Goal: Complete application form

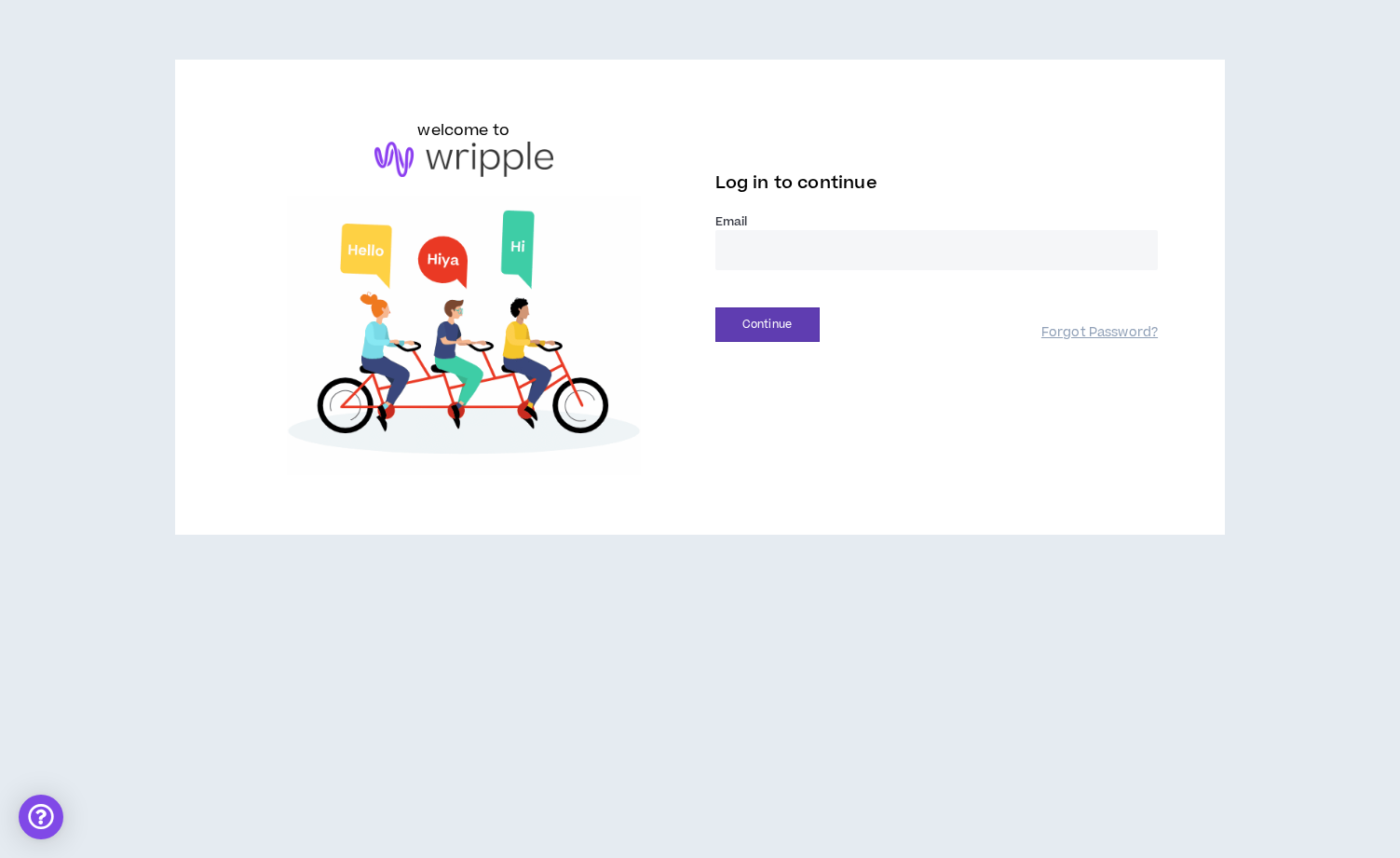
click at [784, 248] on input "email" at bounding box center [936, 250] width 444 height 40
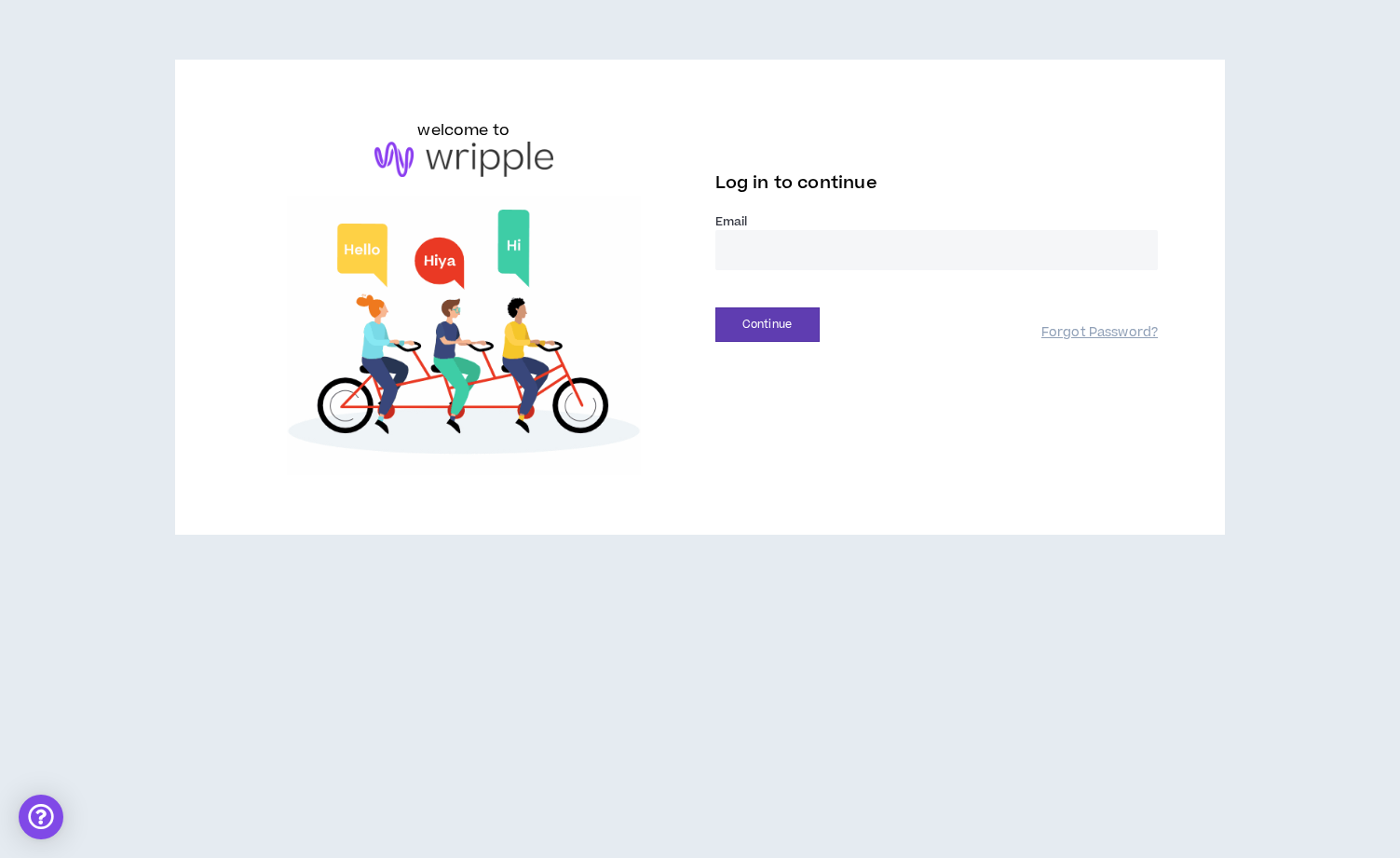
type input "**********"
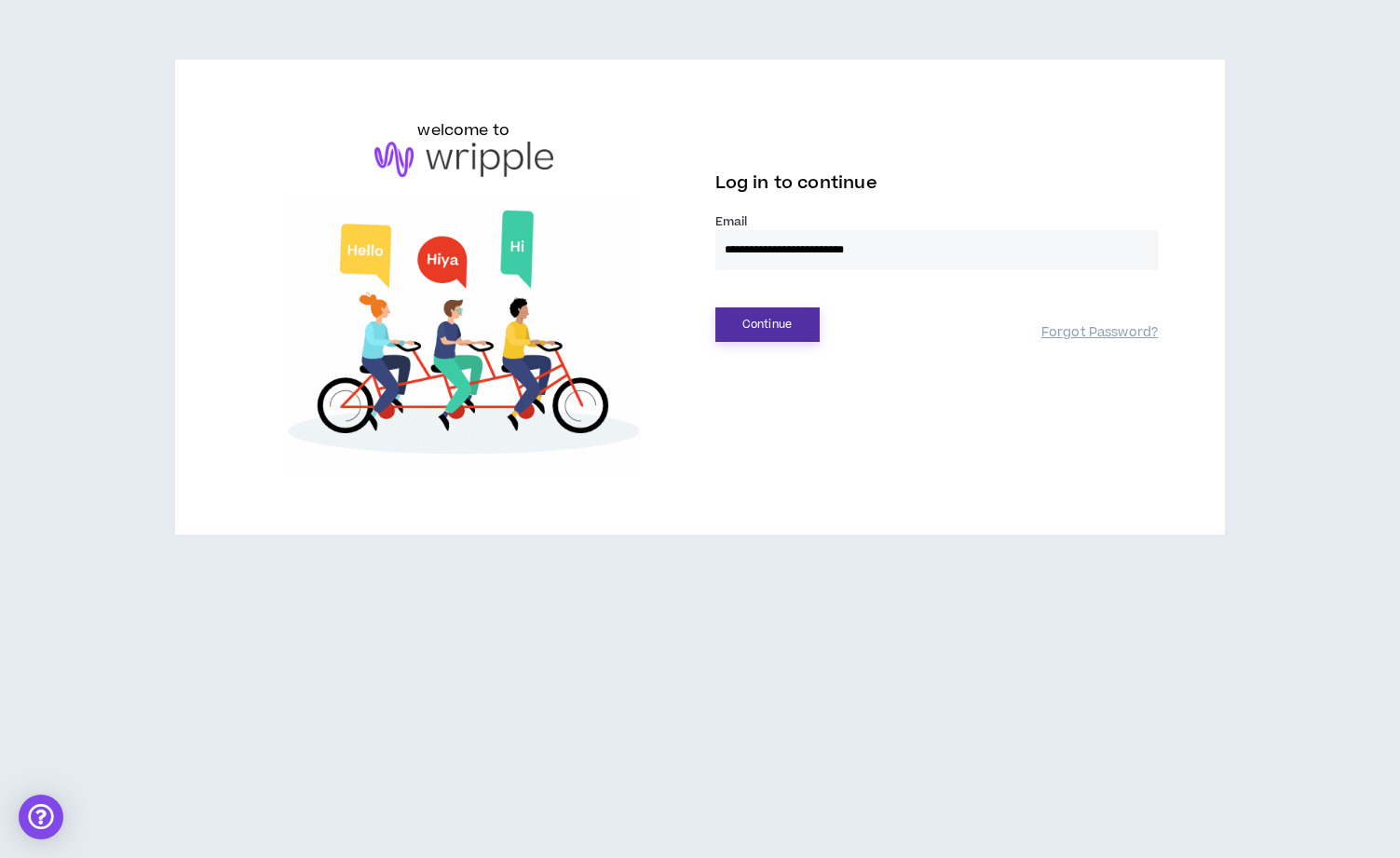
click at [761, 331] on button "Continue" at bounding box center [767, 324] width 105 height 35
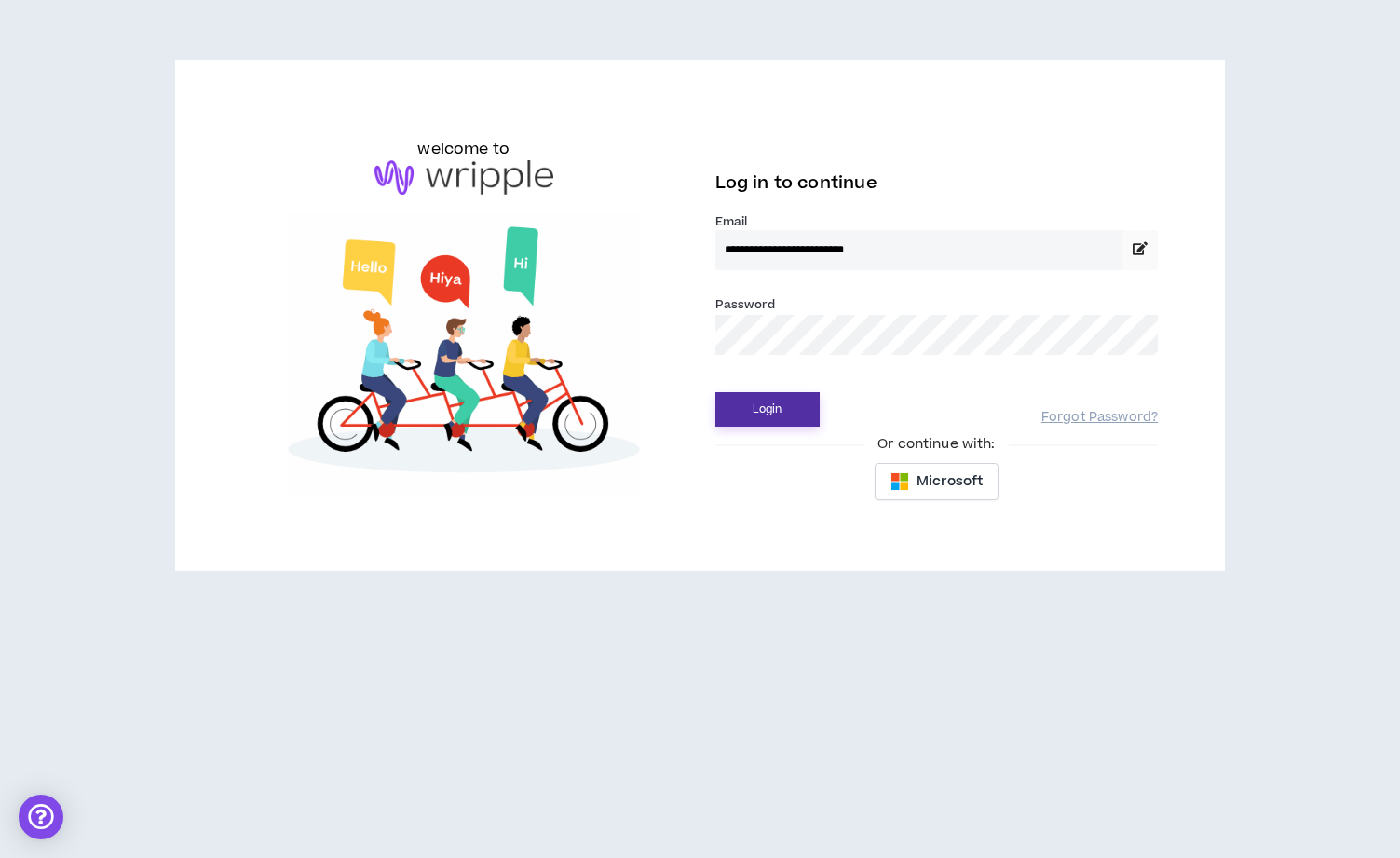
click at [780, 410] on button "Login" at bounding box center [767, 409] width 105 height 35
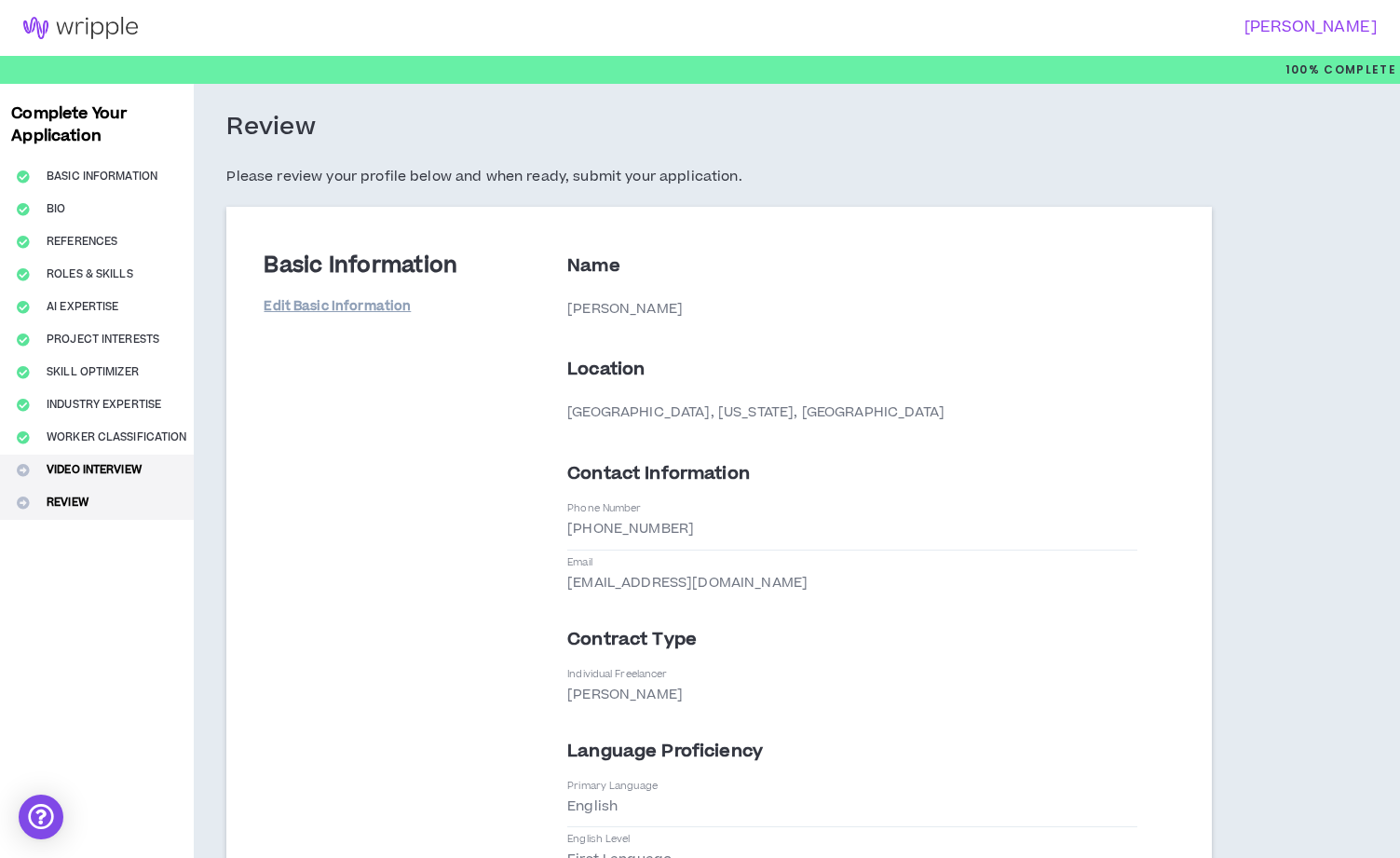
click at [120, 472] on button "Video Interview" at bounding box center [97, 471] width 193 height 33
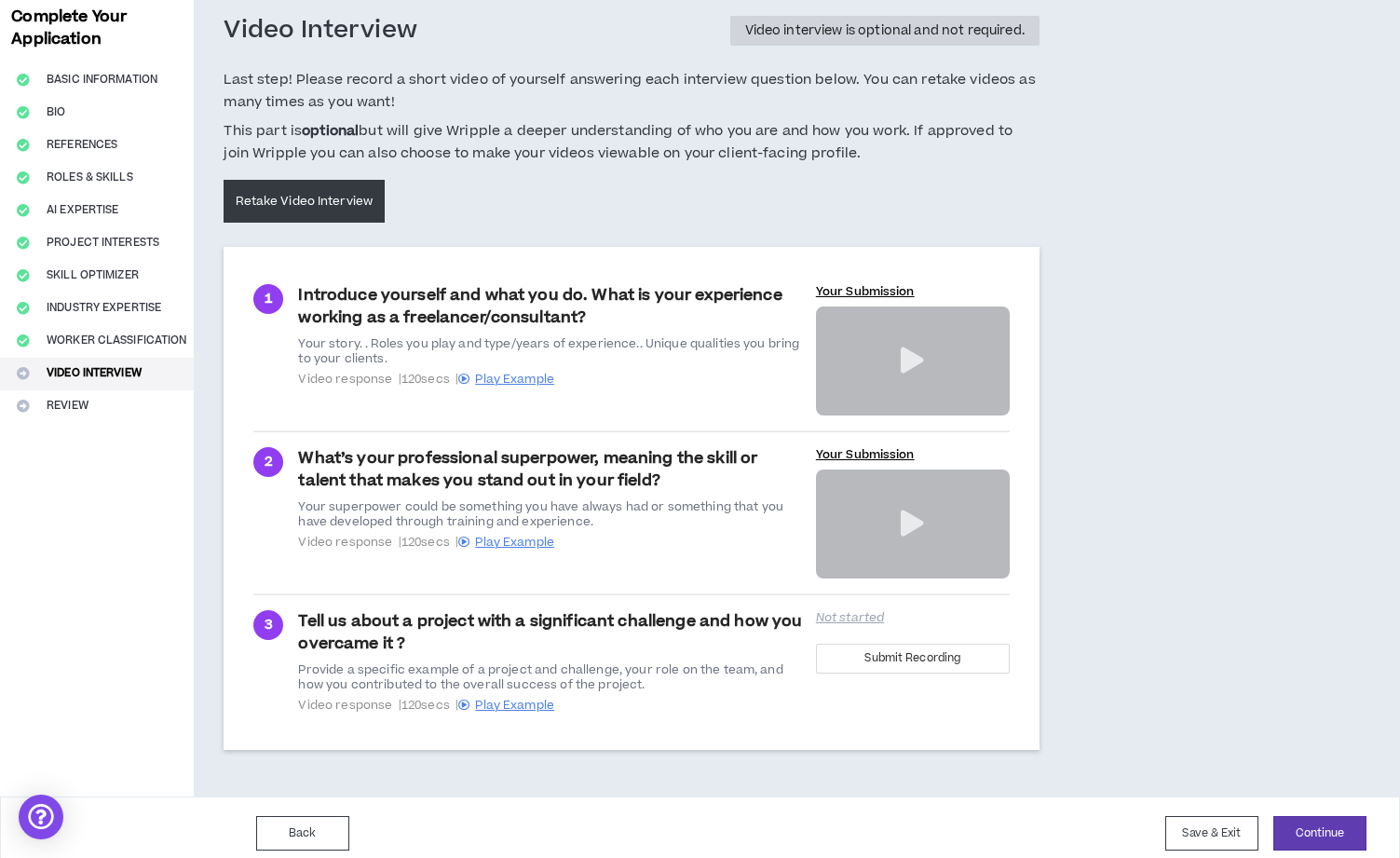
scroll to position [109, 0]
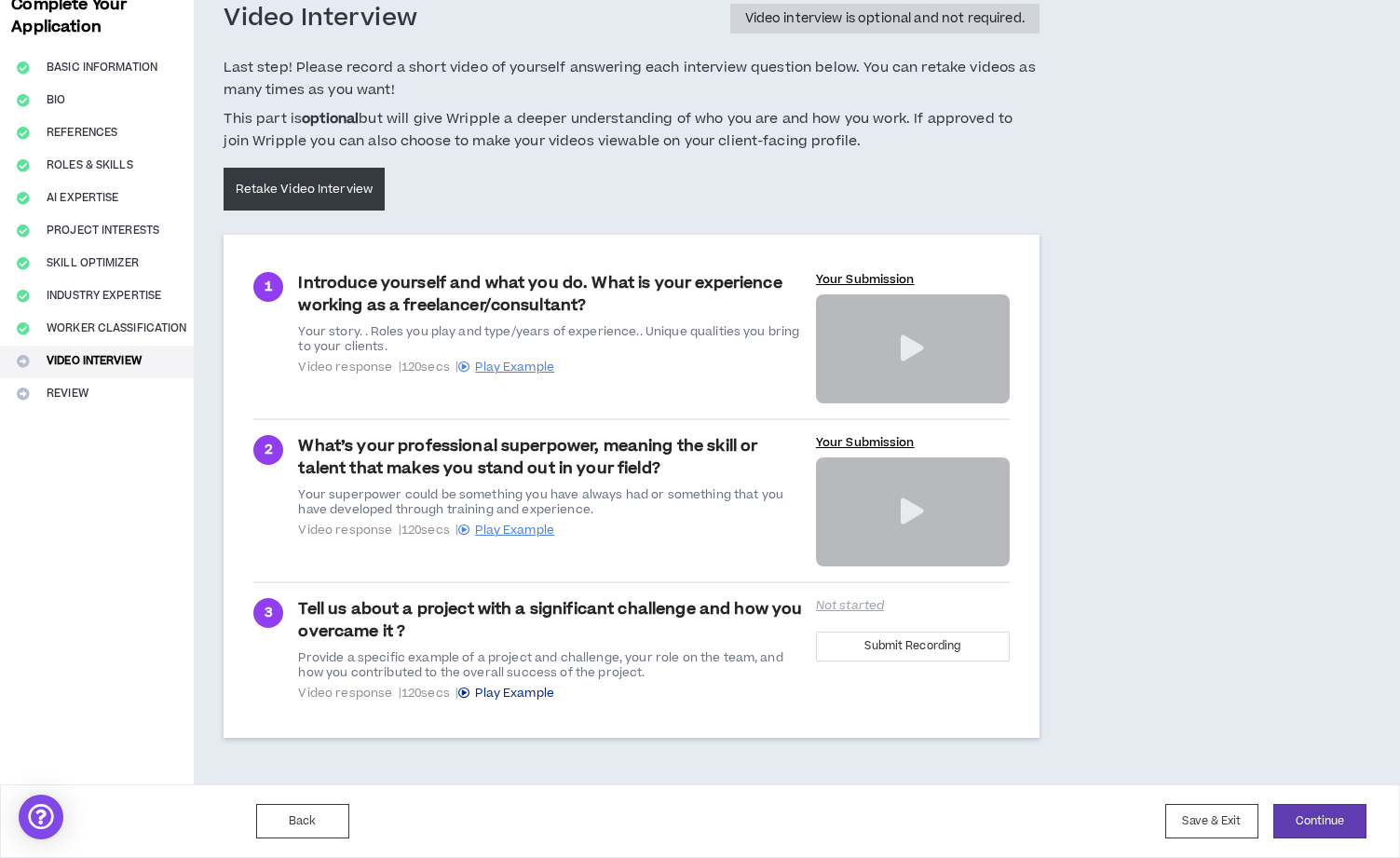
click at [528, 697] on span "Play Example" at bounding box center [514, 692] width 79 height 17
click at [598, 642] on div "Tell us about a project with a significant challenge and how you overcame it ? …" at bounding box center [550, 649] width 506 height 103
click at [684, 628] on div "Tell us about a project with a significant challenge and how you overcame it ? …" at bounding box center [550, 649] width 506 height 103
click at [432, 288] on div "Introduce yourself and what you do. What is your experience working as a freela…" at bounding box center [550, 338] width 506 height 132
click at [845, 613] on p "Not started" at bounding box center [912, 606] width 193 height 15
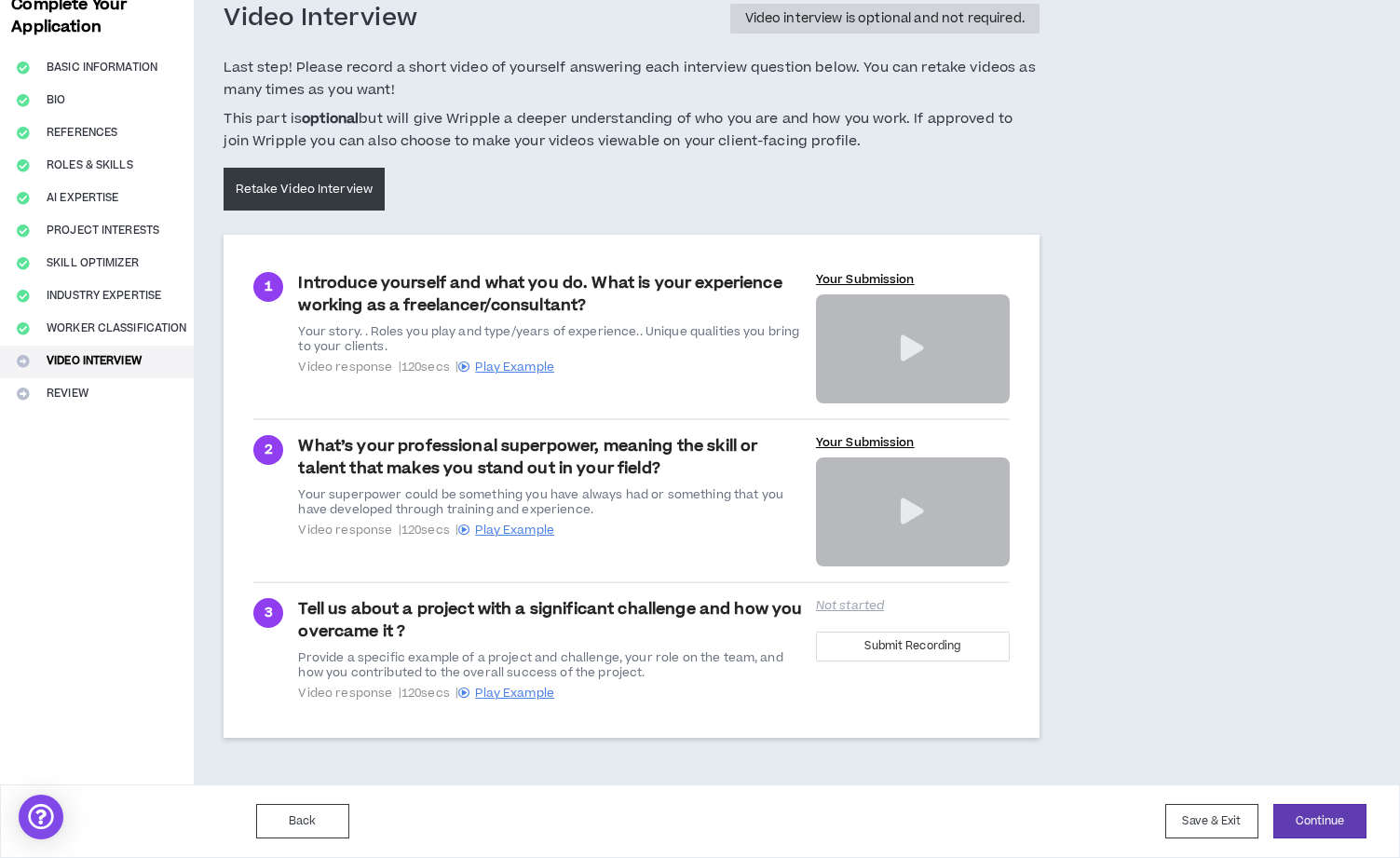
click at [828, 608] on p "Not started" at bounding box center [912, 606] width 193 height 15
drag, startPoint x: 693, startPoint y: 614, endPoint x: 639, endPoint y: 636, distance: 58.3
click at [690, 614] on div "Tell us about a project with a significant challenge and how you overcame it ? …" at bounding box center [550, 649] width 506 height 103
click at [470, 693] on icon at bounding box center [463, 692] width 11 height 11
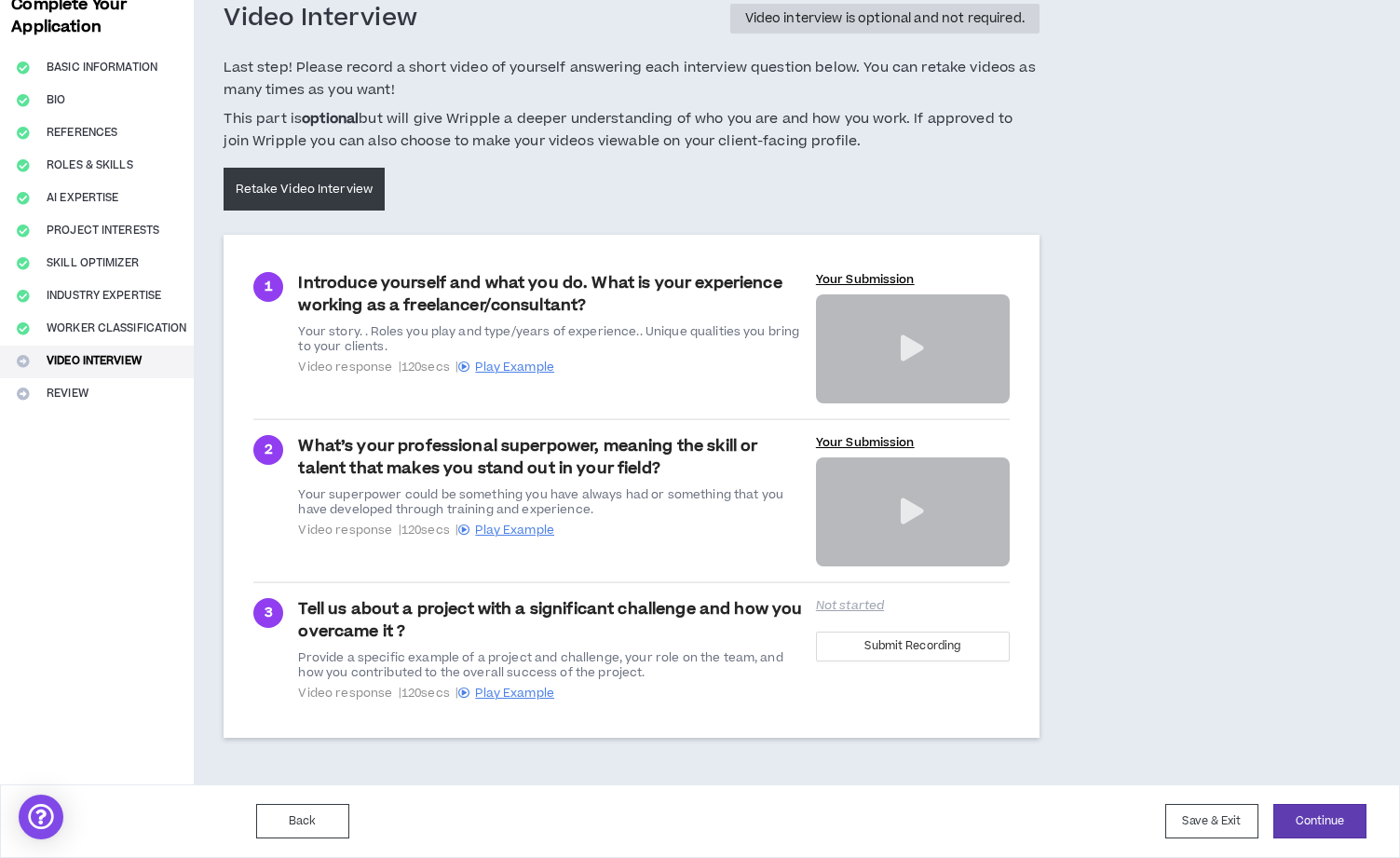
click at [674, 687] on span "Video response | 120 secs | Play Example" at bounding box center [550, 692] width 506 height 15
click at [155, 333] on button "Worker Classification" at bounding box center [97, 329] width 193 height 33
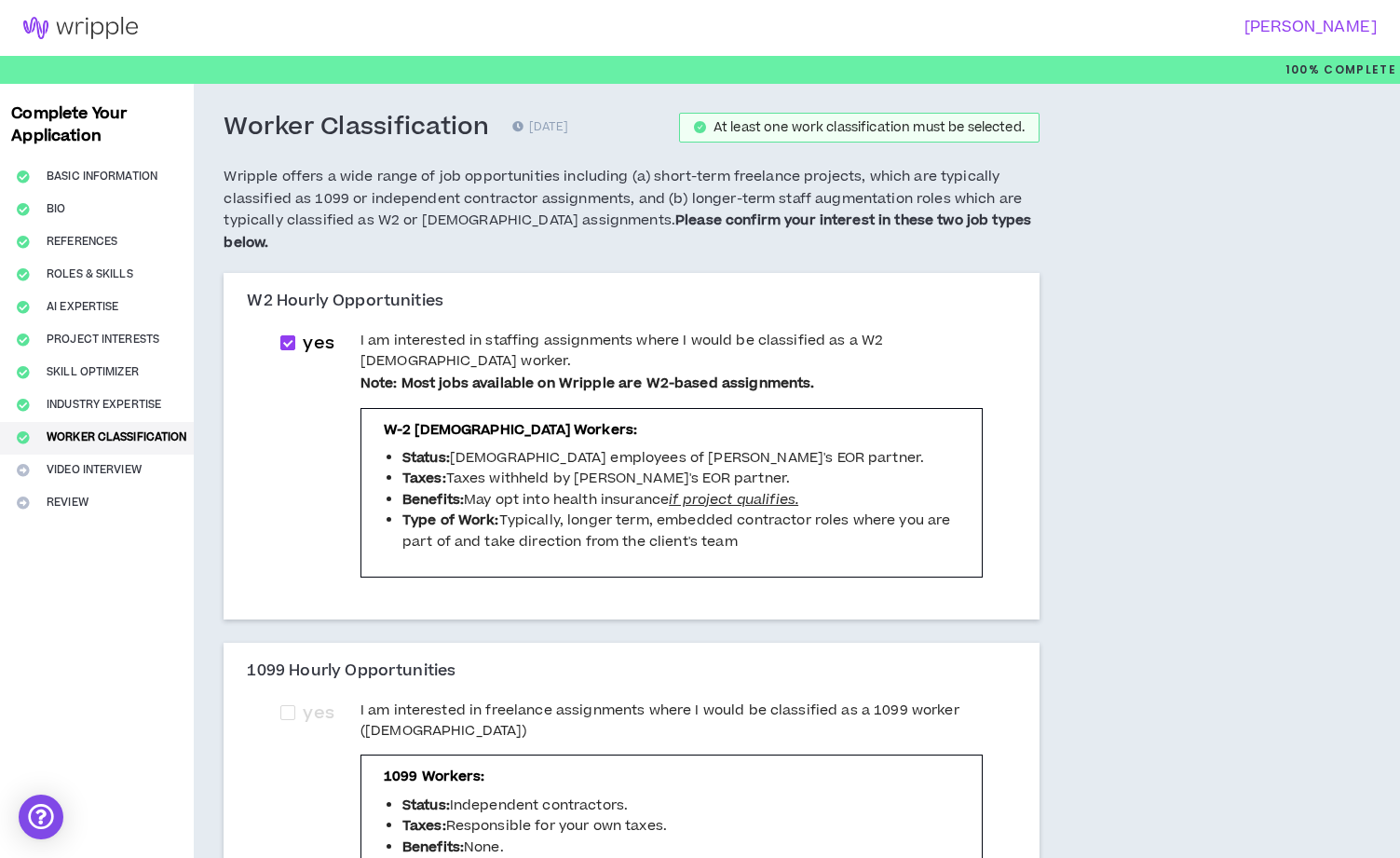
click at [109, 470] on div "Complete Your Application Basic Information Bio References Roles & Skills AI Ex…" at bounding box center [97, 842] width 193 height 1516
click at [60, 469] on div "Complete Your Application Basic Information Bio References Roles & Skills AI Ex…" at bounding box center [97, 842] width 193 height 1516
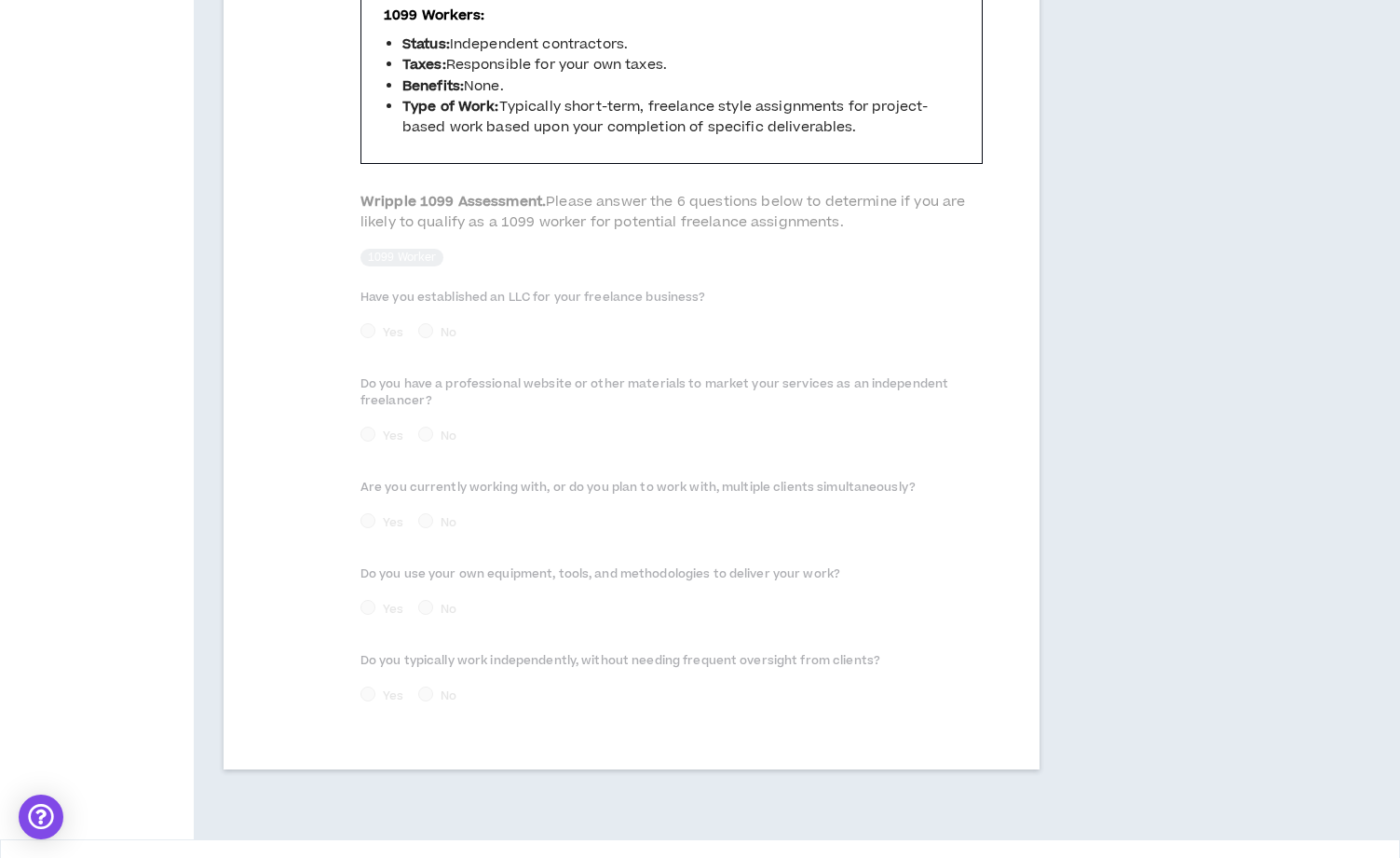
scroll to position [775, 0]
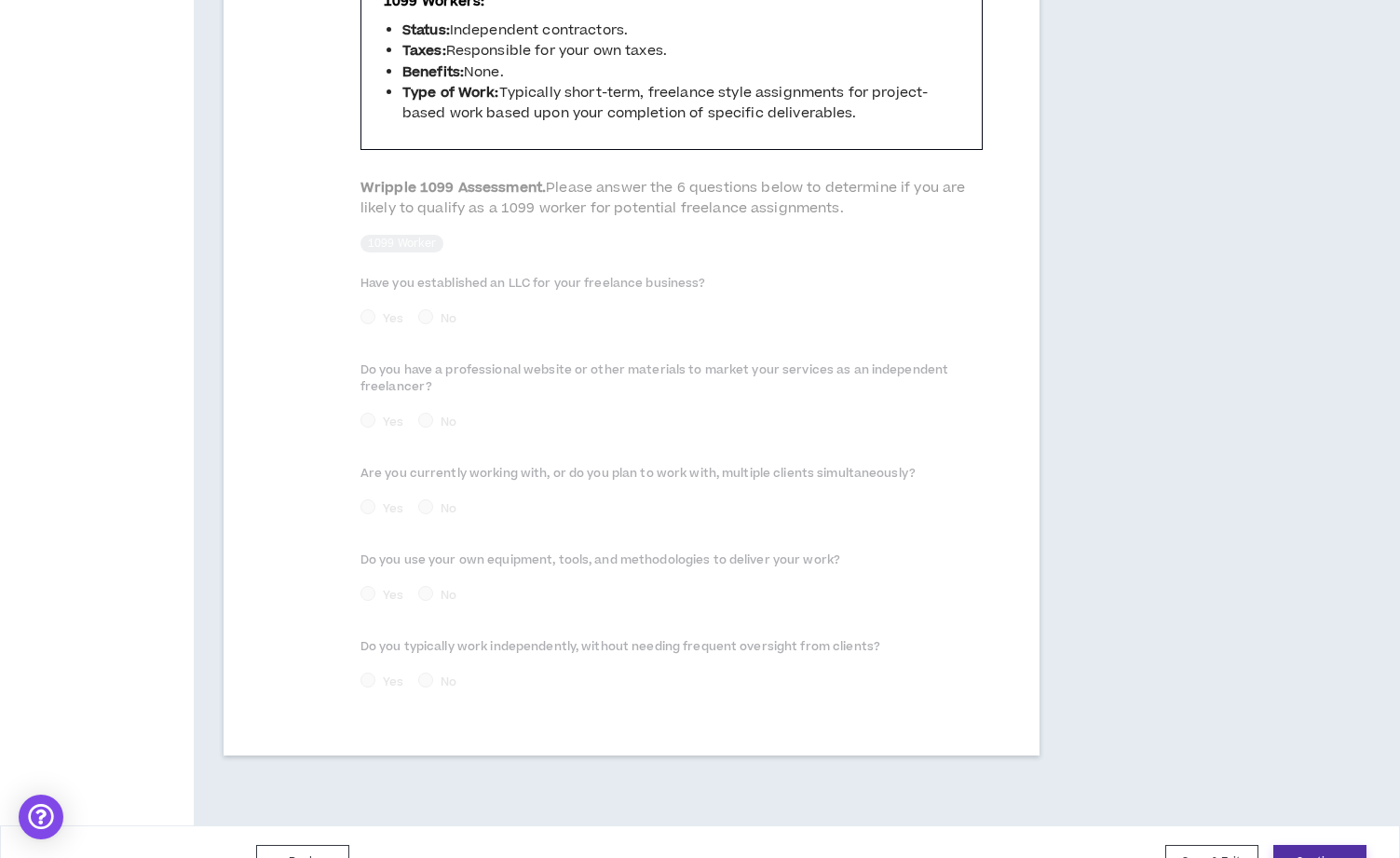
click at [1297, 845] on button "Continue" at bounding box center [1319, 862] width 93 height 35
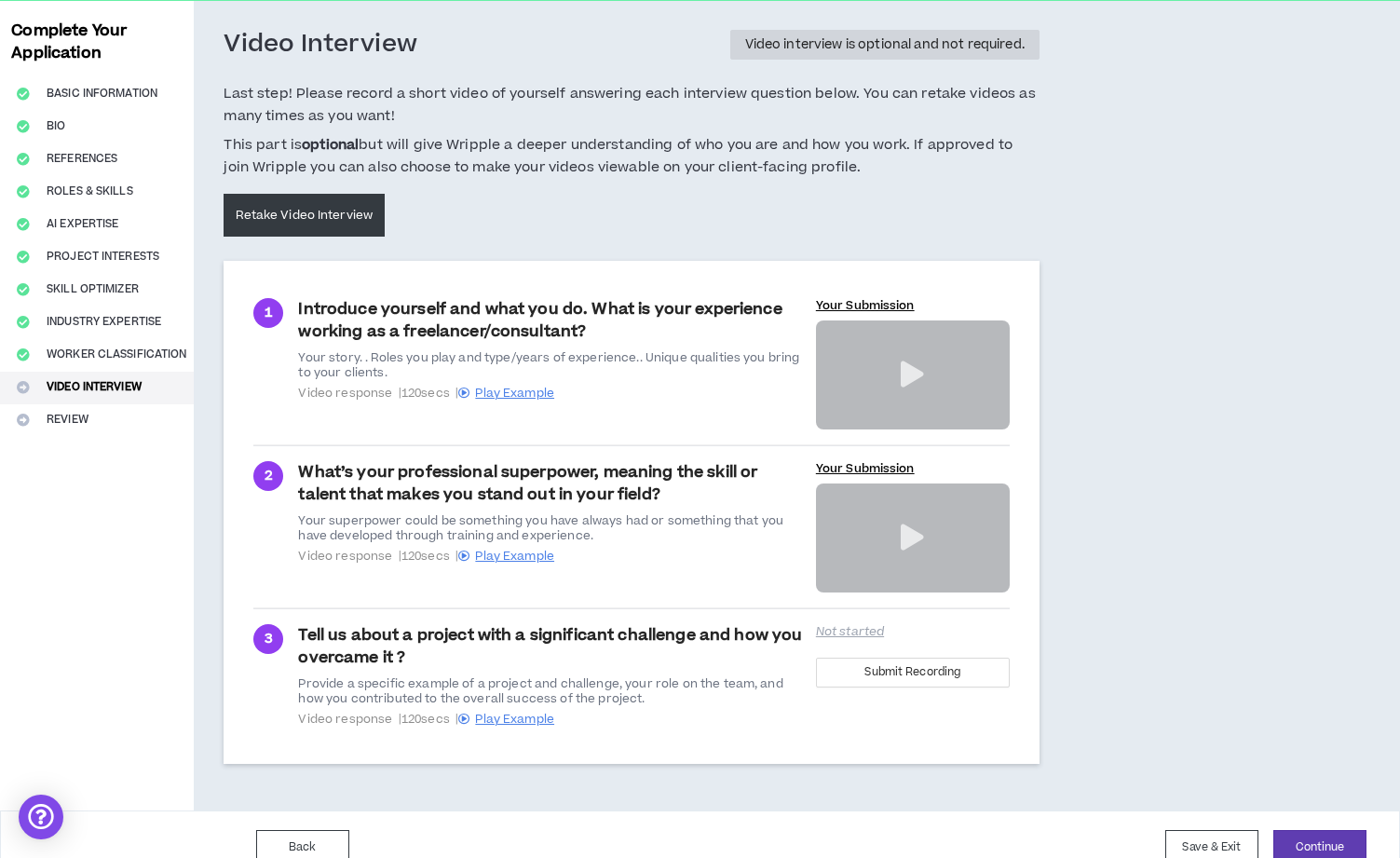
scroll to position [109, 0]
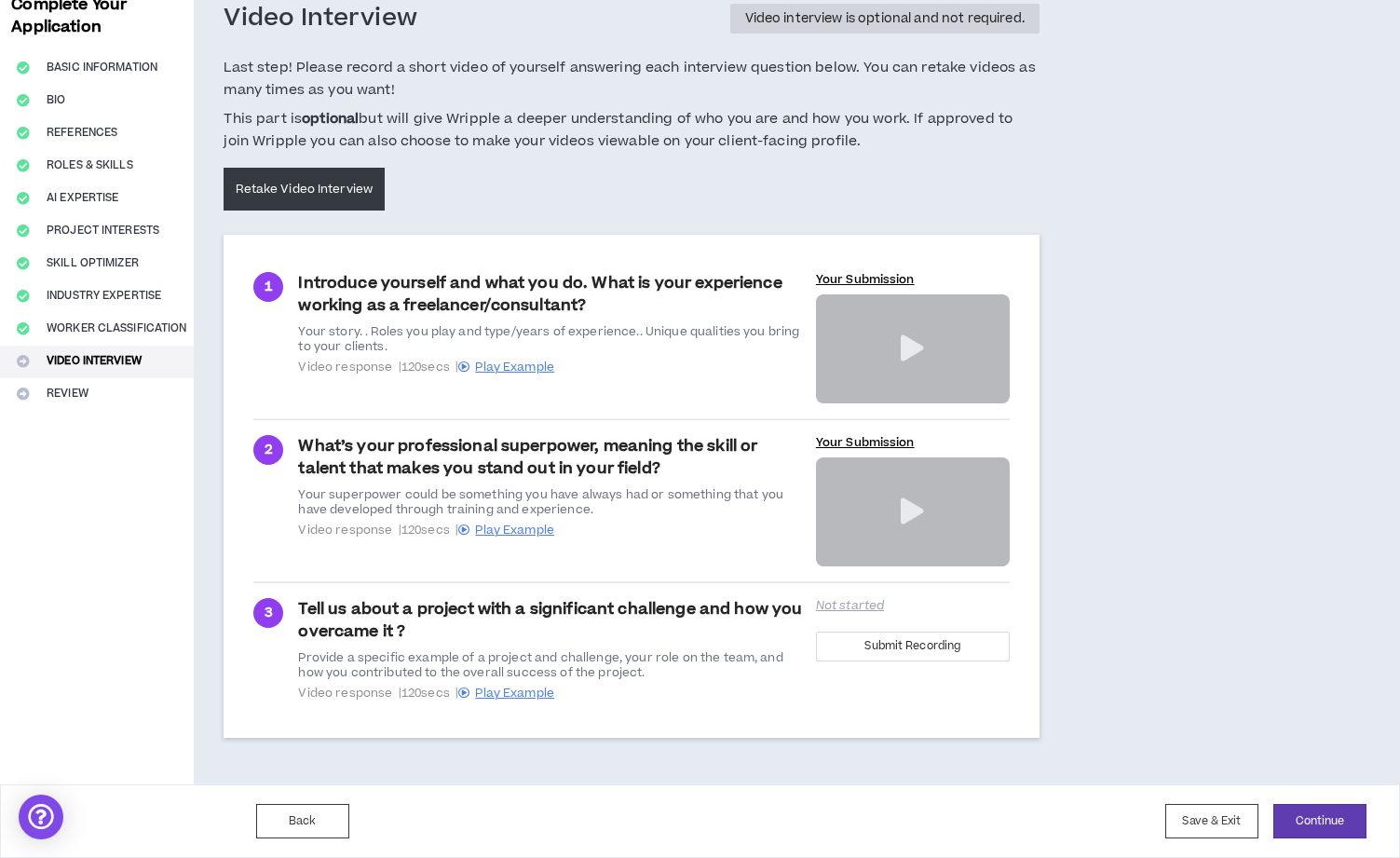
click at [852, 610] on p "Not started" at bounding box center [912, 606] width 193 height 15
click at [752, 615] on div "Tell us about a project with a significant challenge and how you overcame it ? …" at bounding box center [550, 649] width 506 height 103
click at [872, 650] on span "Submit Recording" at bounding box center [912, 646] width 96 height 18
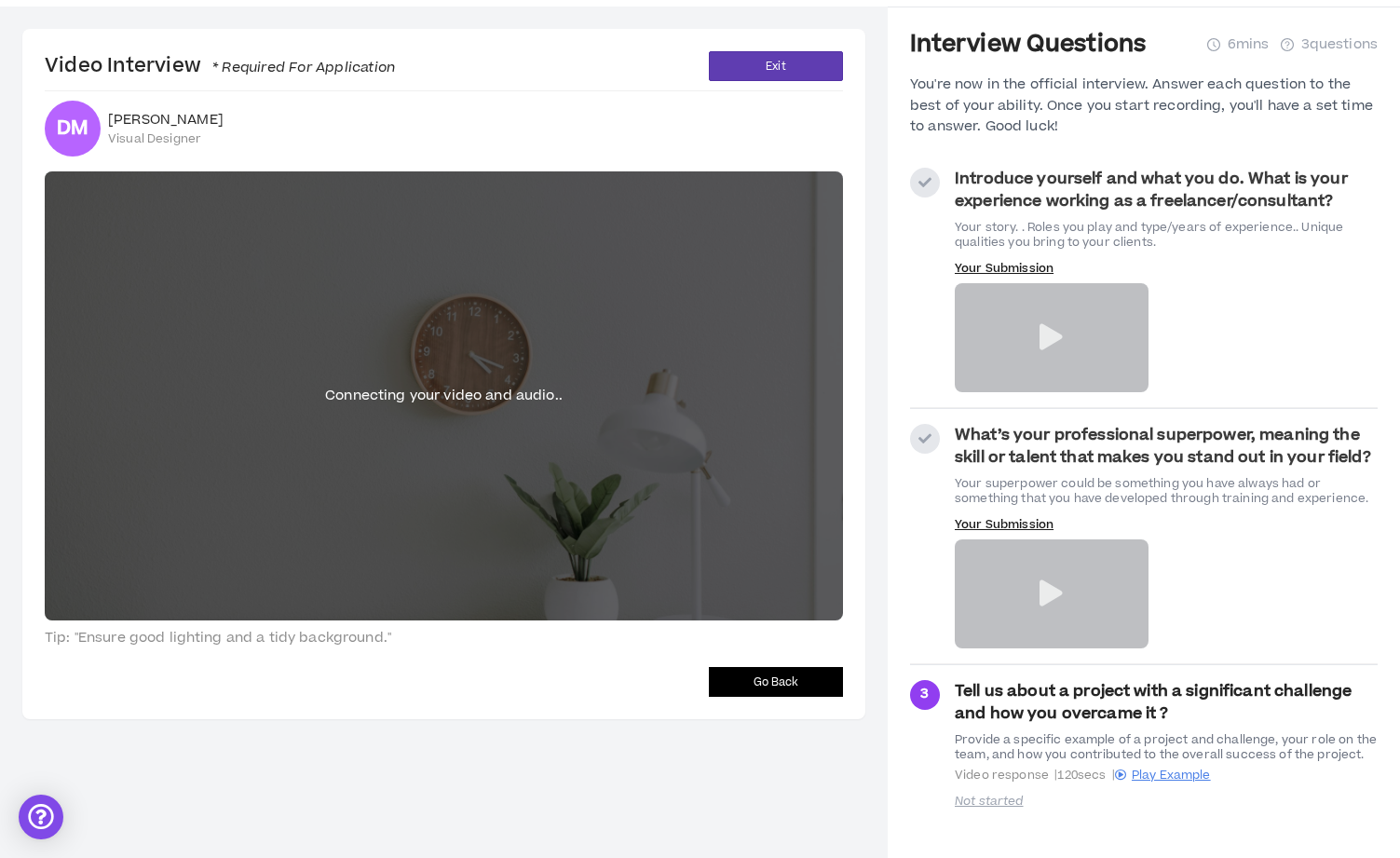
scroll to position [56, 0]
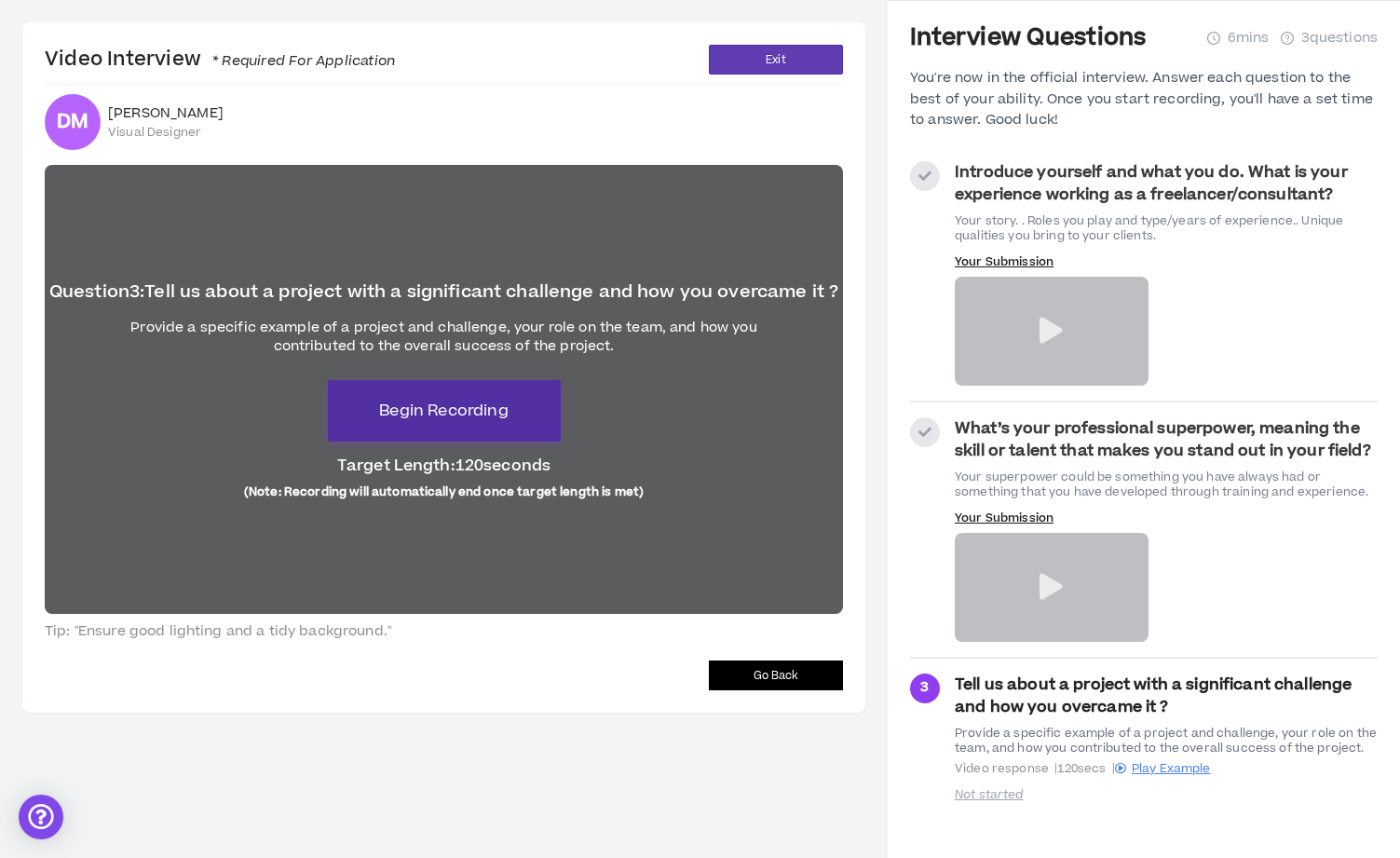
click at [455, 420] on span "Begin Recording" at bounding box center [443, 411] width 129 height 22
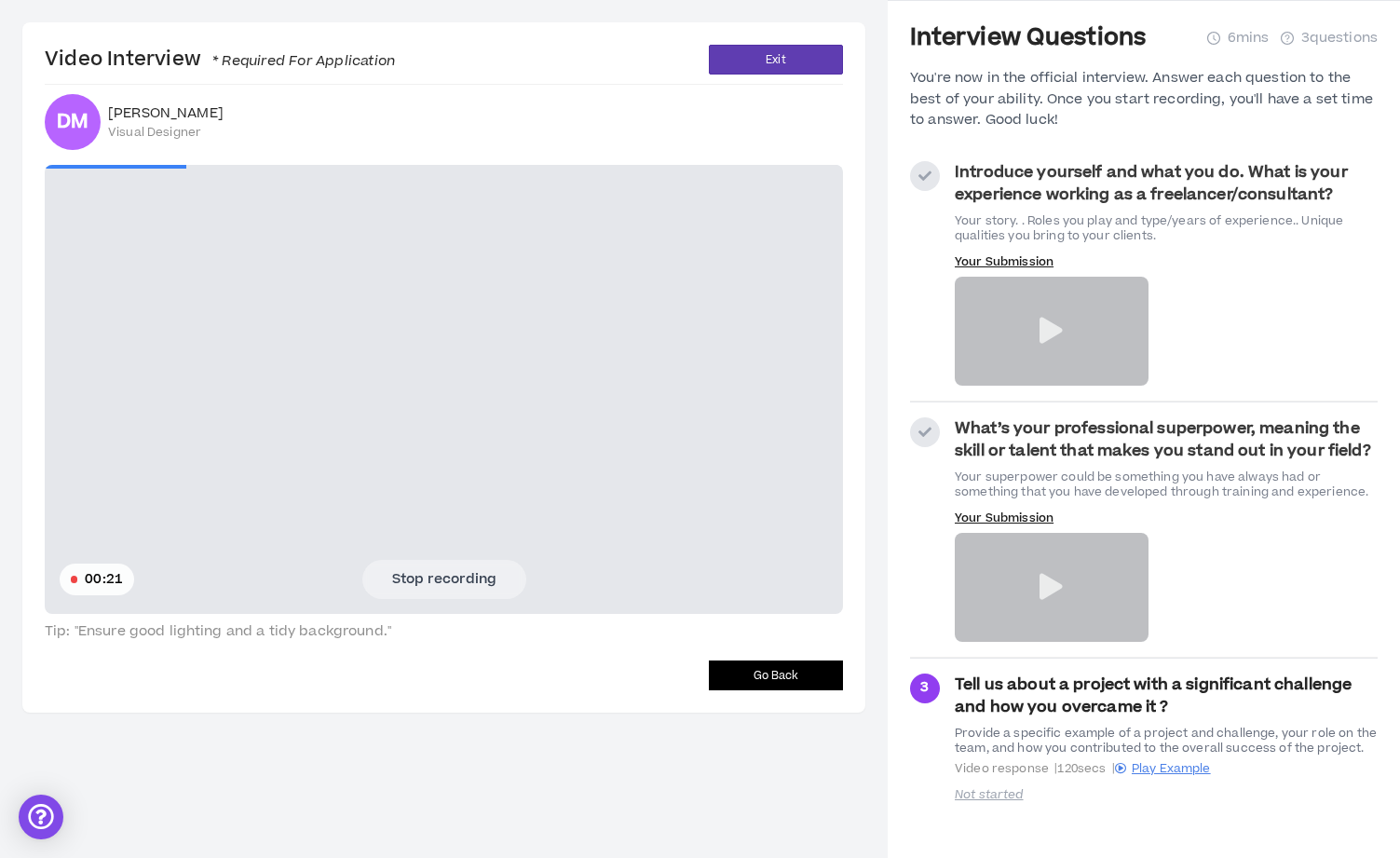
click at [740, 669] on button "Go Back" at bounding box center [776, 675] width 134 height 30
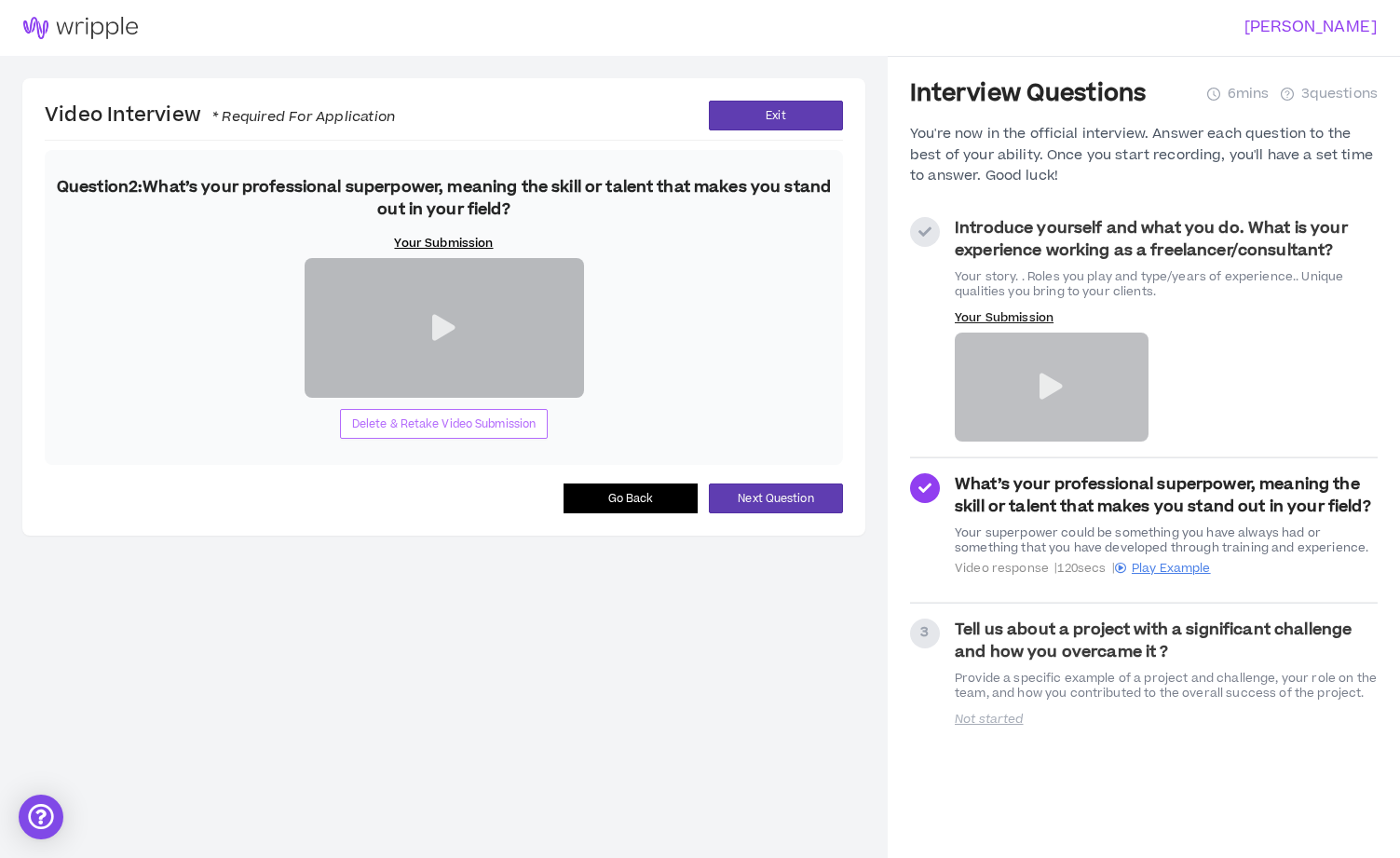
click at [430, 433] on span "Delete & Retake Video Submission" at bounding box center [444, 425] width 184 height 18
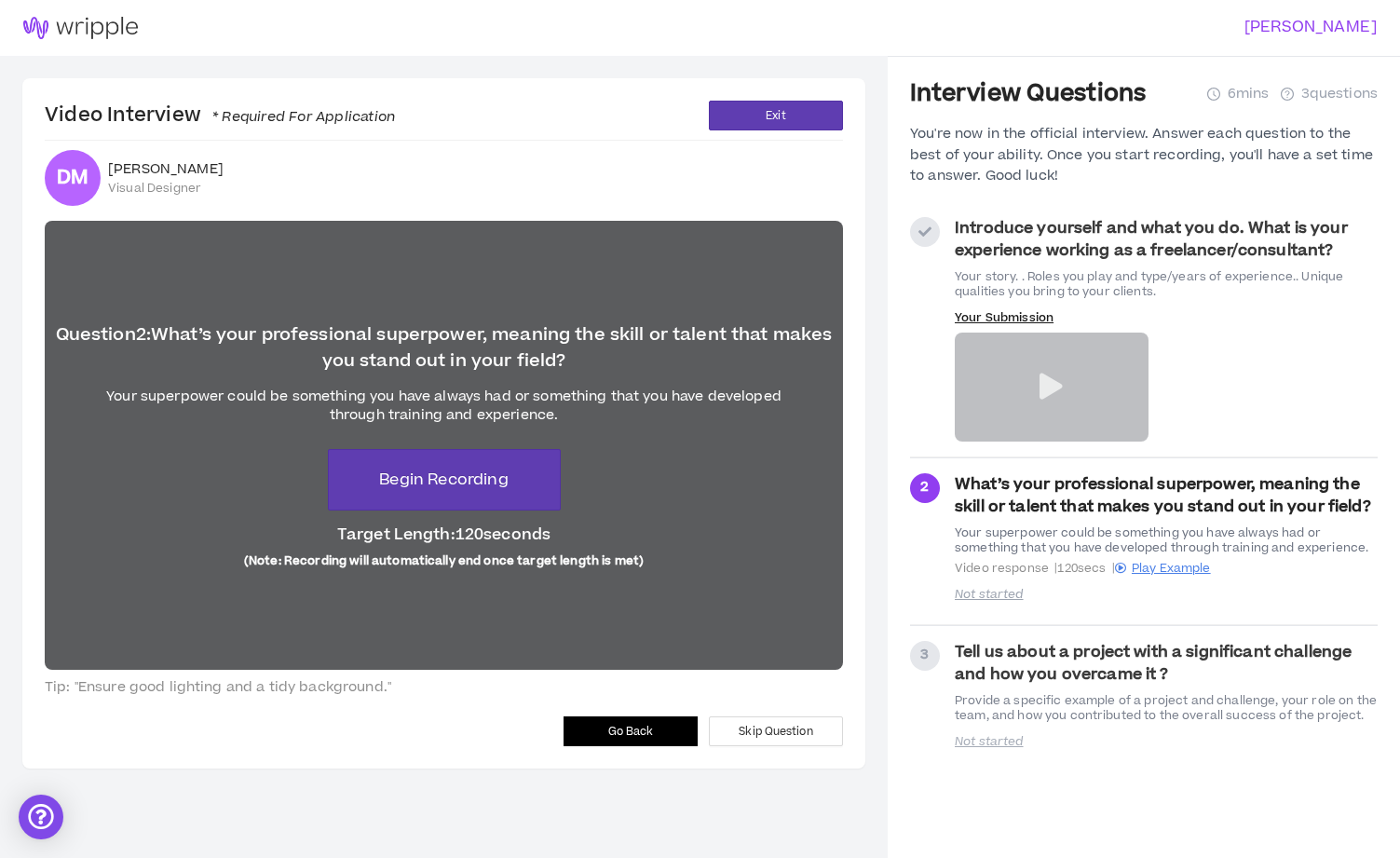
scroll to position [56, 0]
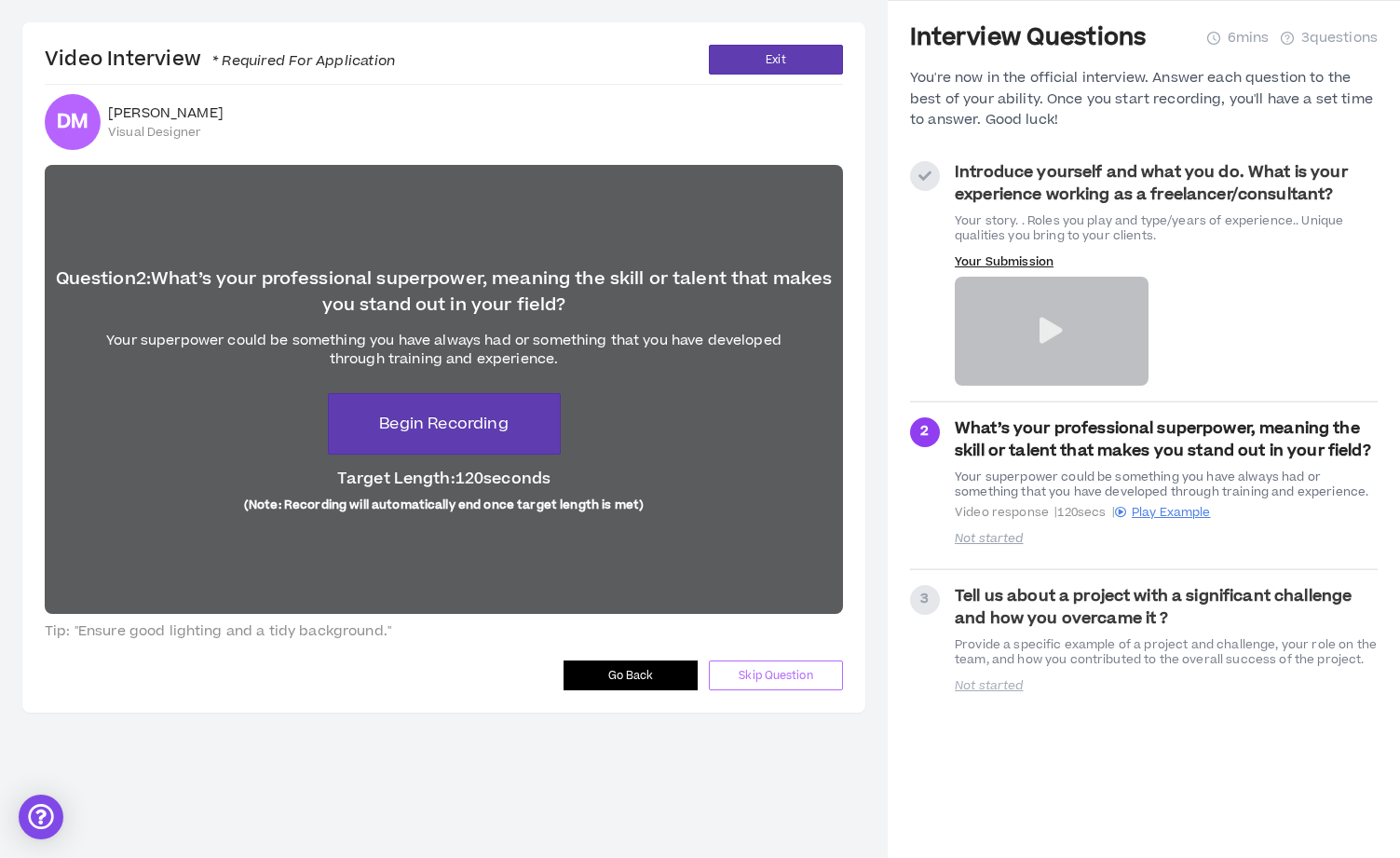
click at [774, 676] on span "Skip Question" at bounding box center [776, 676] width 74 height 18
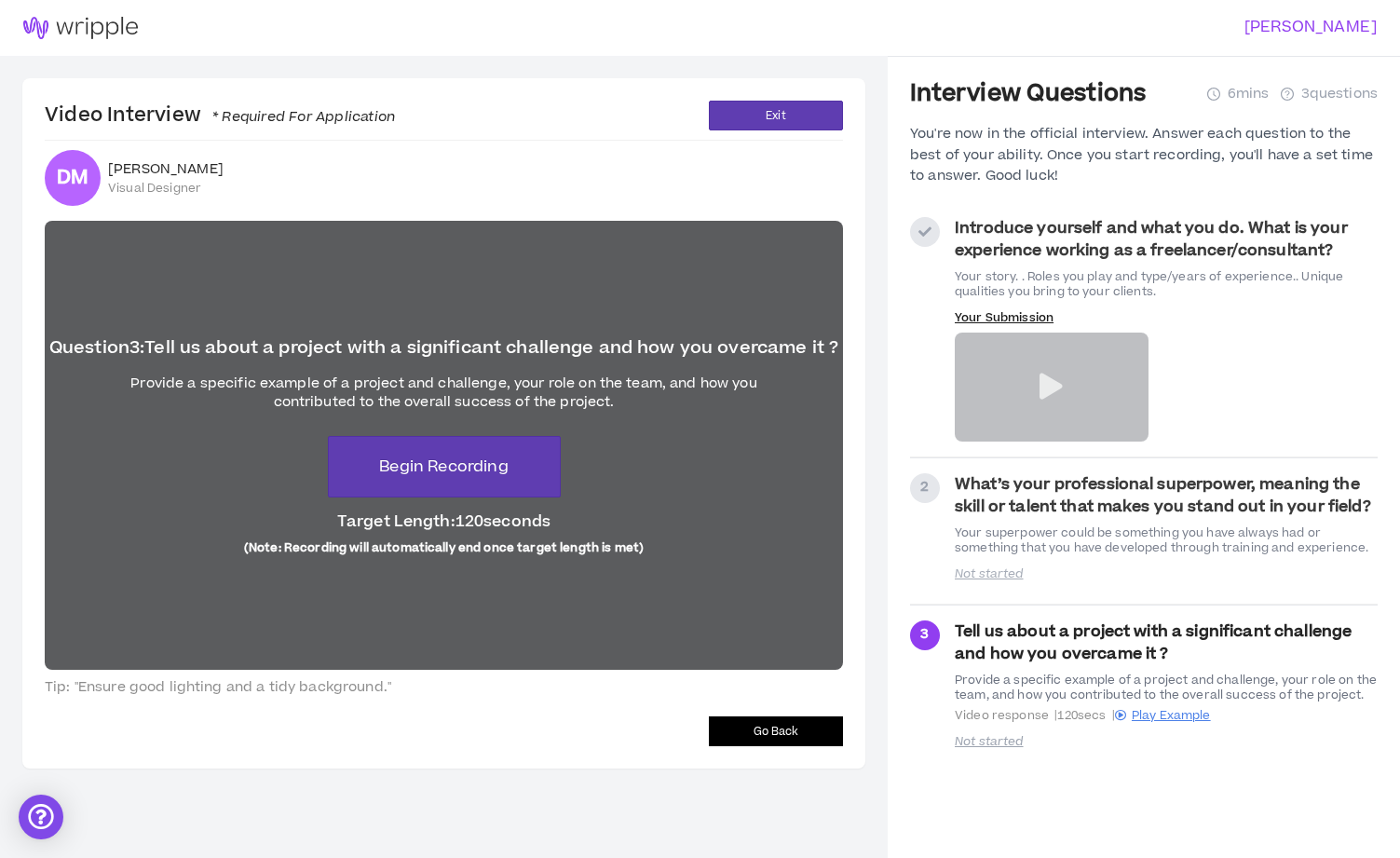
click at [737, 723] on button "Go Back" at bounding box center [776, 731] width 134 height 30
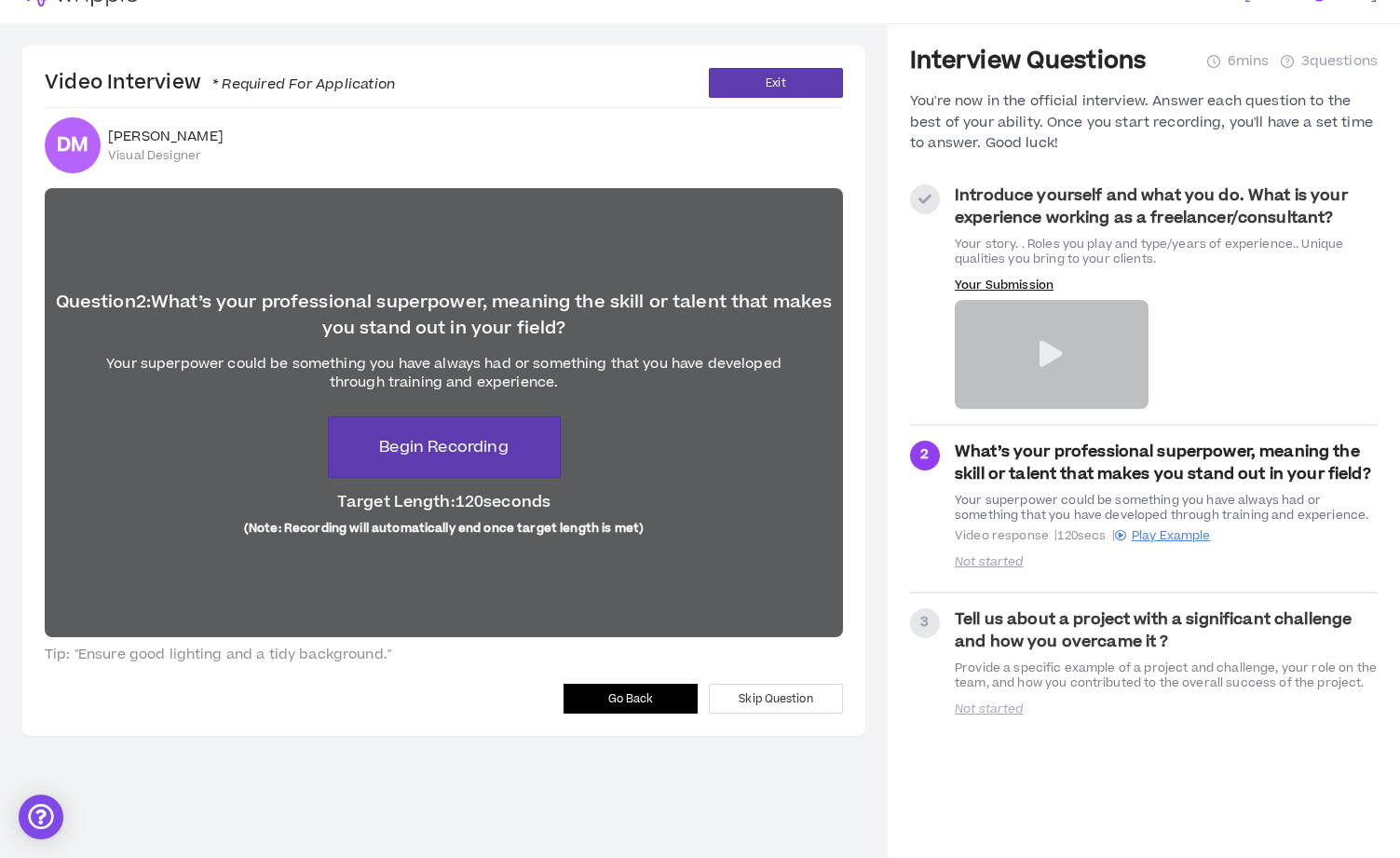
scroll to position [56, 0]
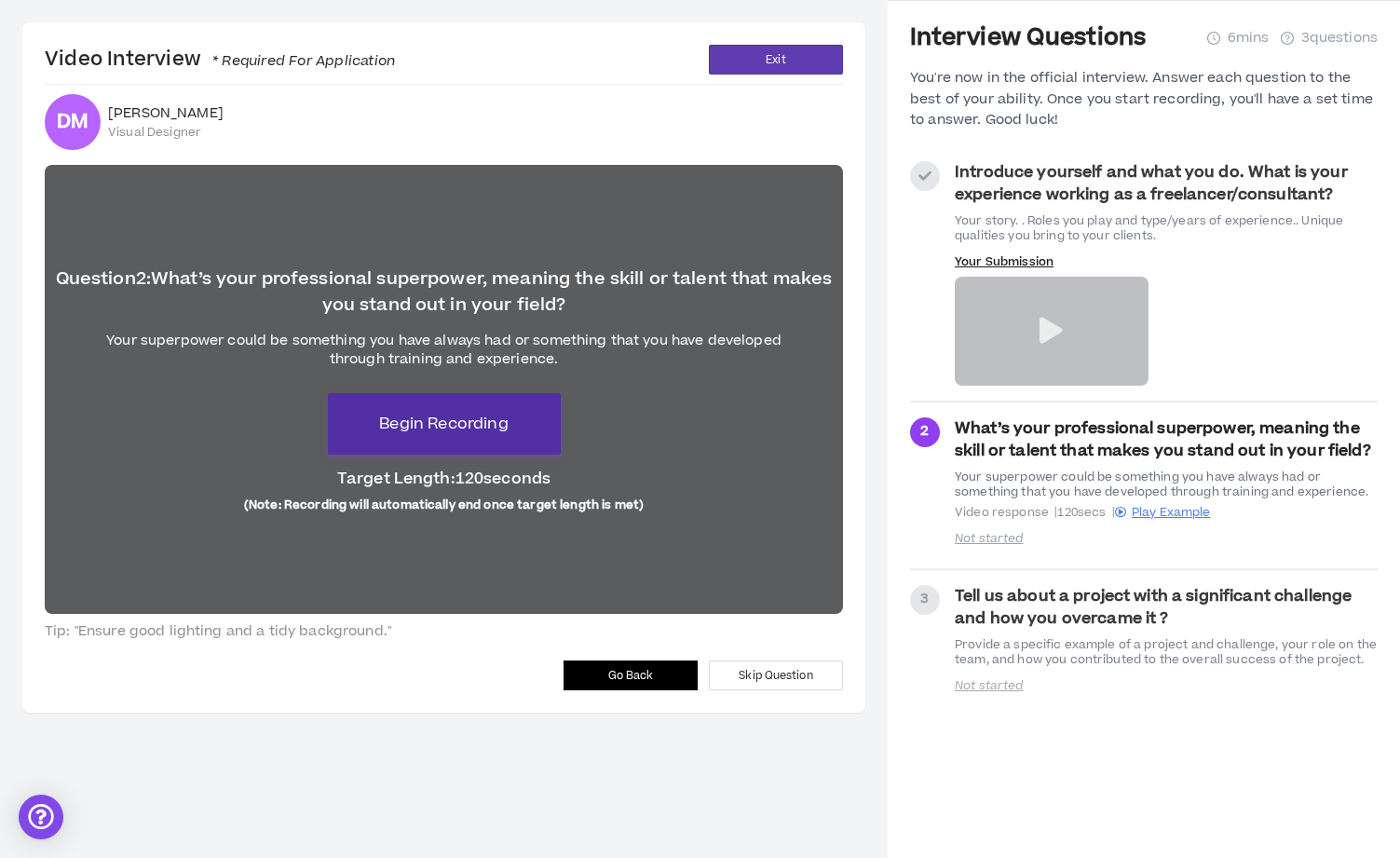
click at [457, 420] on span "Begin Recording" at bounding box center [443, 424] width 129 height 22
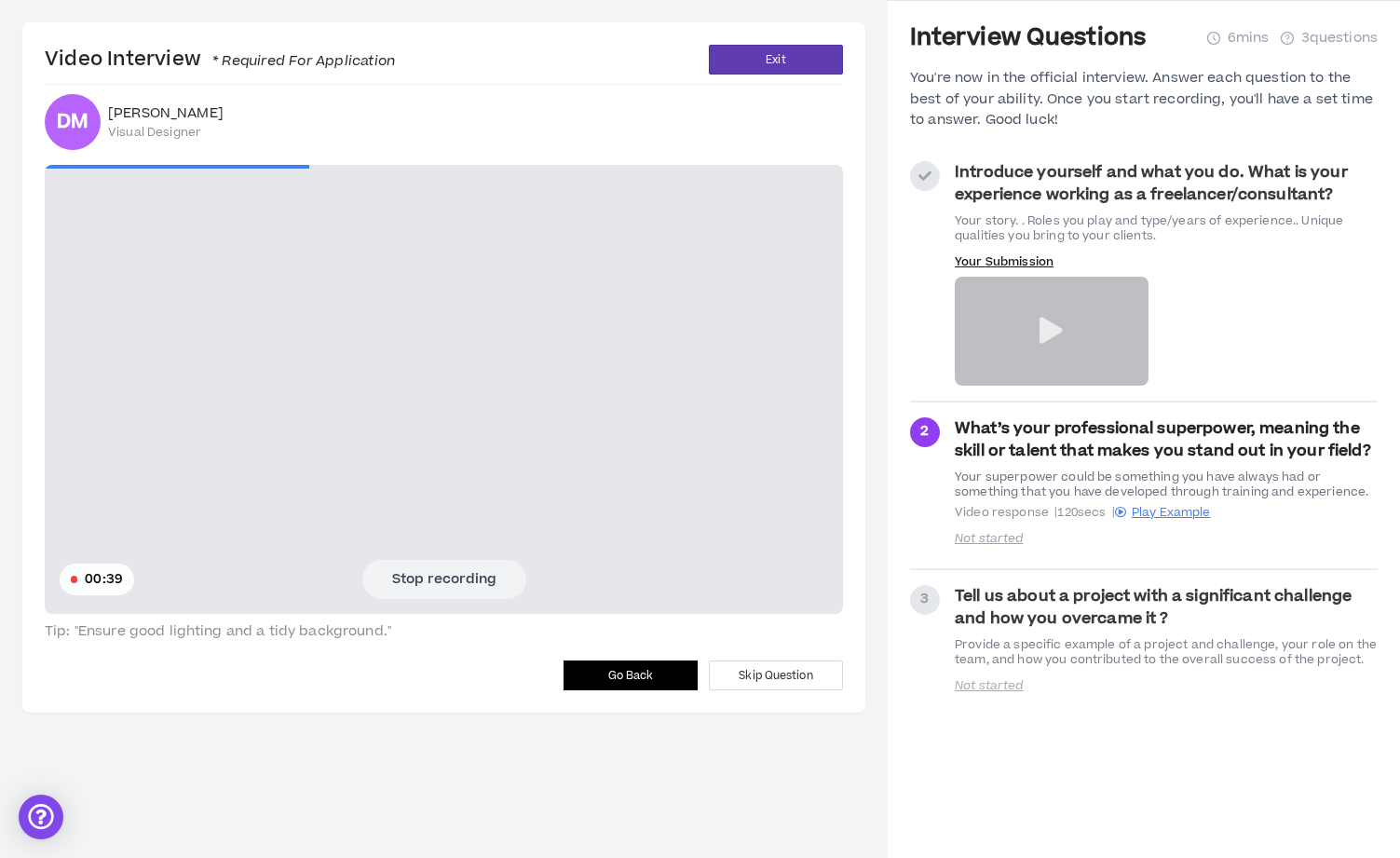
click at [446, 582] on button "Stop recording" at bounding box center [444, 579] width 164 height 39
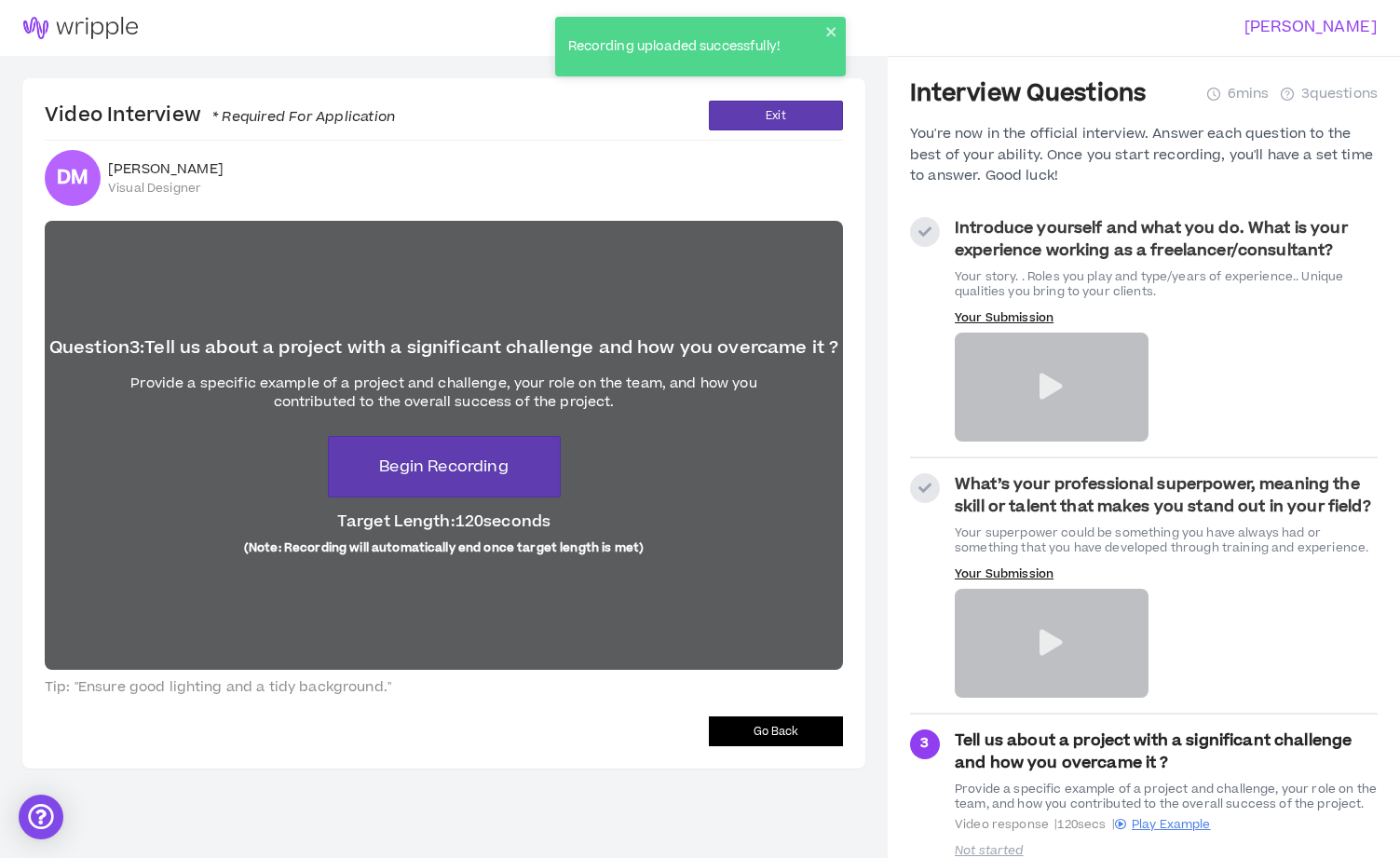
scroll to position [56, 0]
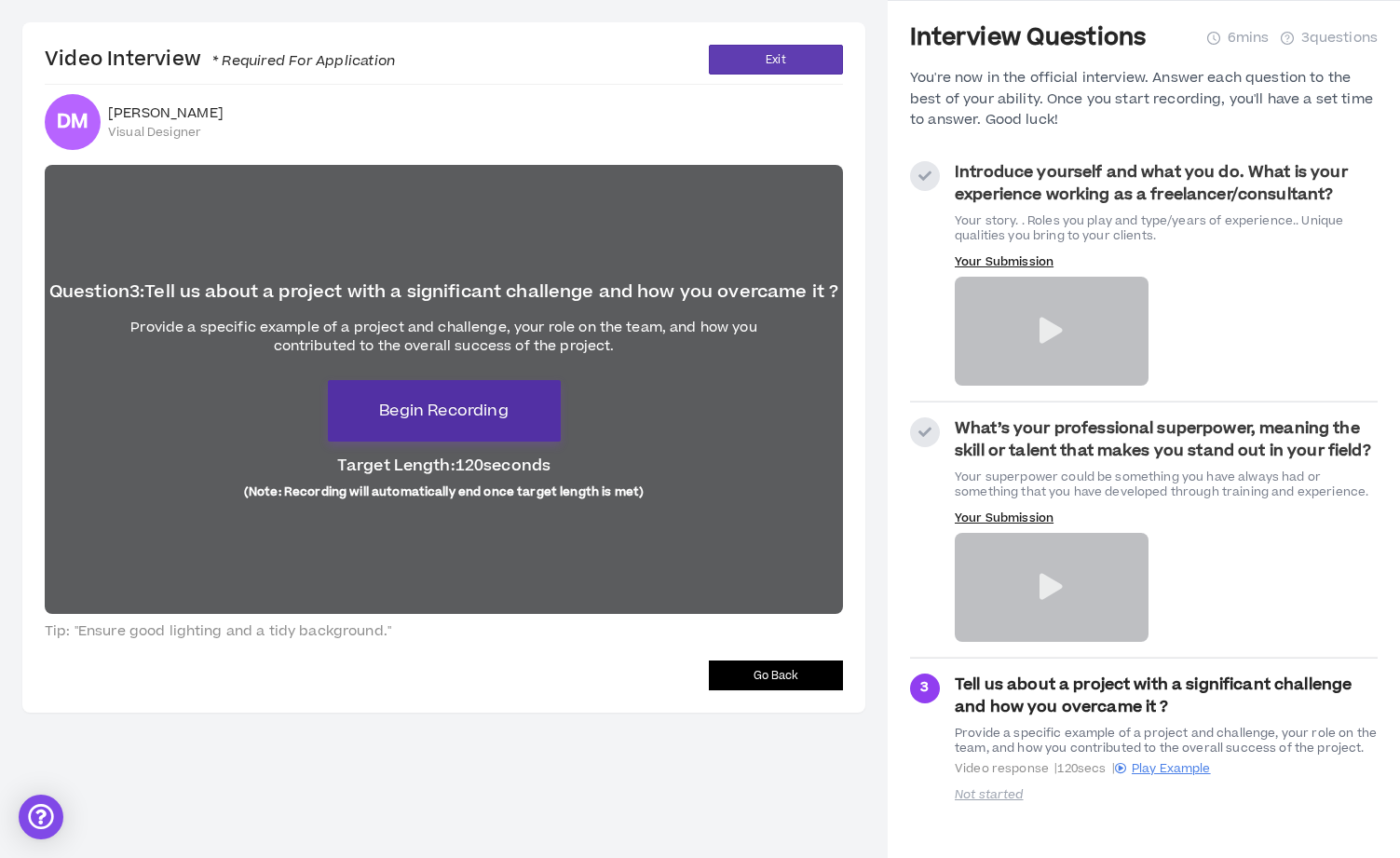
click at [492, 418] on span "Begin Recording" at bounding box center [443, 411] width 129 height 22
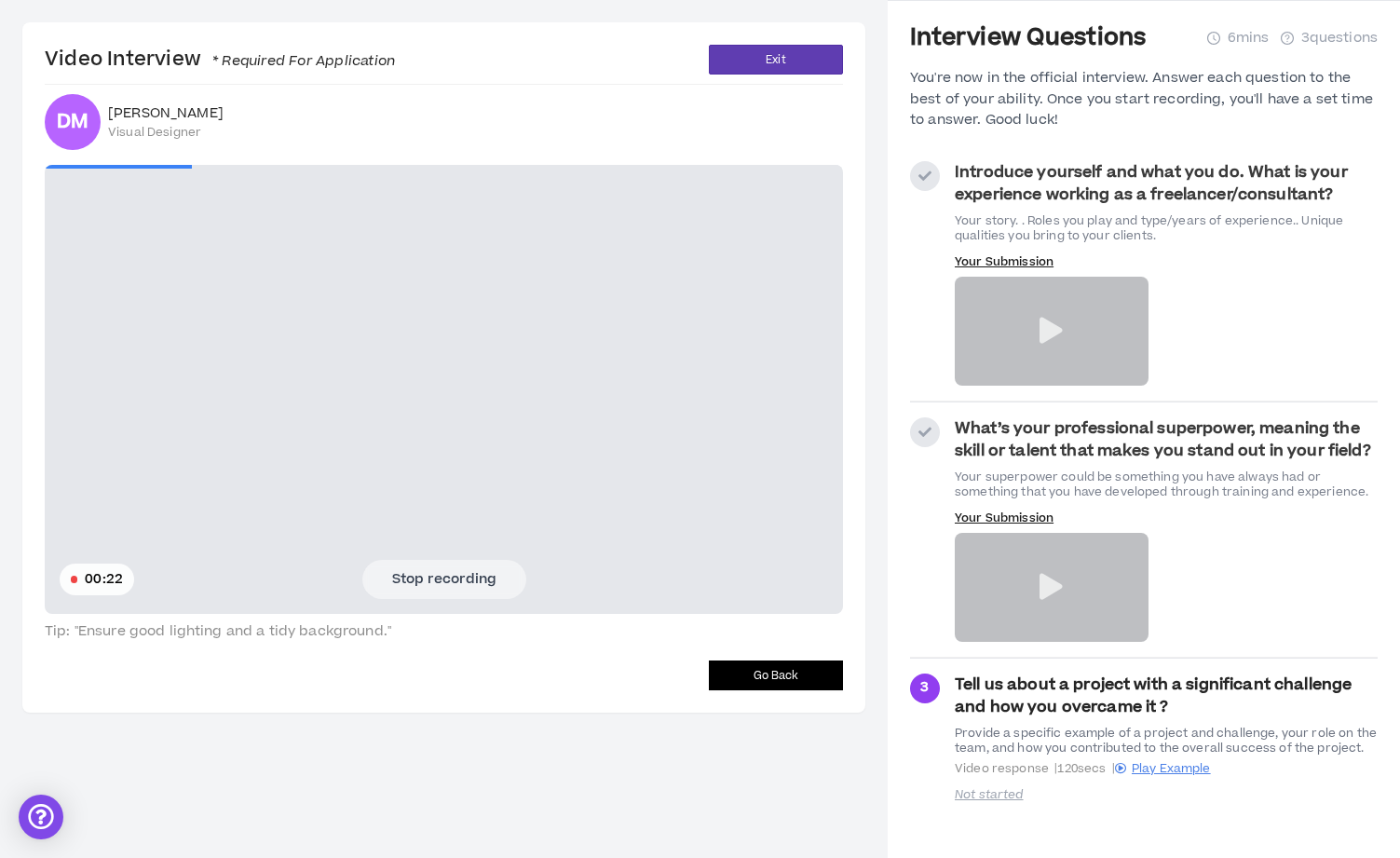
click at [449, 595] on button "Stop recording" at bounding box center [444, 579] width 164 height 39
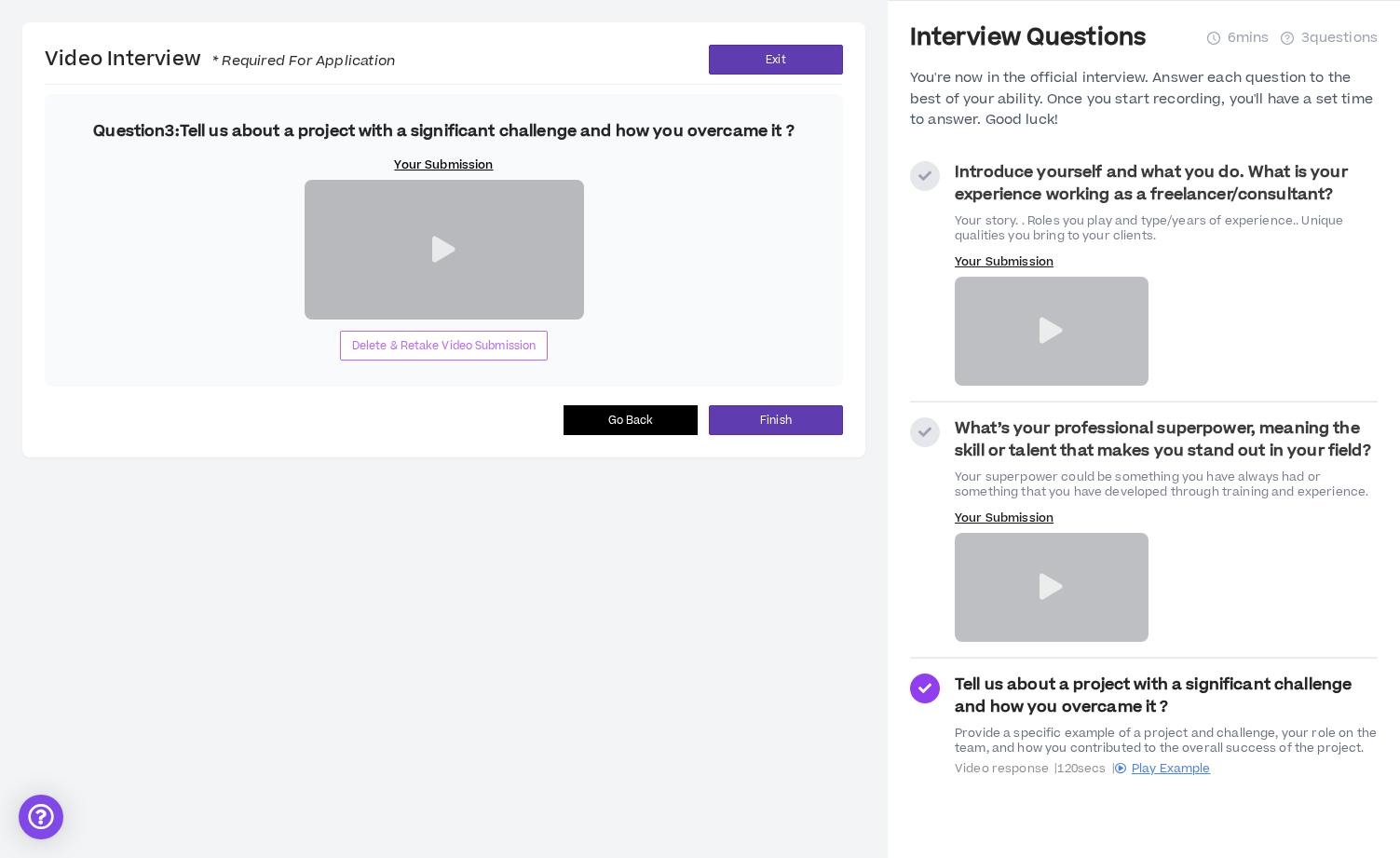
click at [491, 355] on span "Delete & Retake Video Submission" at bounding box center [444, 346] width 184 height 18
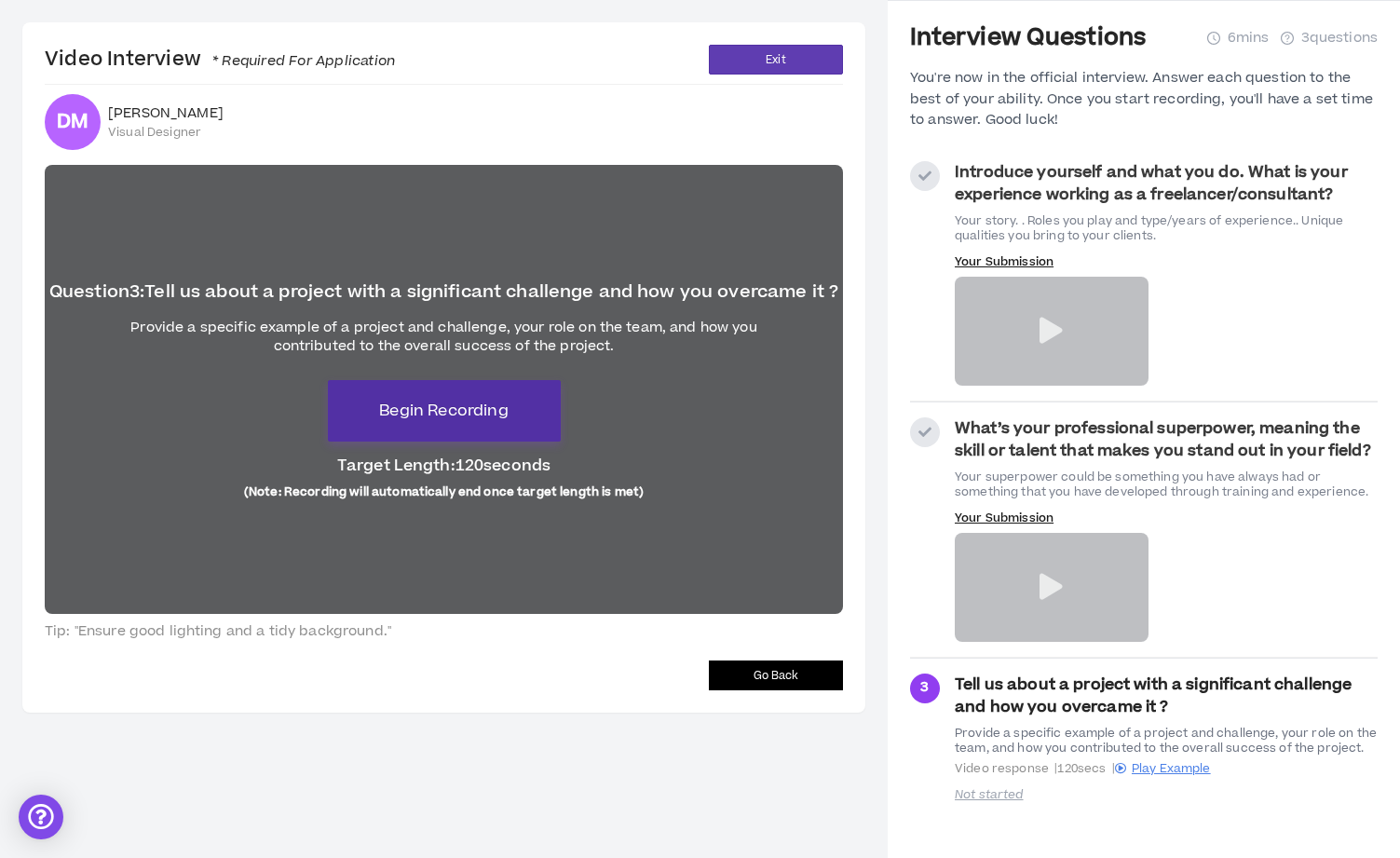
click at [472, 413] on span "Begin Recording" at bounding box center [443, 411] width 129 height 22
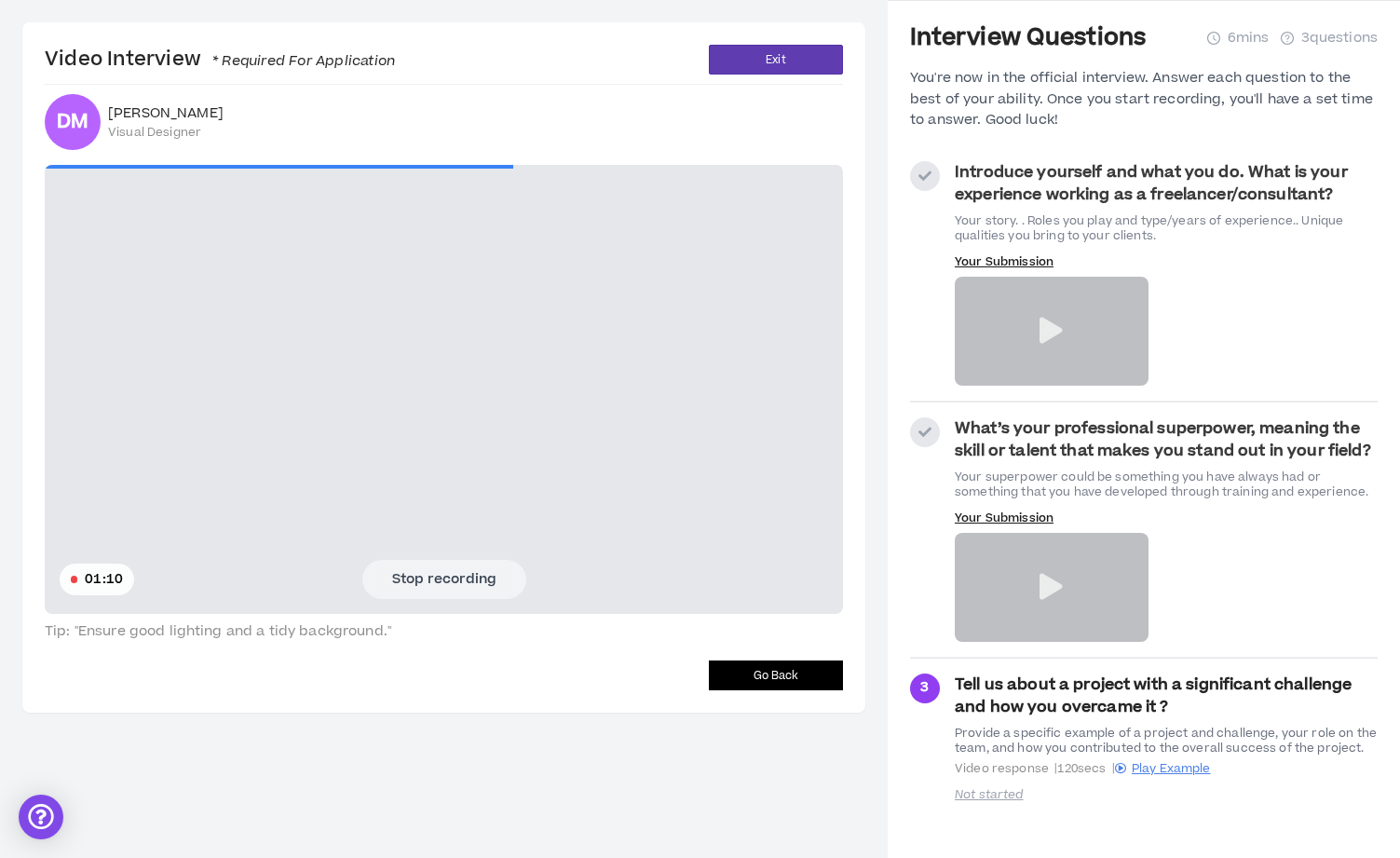
click at [472, 584] on button "Stop recording" at bounding box center [444, 579] width 164 height 39
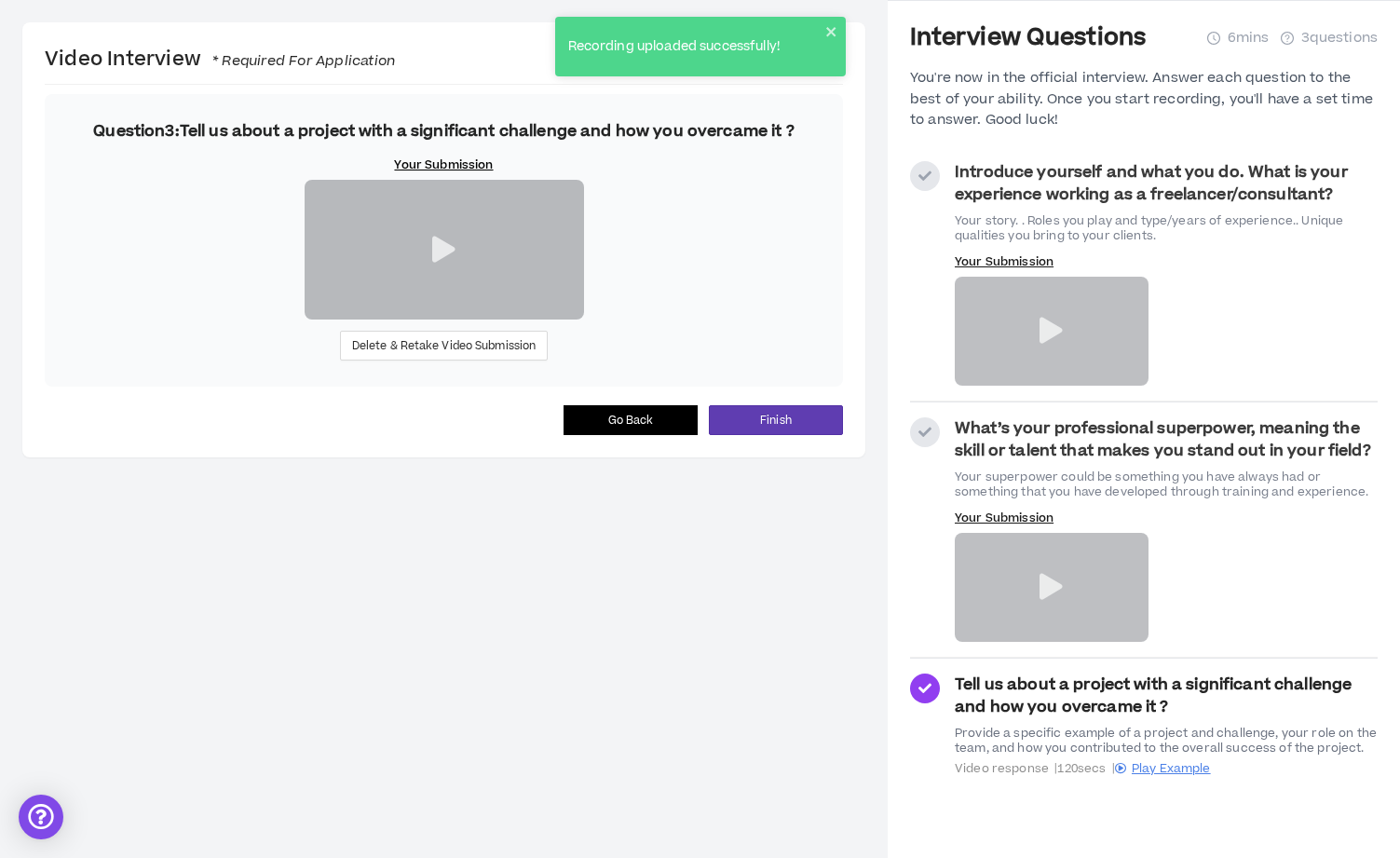
click at [444, 262] on icon at bounding box center [443, 249] width 23 height 26
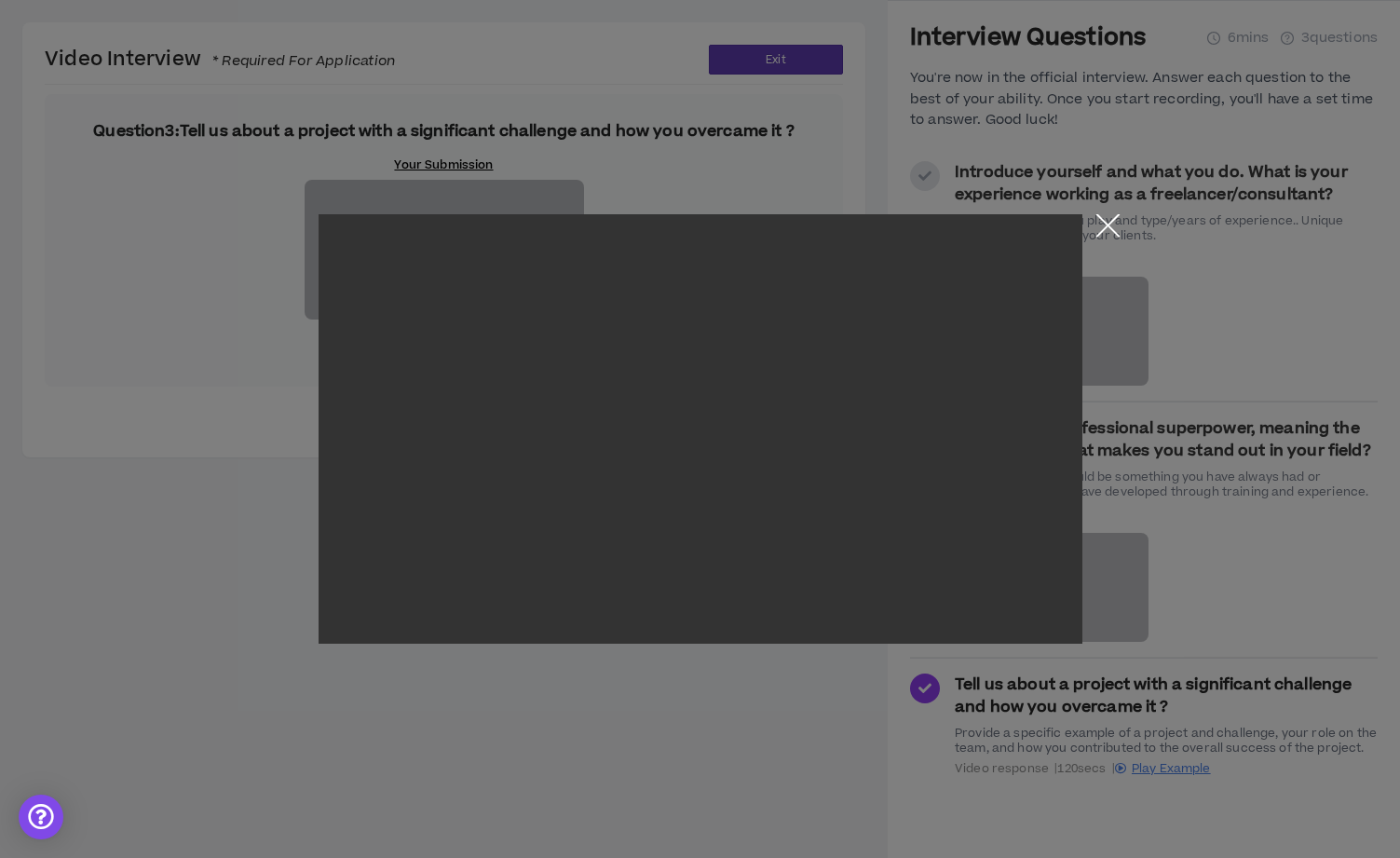
click at [1104, 225] on button "Close the modal by clicking here" at bounding box center [1108, 230] width 33 height 33
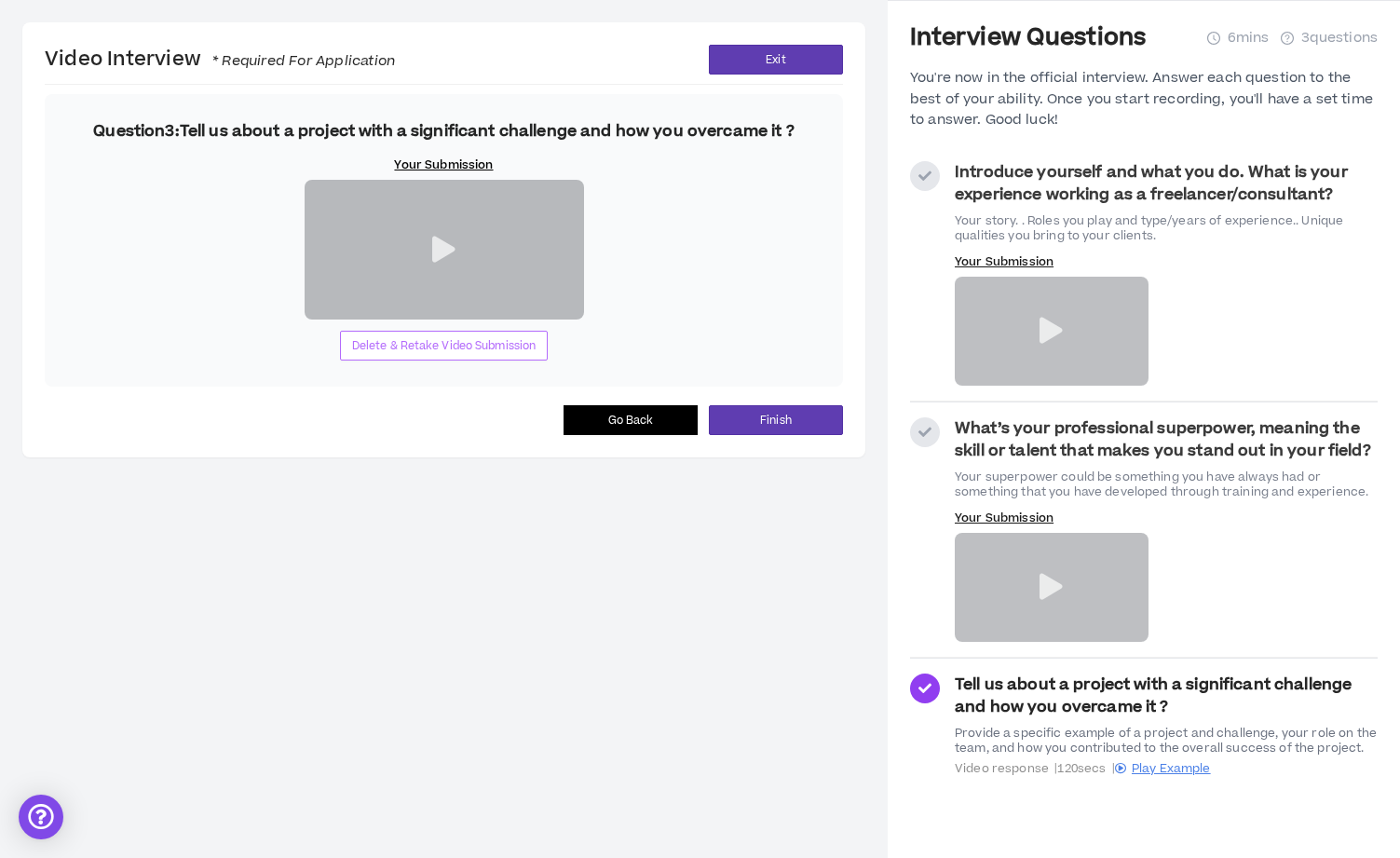
click at [447, 355] on span "Delete & Retake Video Submission" at bounding box center [444, 346] width 184 height 18
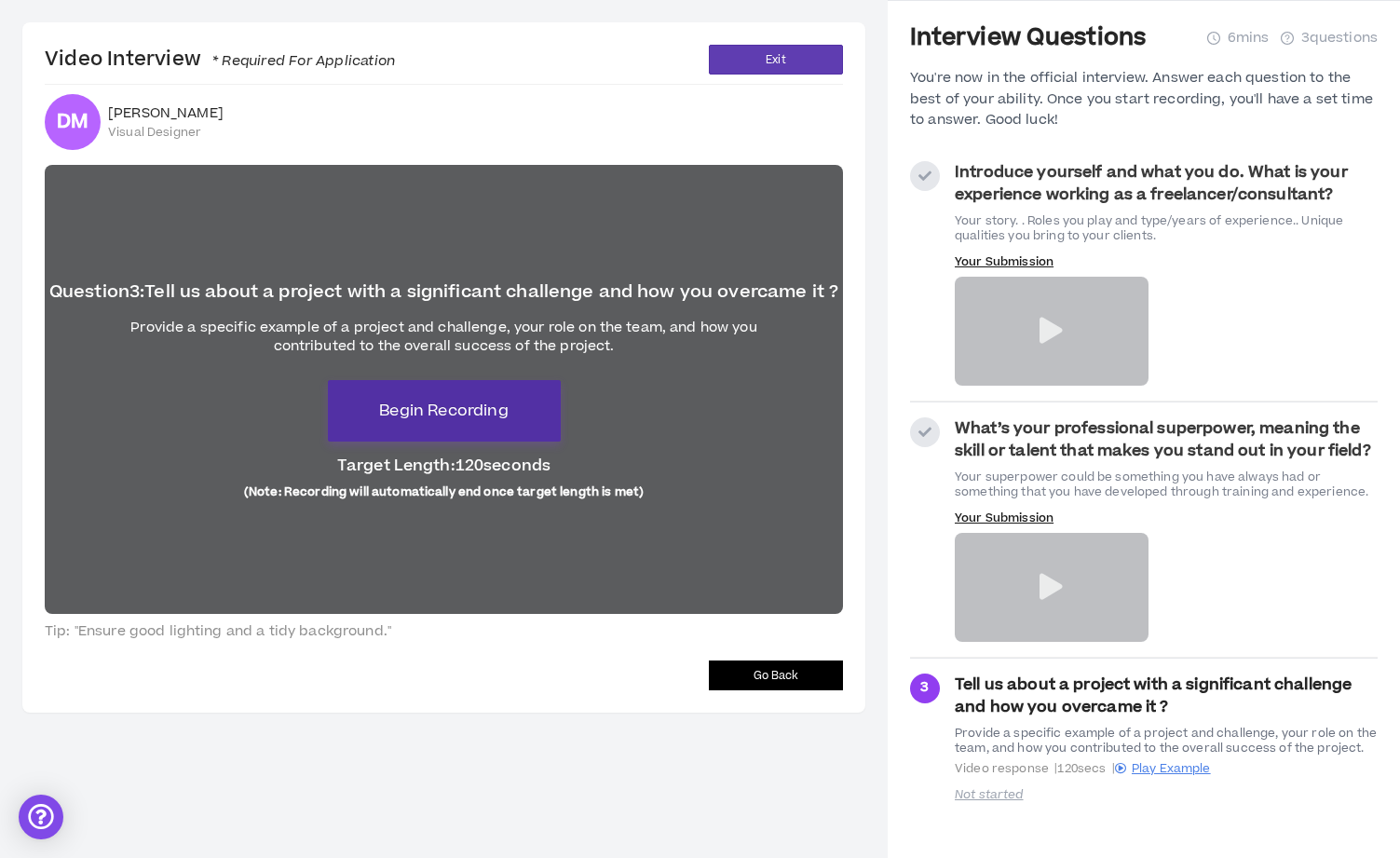
click at [520, 416] on button "Begin Recording" at bounding box center [444, 411] width 232 height 62
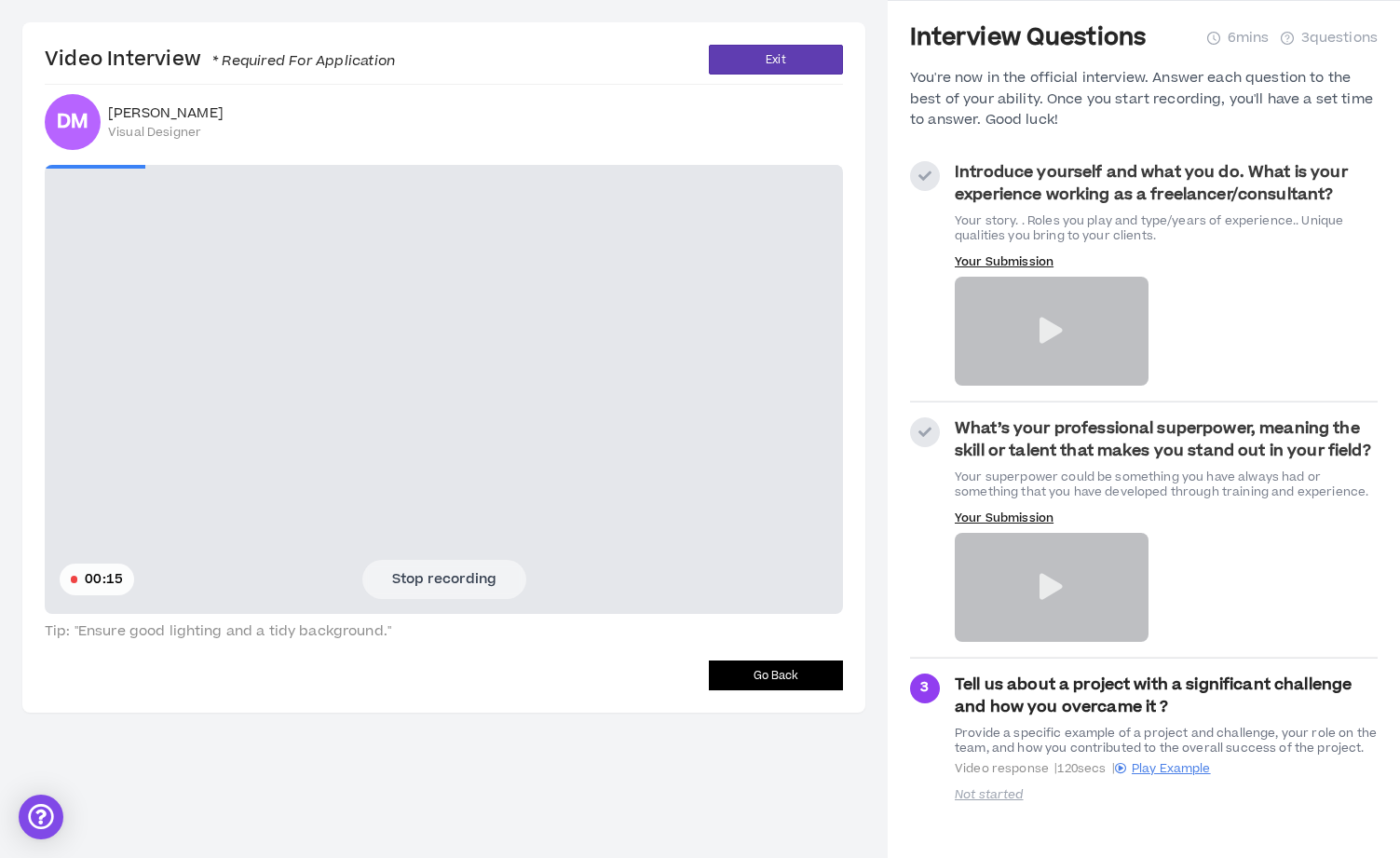
click at [474, 571] on button "Stop recording" at bounding box center [444, 579] width 164 height 39
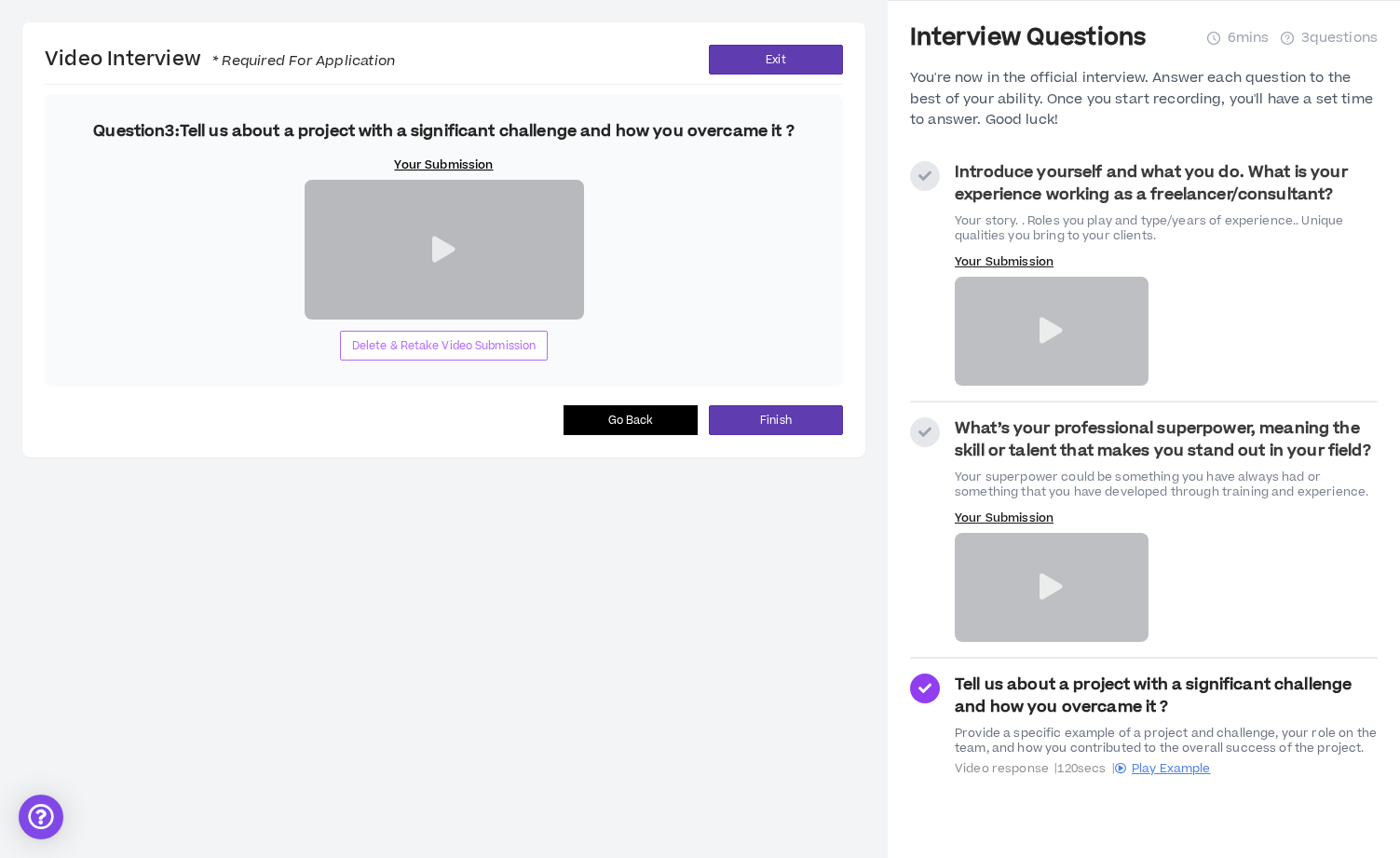
click at [515, 355] on span "Delete & Retake Video Submission" at bounding box center [444, 346] width 184 height 18
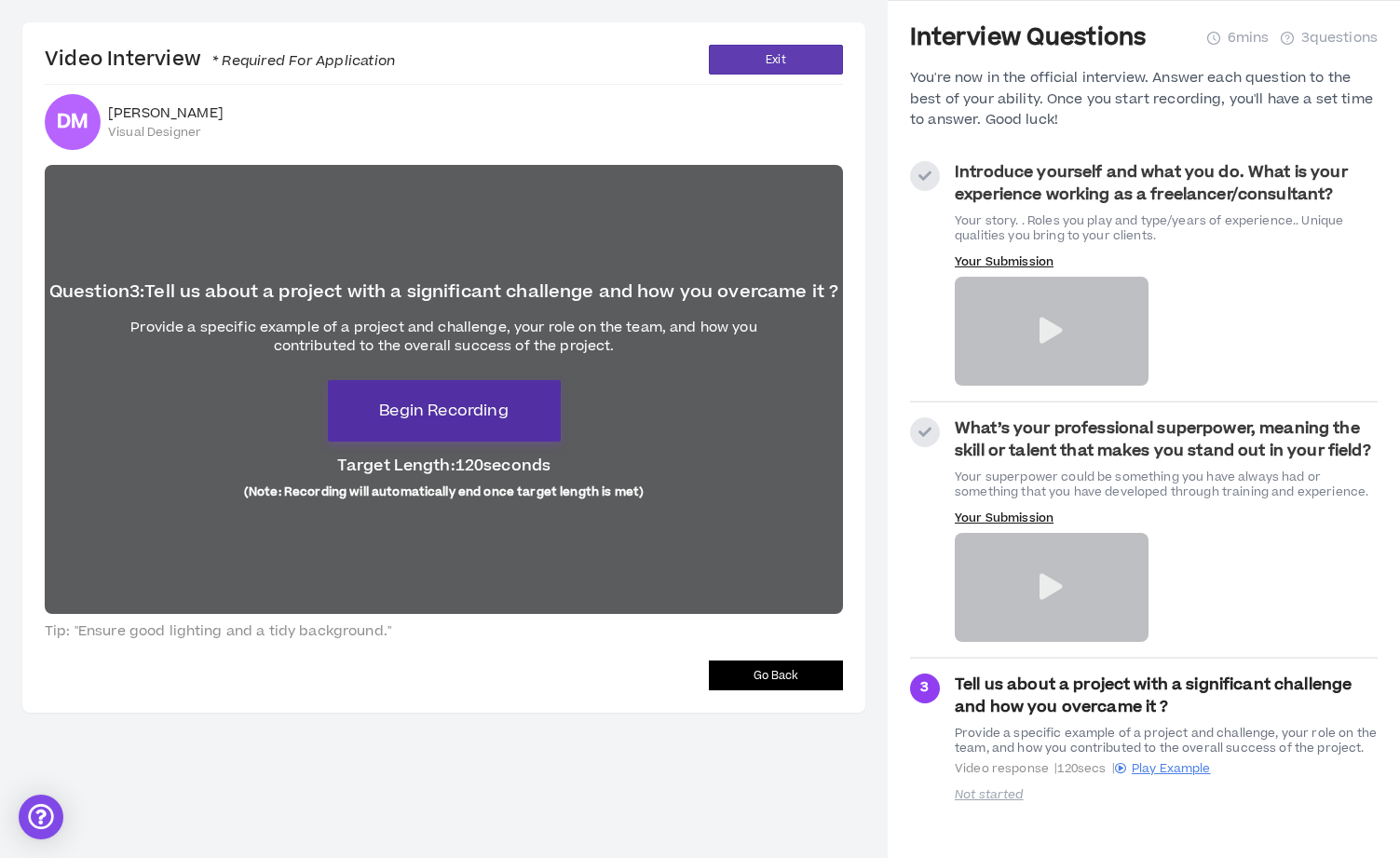
click at [500, 430] on button "Begin Recording" at bounding box center [444, 411] width 232 height 62
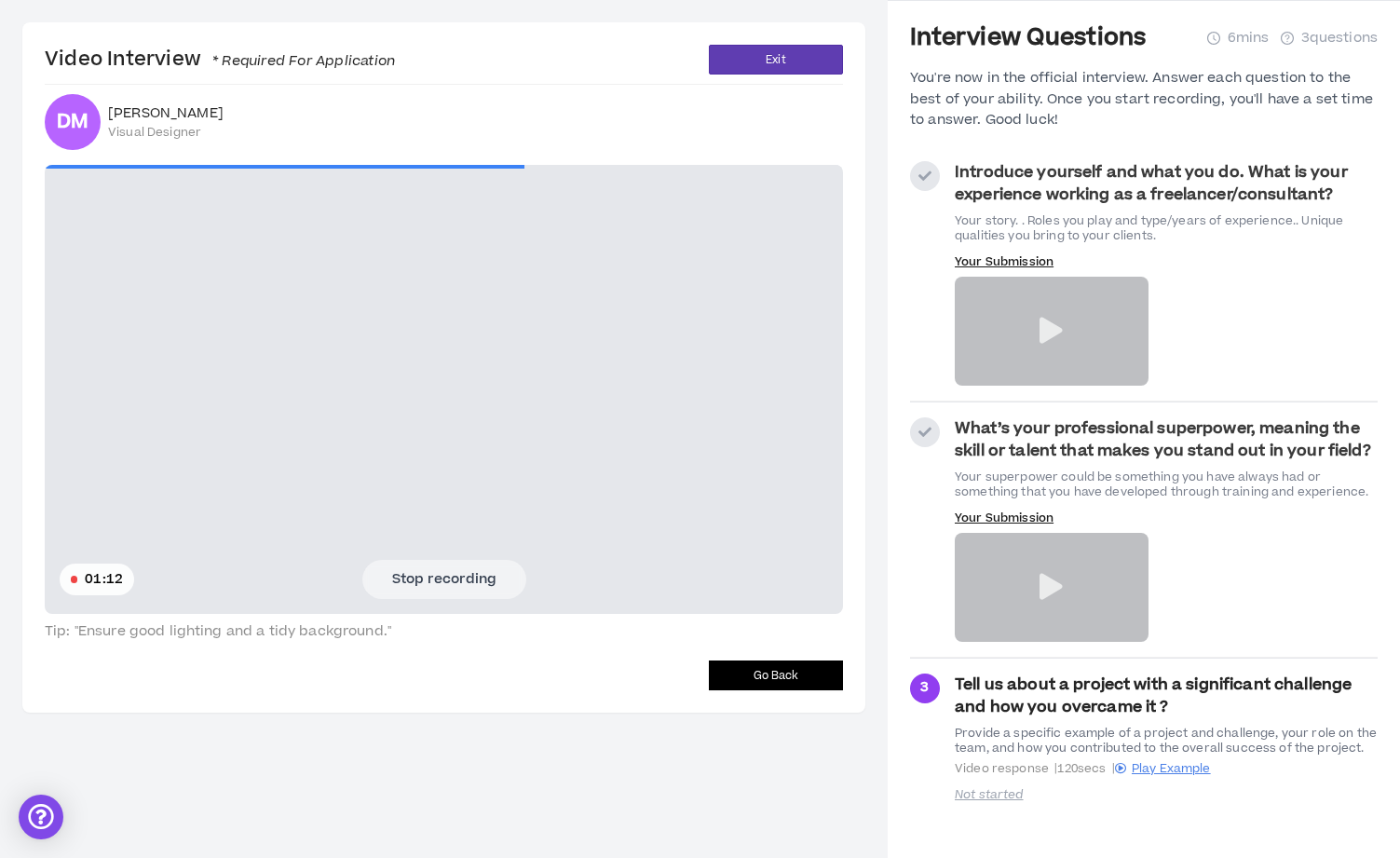
click at [482, 585] on button "Stop recording" at bounding box center [444, 579] width 164 height 39
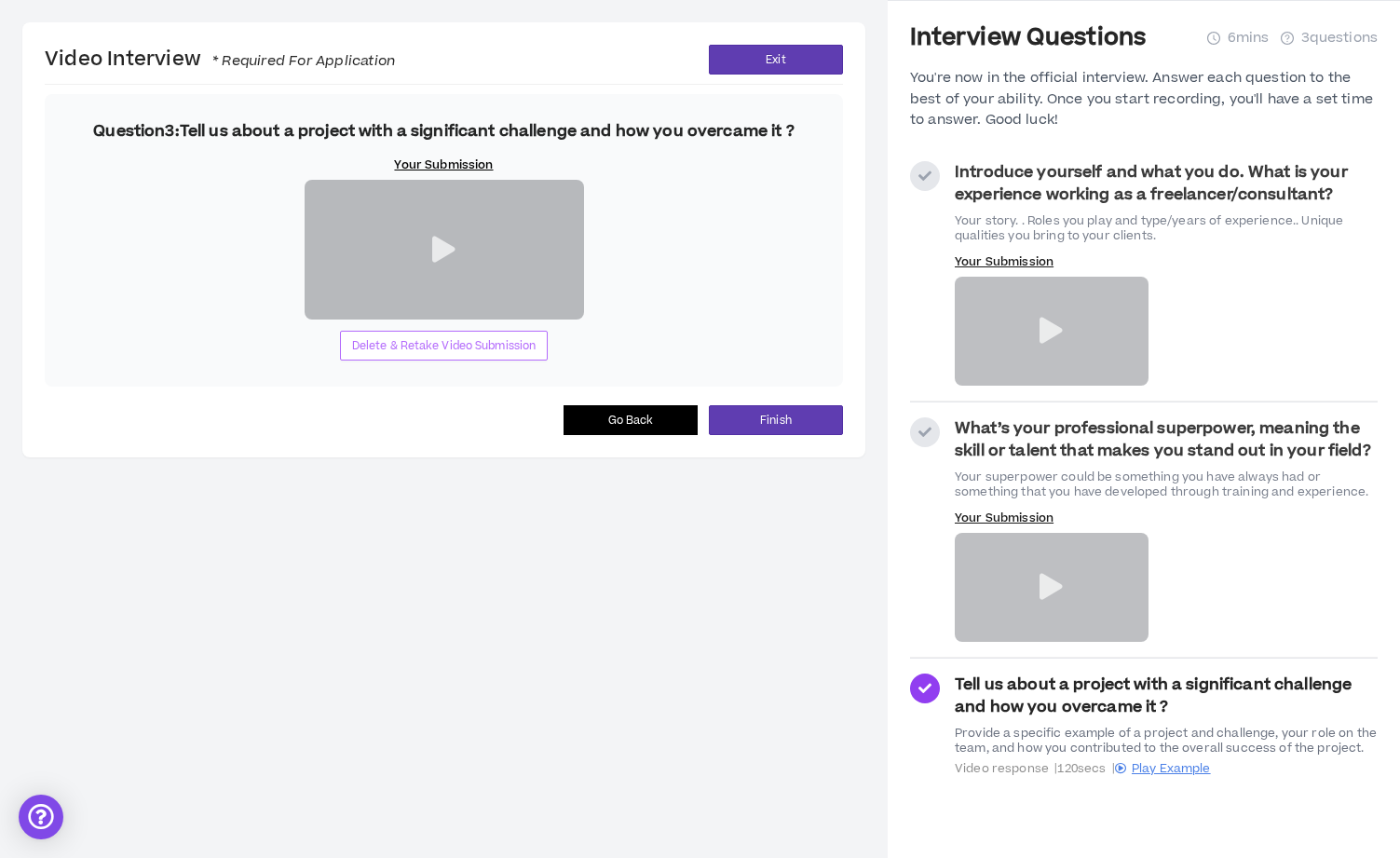
click at [412, 355] on span "Delete & Retake Video Submission" at bounding box center [444, 346] width 184 height 18
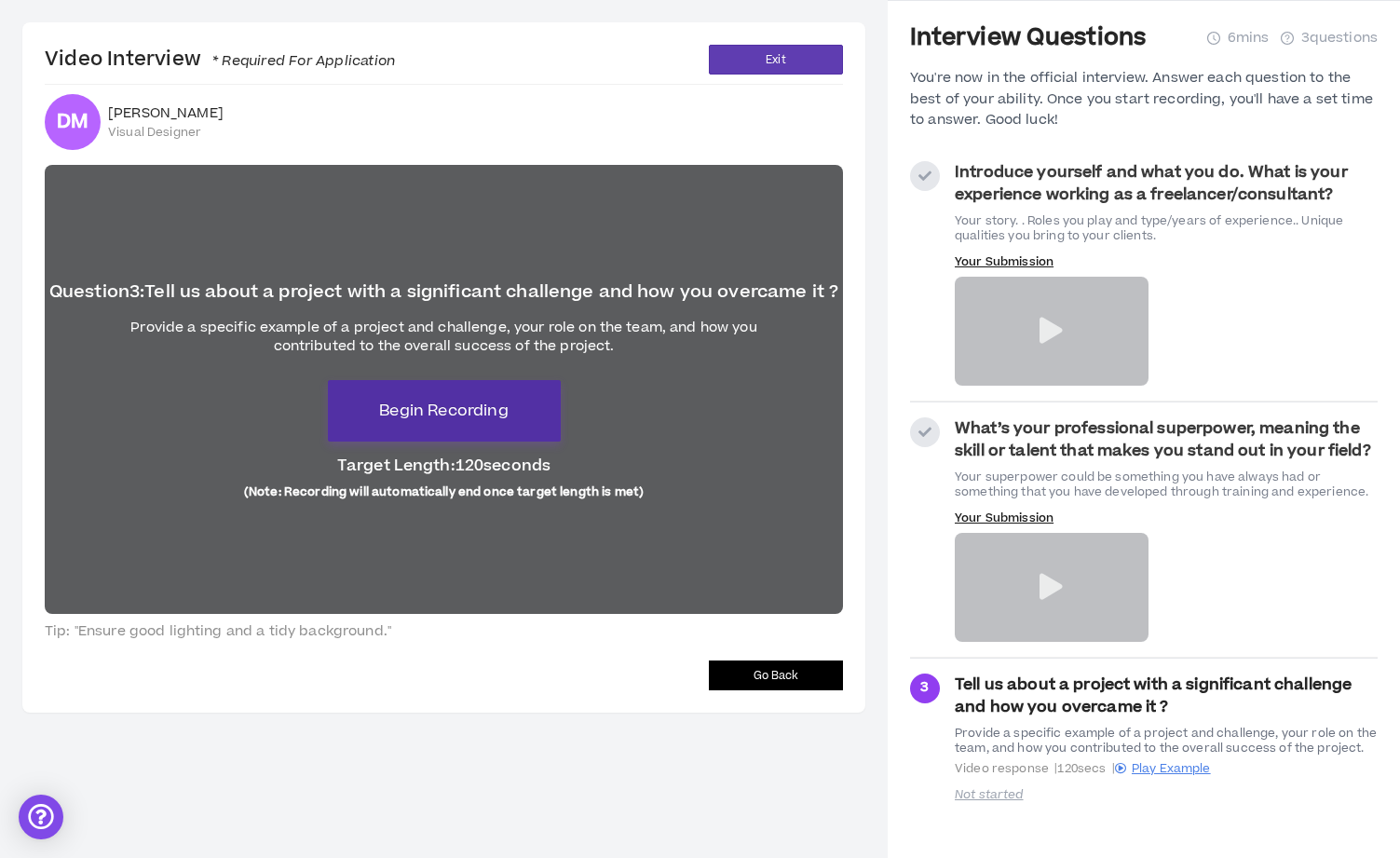
click at [495, 421] on span "Begin Recording" at bounding box center [443, 411] width 129 height 22
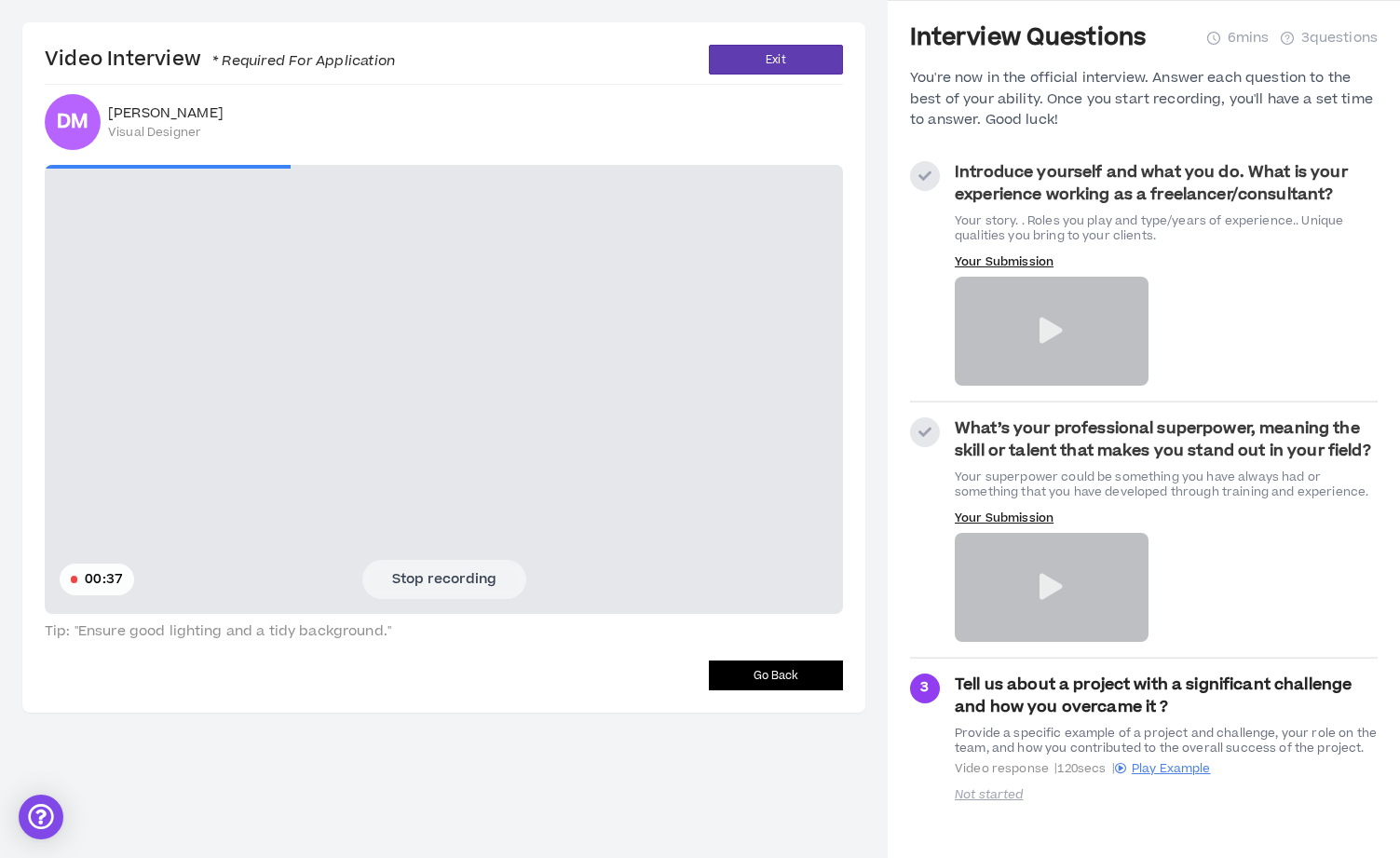
click at [402, 592] on button "Stop recording" at bounding box center [444, 579] width 164 height 39
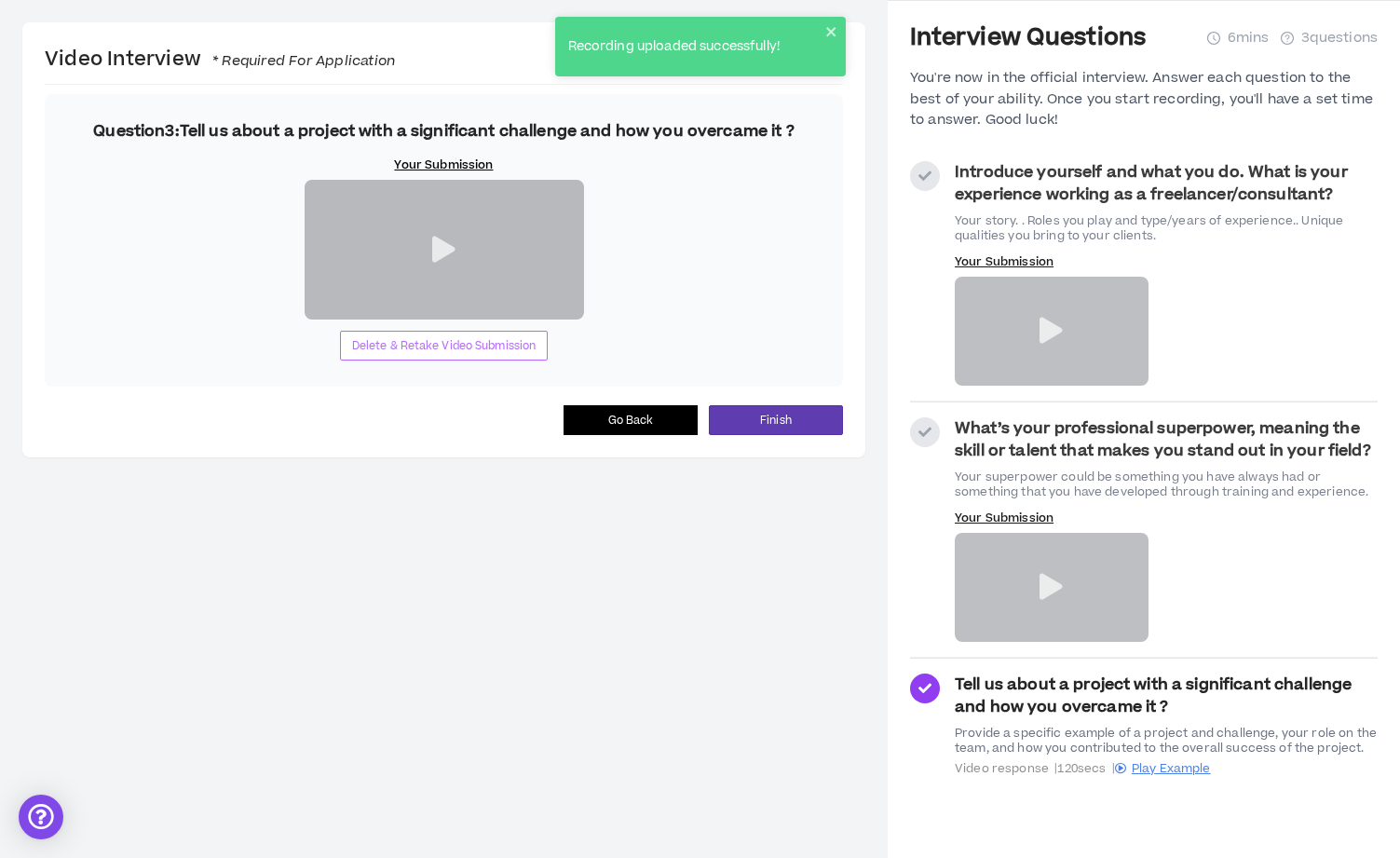
click at [450, 355] on span "Delete & Retake Video Submission" at bounding box center [444, 346] width 184 height 18
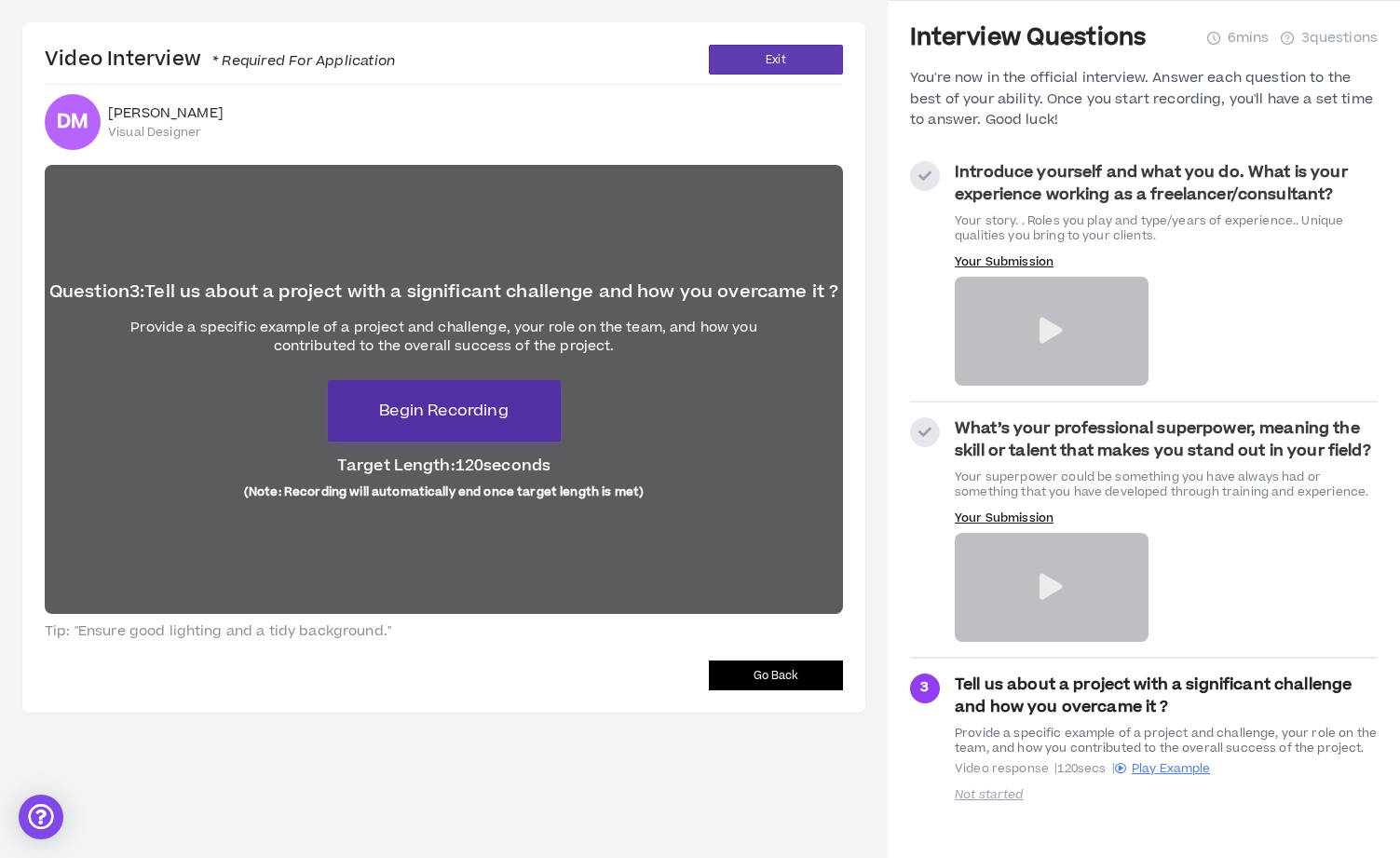
click at [476, 410] on span "Begin Recording" at bounding box center [443, 411] width 129 height 22
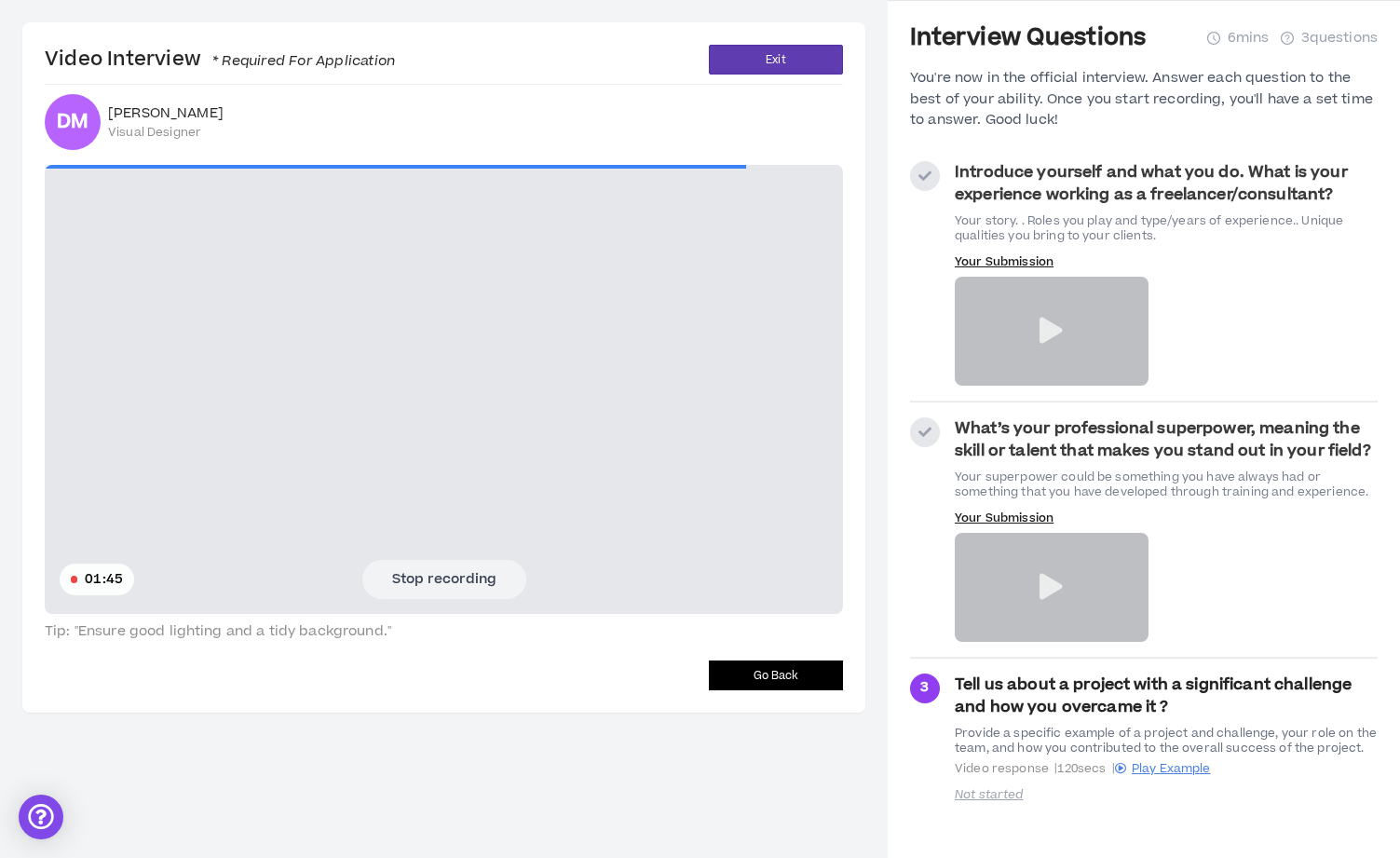
click at [462, 590] on button "Stop recording" at bounding box center [444, 579] width 164 height 39
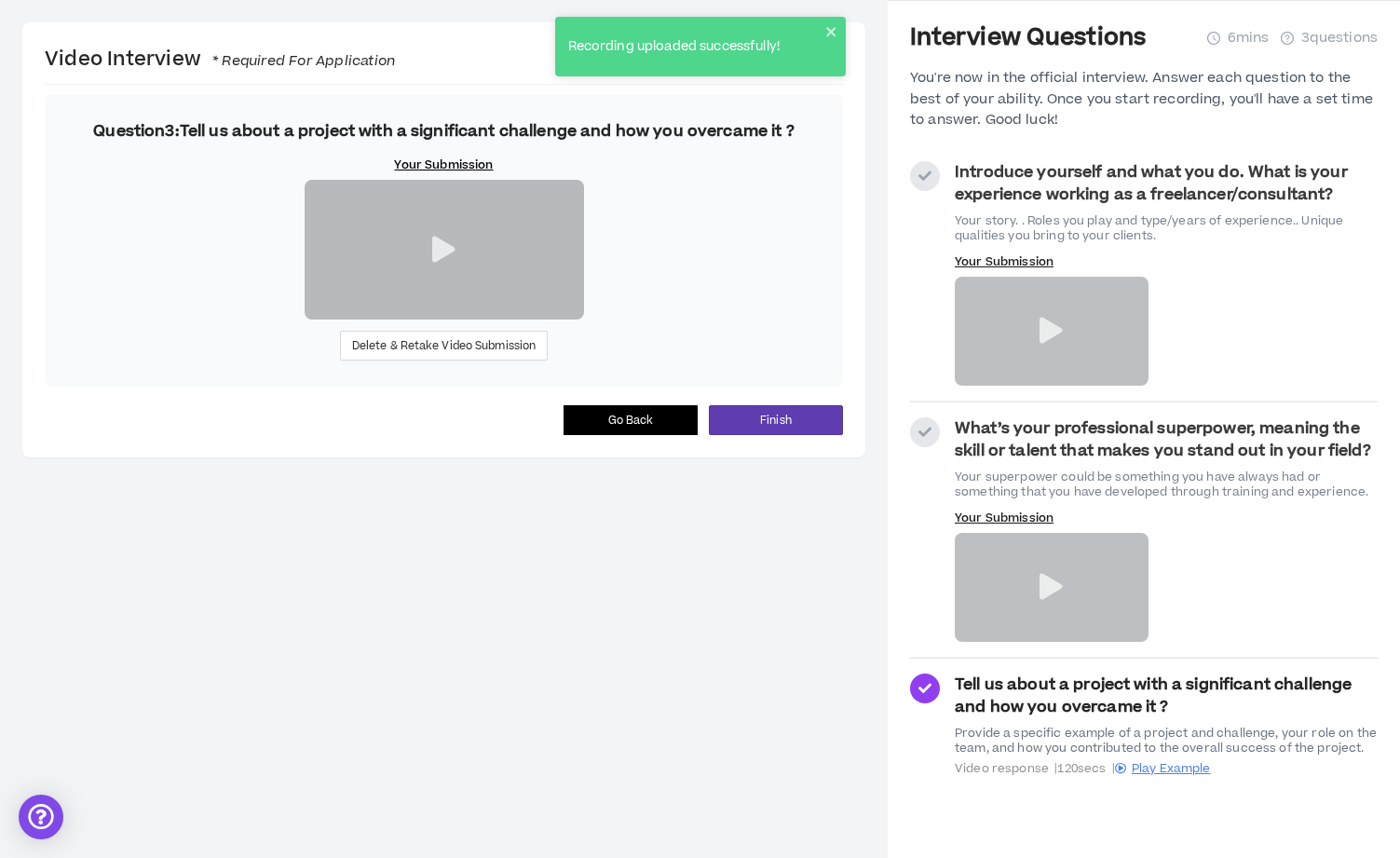
click at [440, 262] on icon at bounding box center [443, 249] width 23 height 26
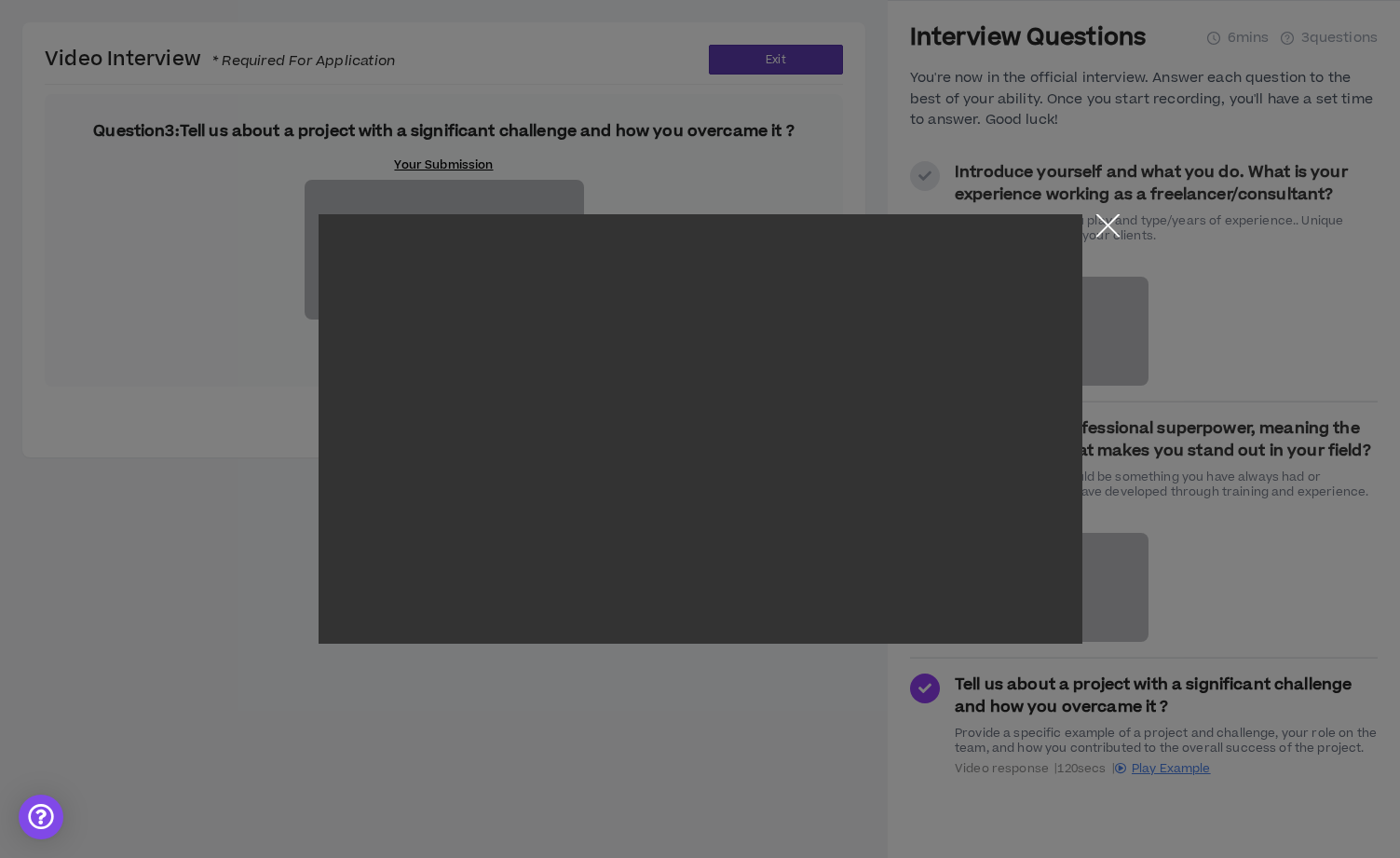
click at [1104, 233] on button "Close the modal by clicking here" at bounding box center [1108, 230] width 33 height 33
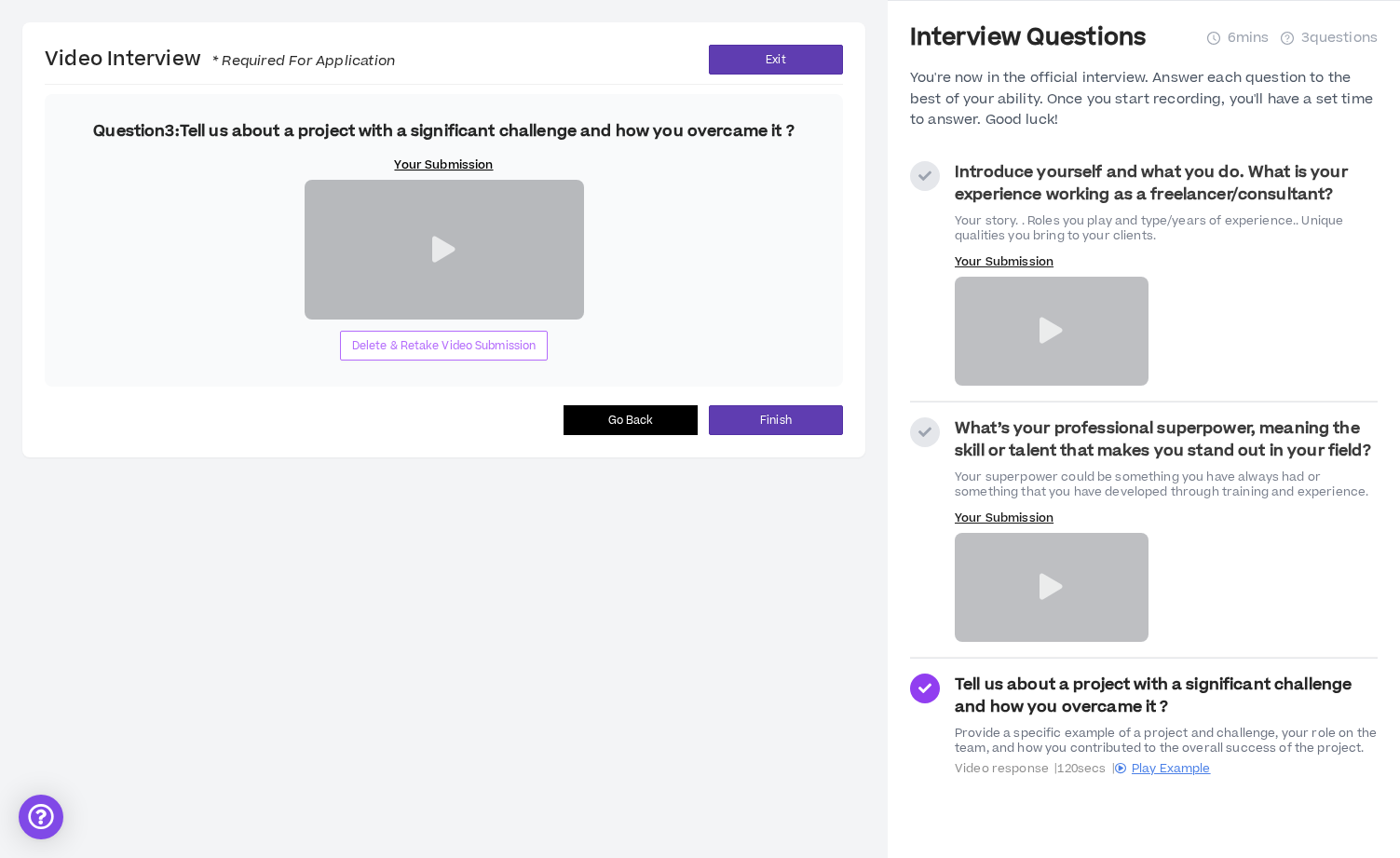
click at [472, 355] on span "Delete & Retake Video Submission" at bounding box center [444, 346] width 184 height 18
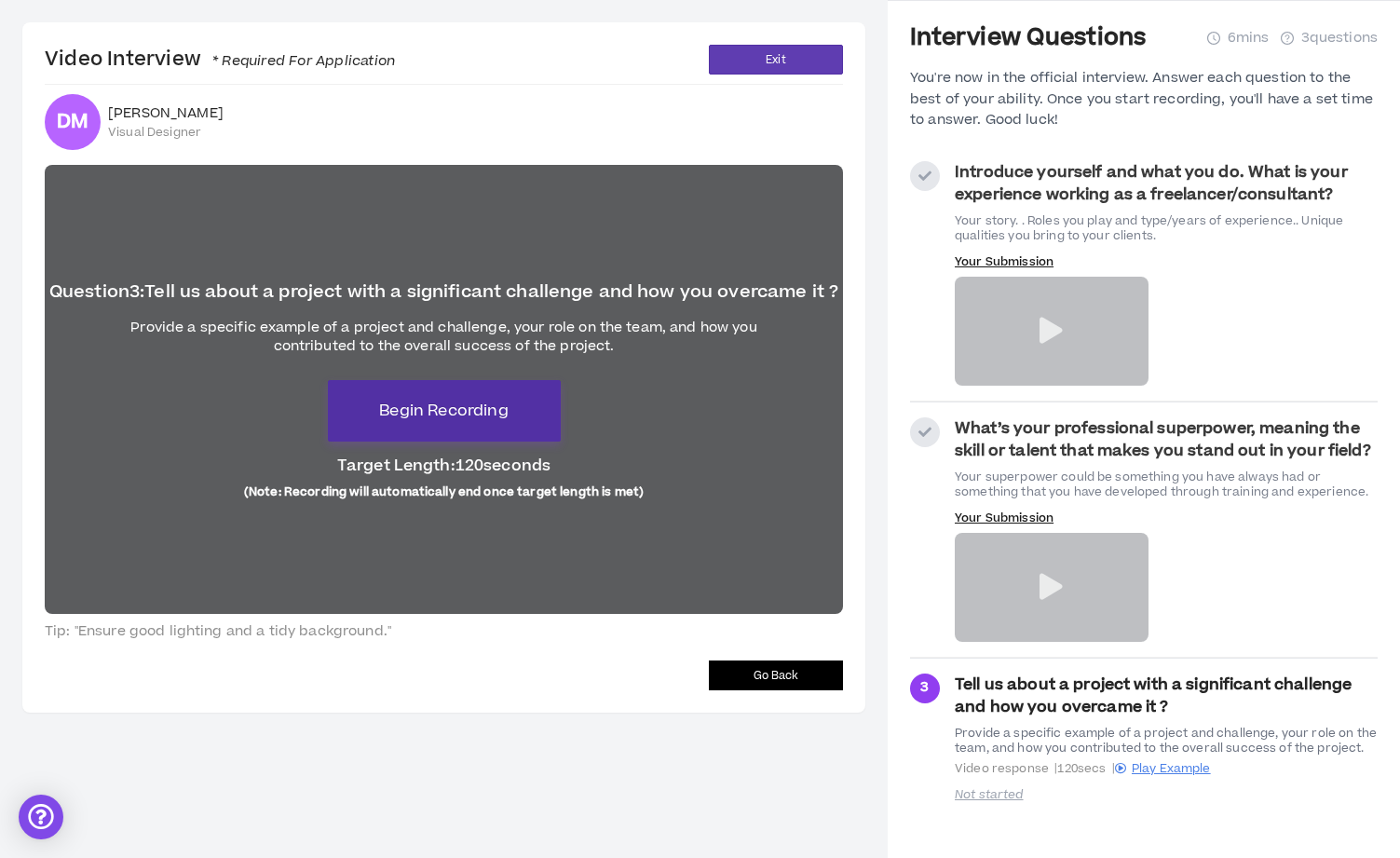
click at [475, 411] on span "Begin Recording" at bounding box center [443, 411] width 129 height 22
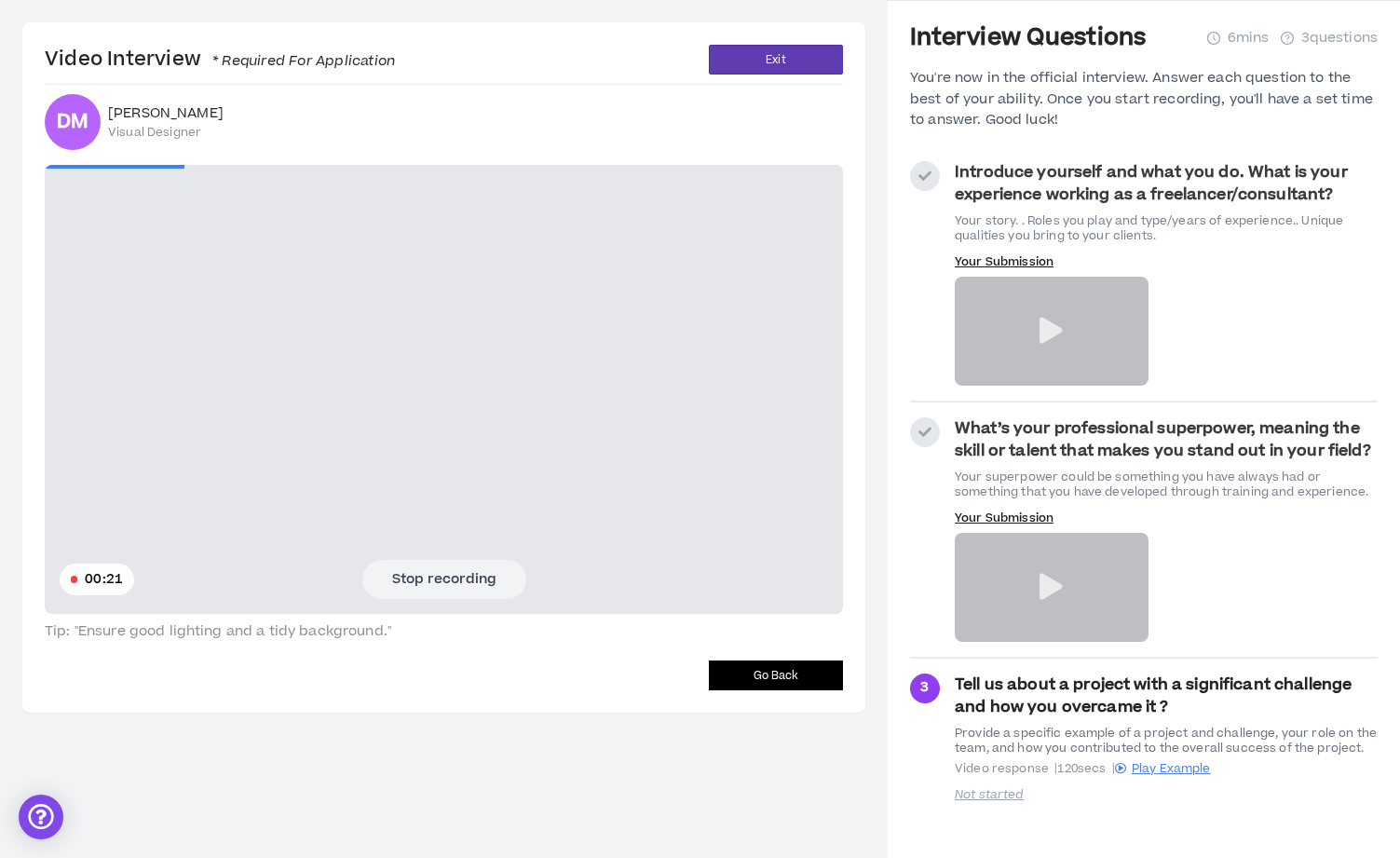
click at [444, 582] on button "Stop recording" at bounding box center [444, 579] width 164 height 39
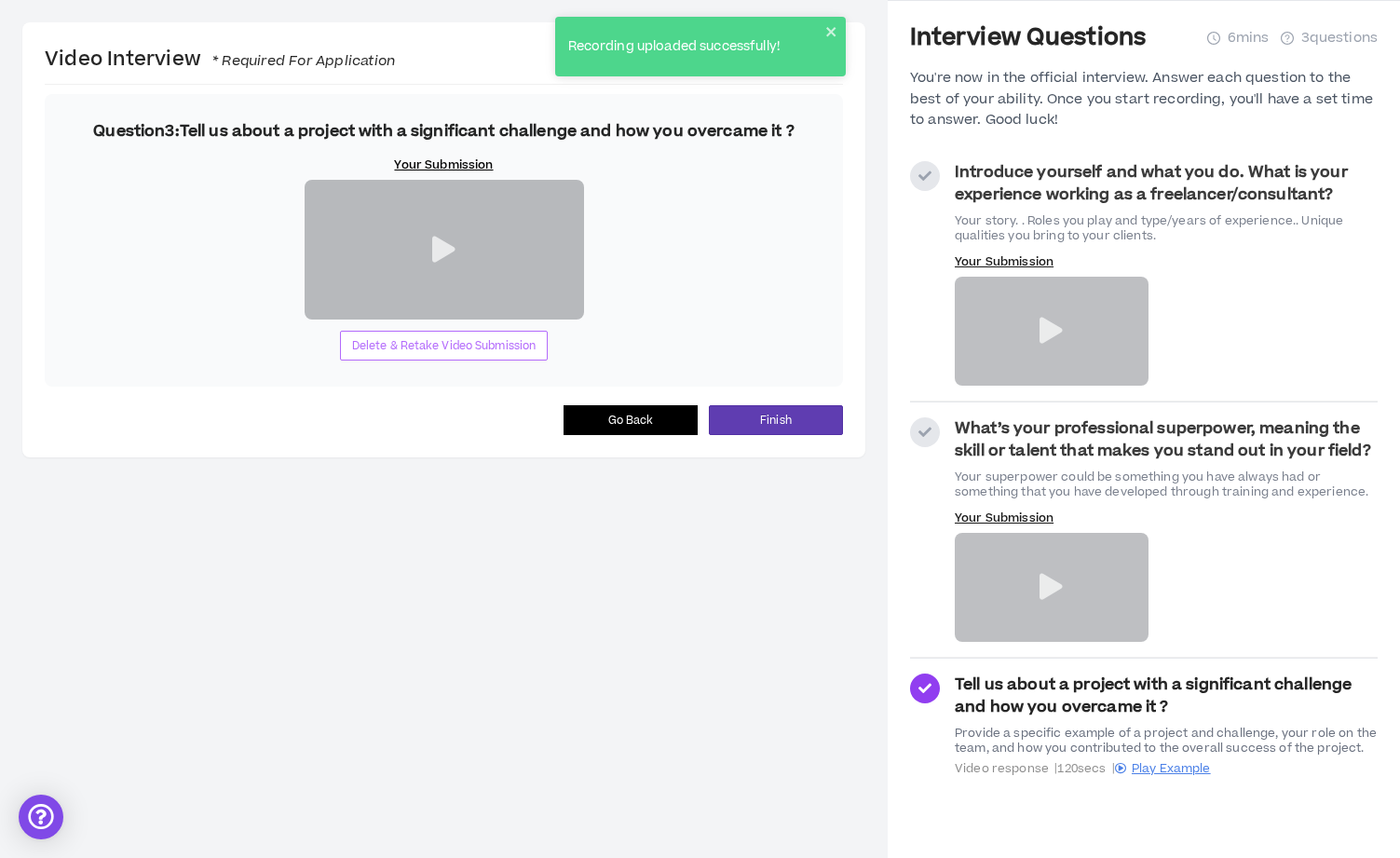
click at [505, 355] on span "Delete & Retake Video Submission" at bounding box center [444, 346] width 184 height 18
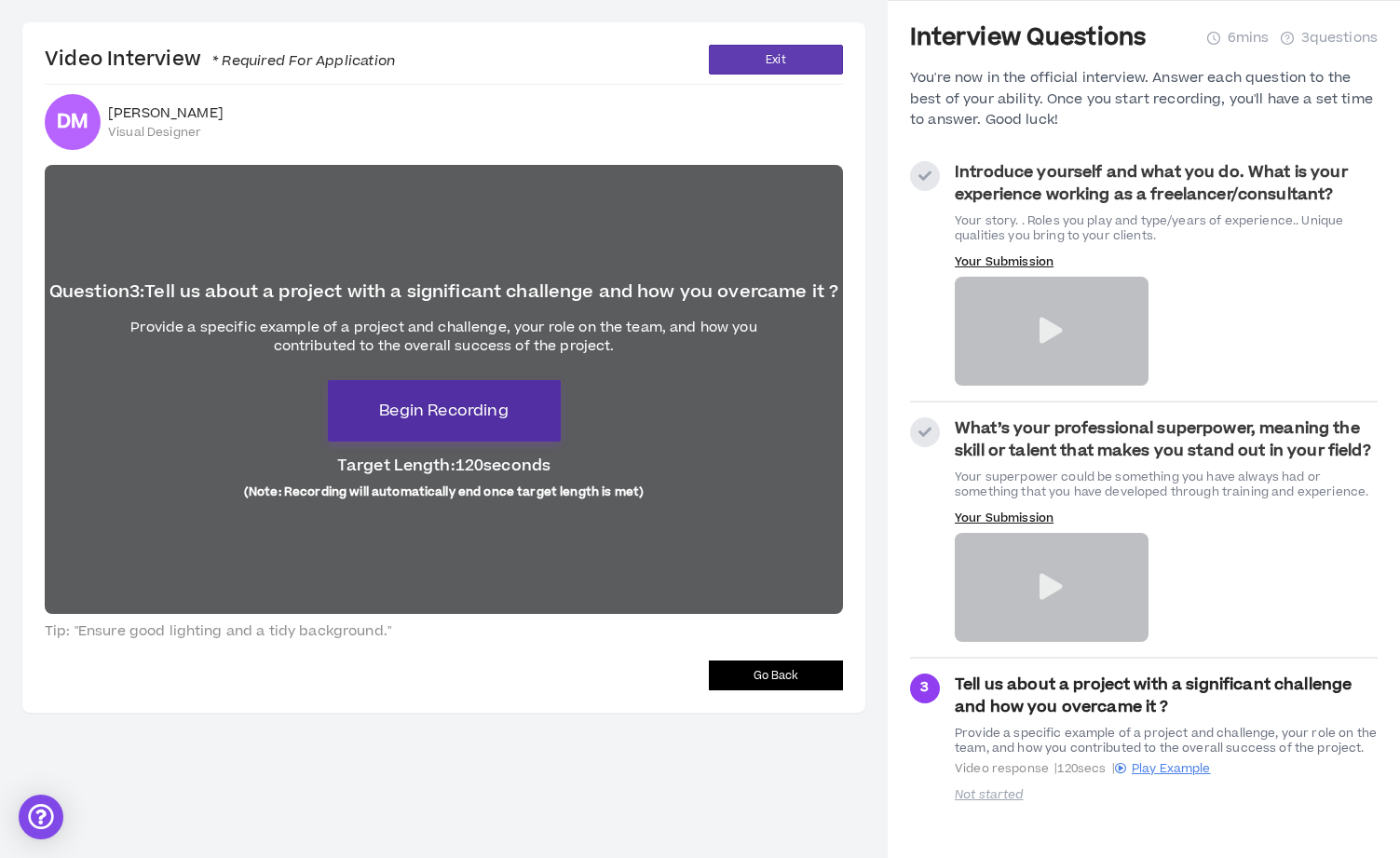
click at [480, 418] on span "Begin Recording" at bounding box center [443, 411] width 129 height 22
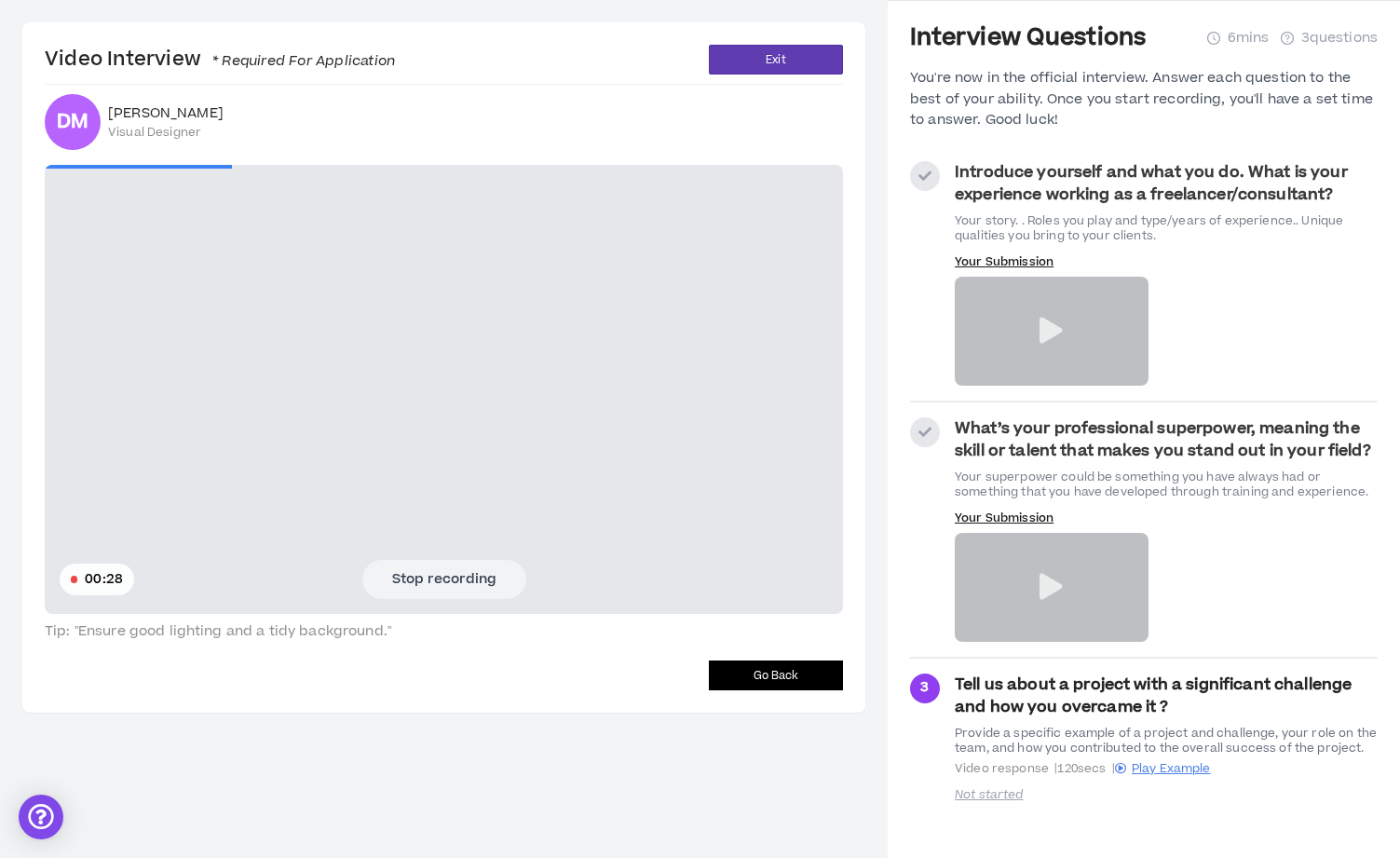
click at [443, 583] on button "Stop recording" at bounding box center [444, 579] width 164 height 39
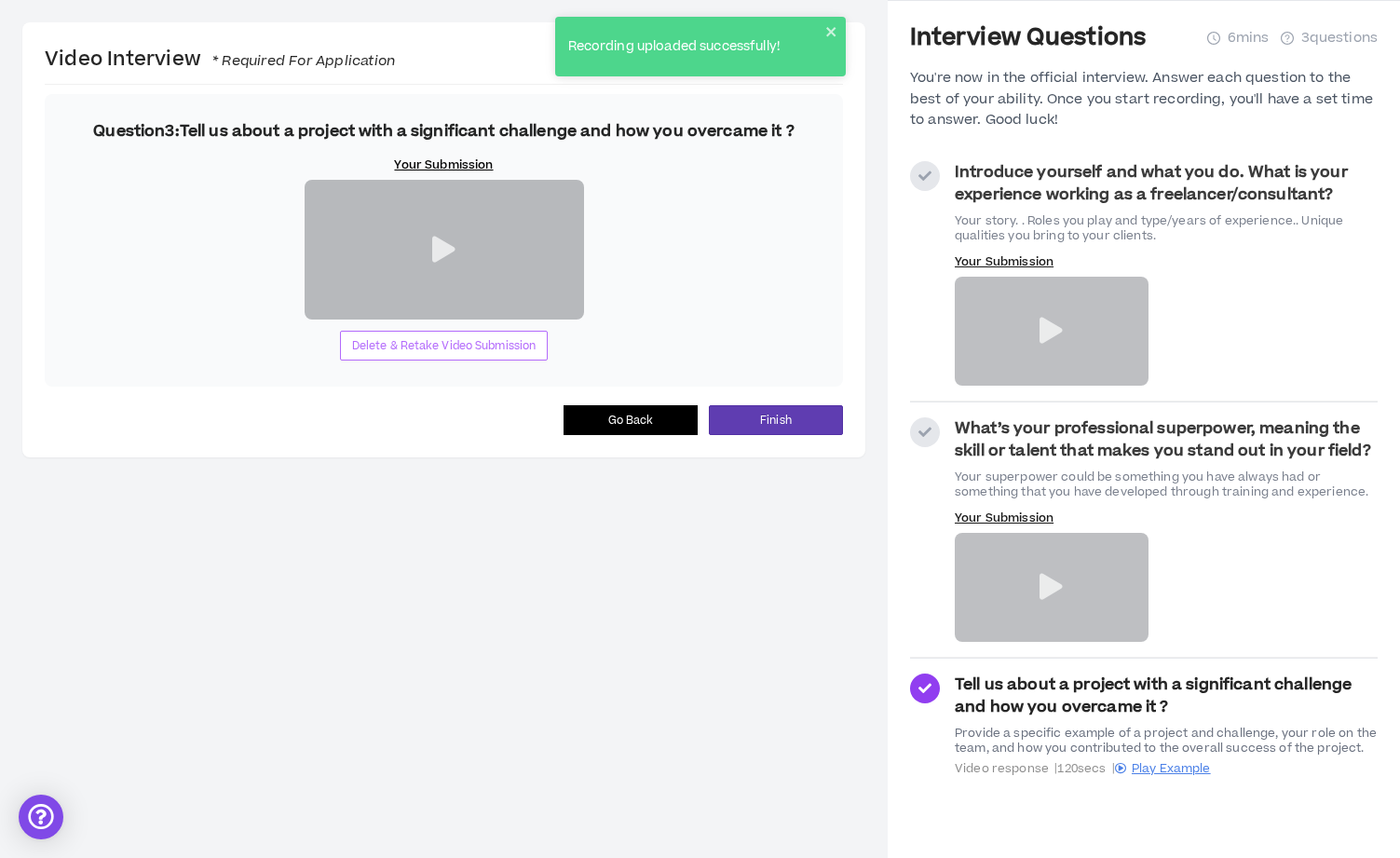
click at [443, 355] on span "Delete & Retake Video Submission" at bounding box center [444, 346] width 184 height 18
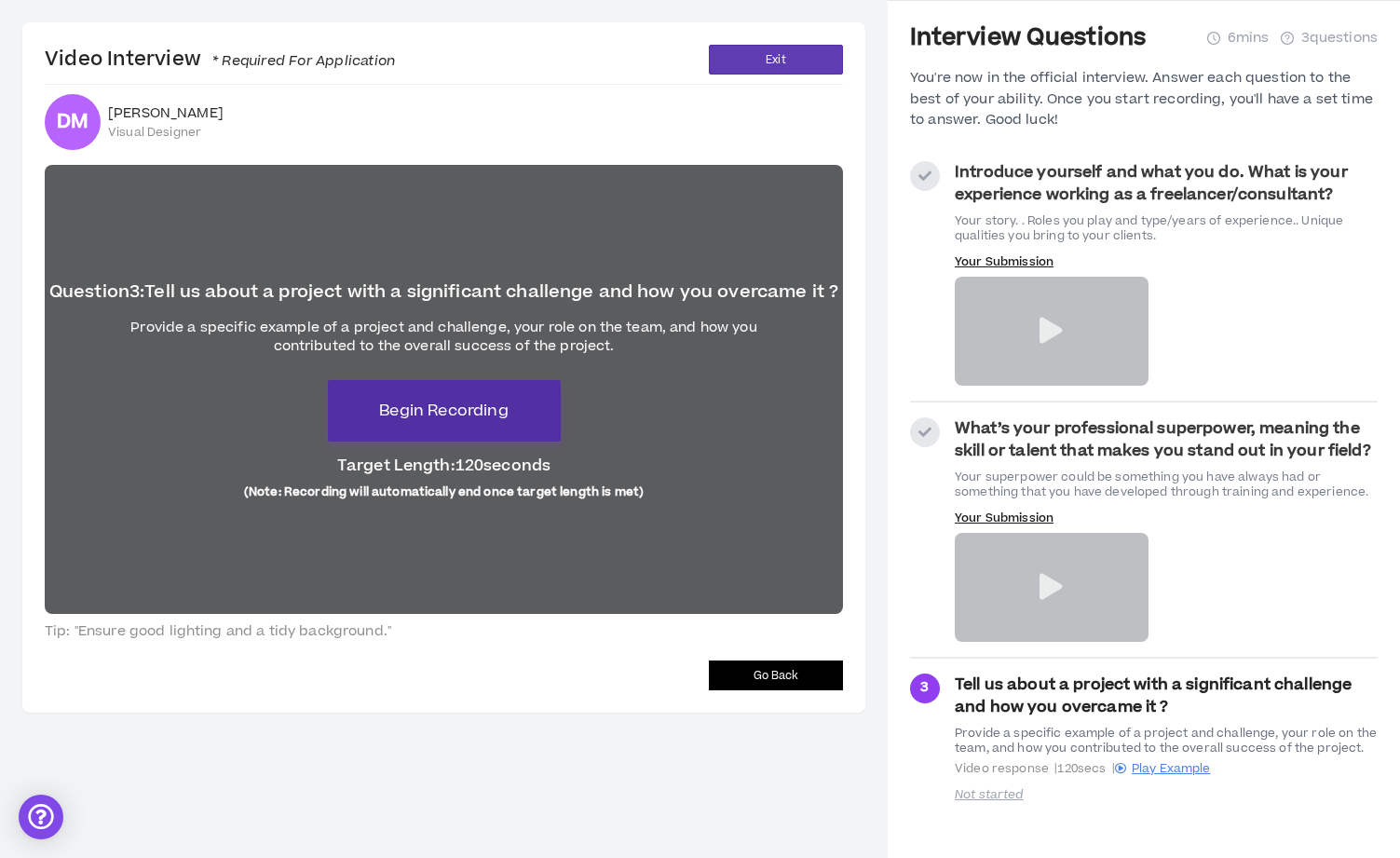
click at [469, 418] on span "Begin Recording" at bounding box center [443, 411] width 129 height 22
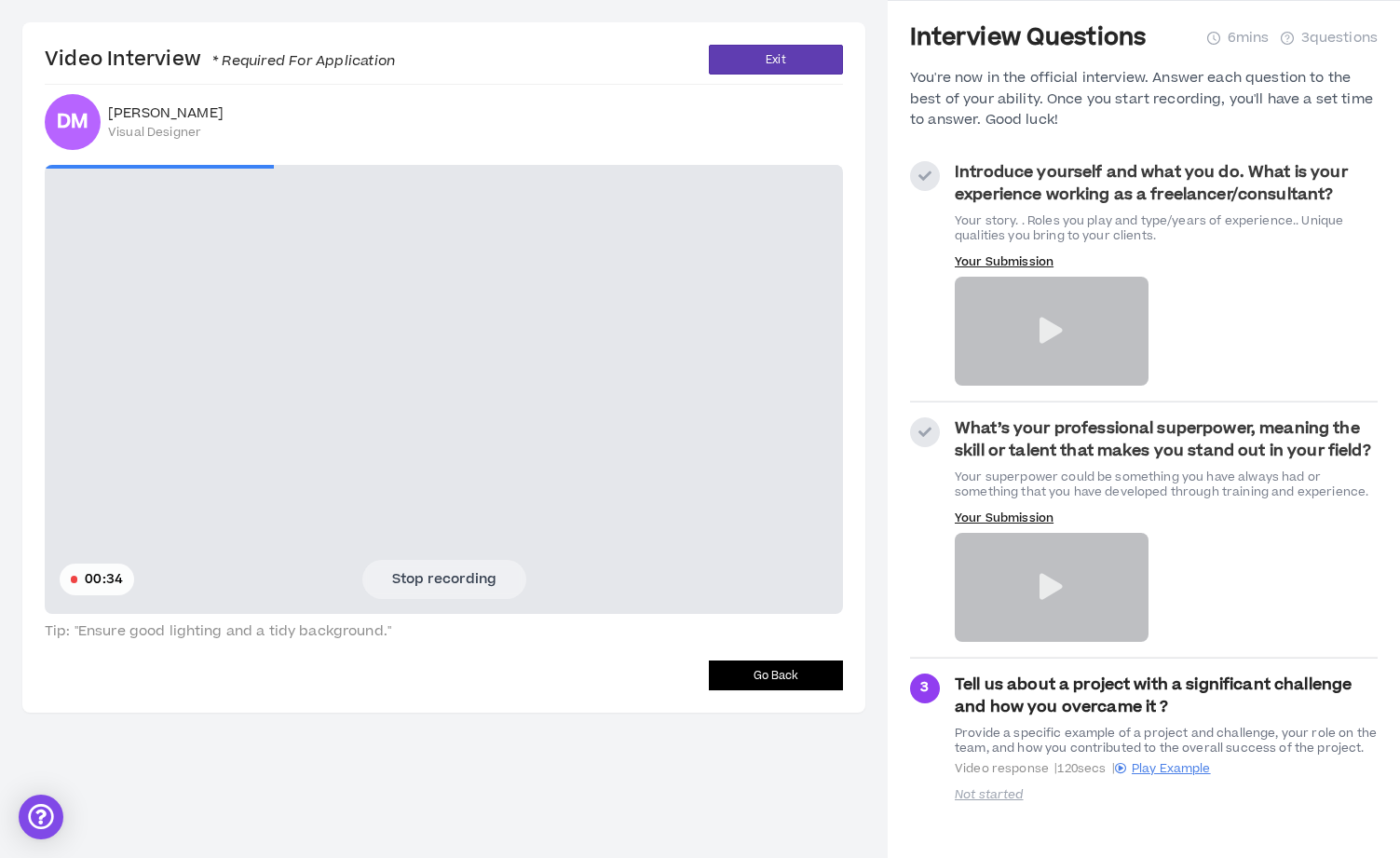
click at [218, 345] on video at bounding box center [444, 389] width 798 height 449
click at [471, 580] on button "Stop recording" at bounding box center [444, 579] width 164 height 39
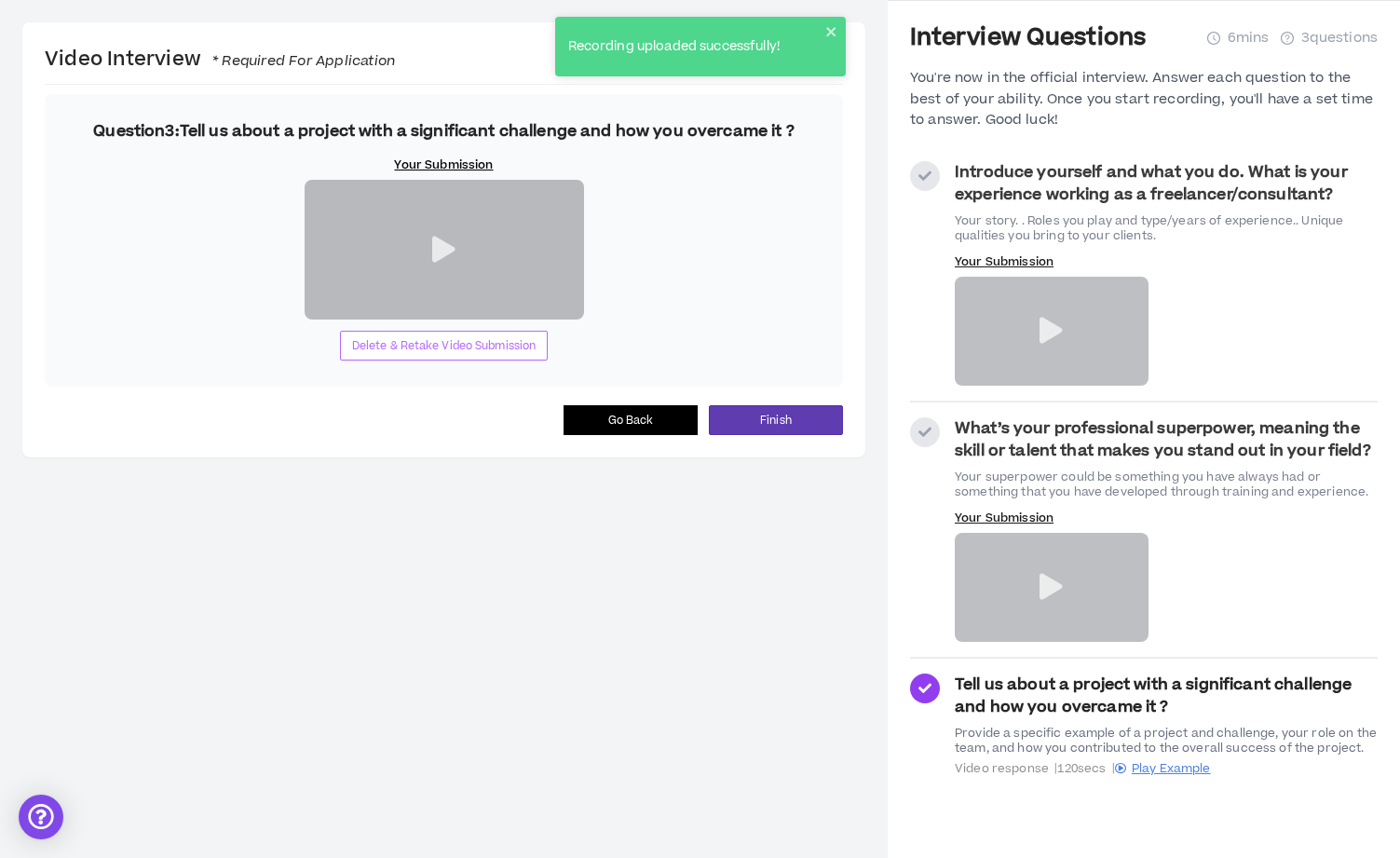
click at [455, 360] on button "Delete & Retake Video Submission" at bounding box center [444, 346] width 208 height 30
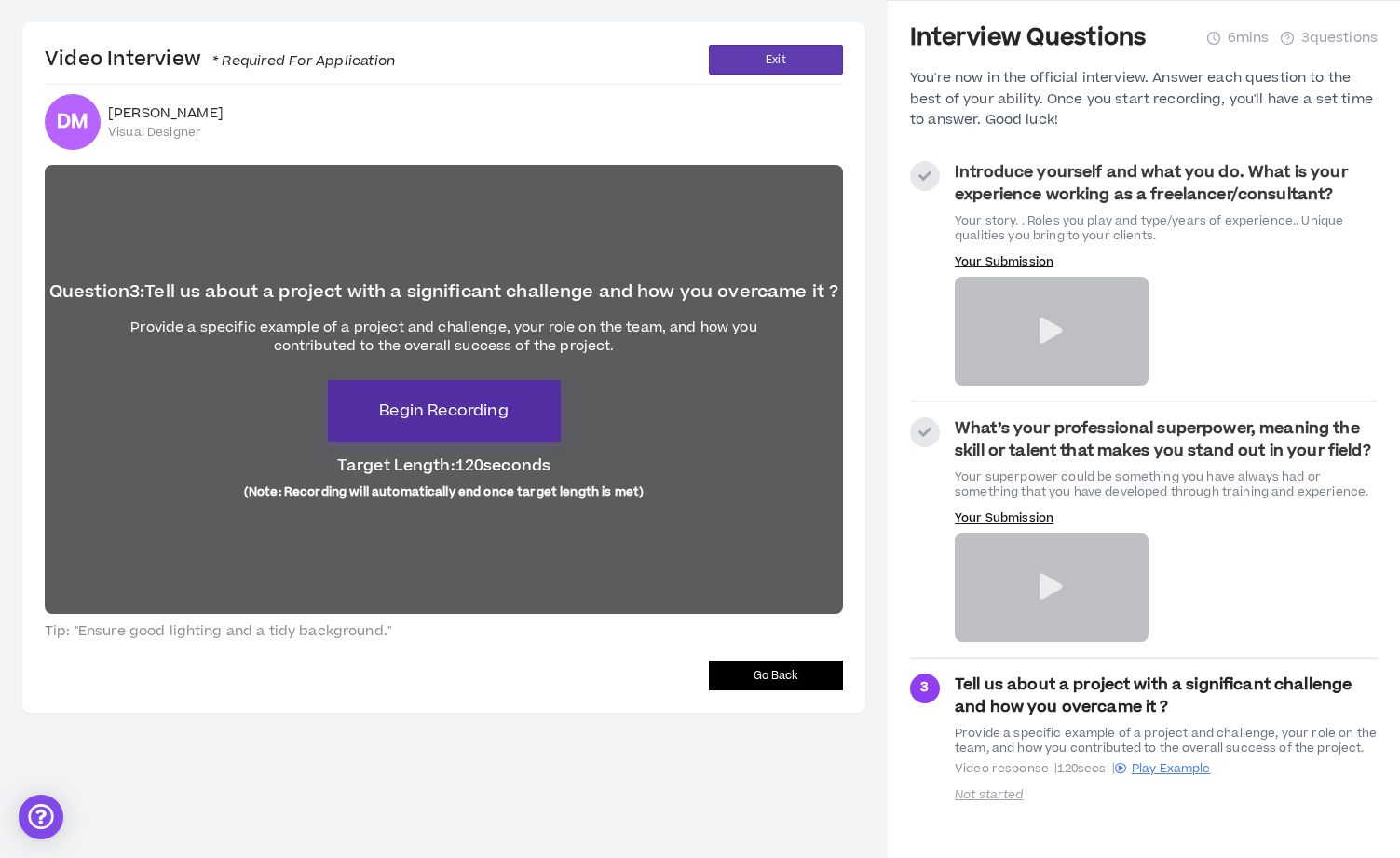
click at [492, 415] on span "Begin Recording" at bounding box center [443, 411] width 129 height 22
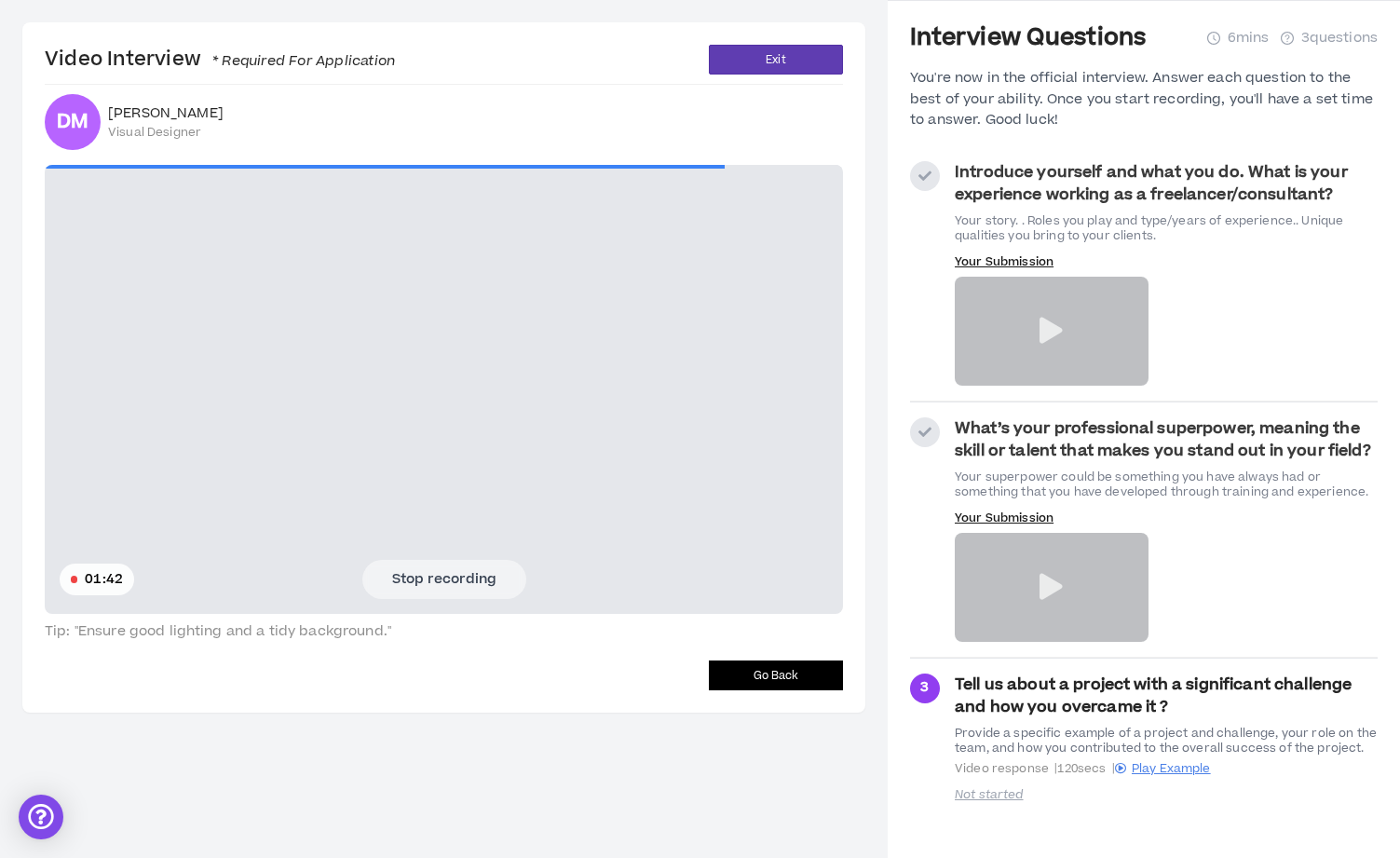
click at [472, 585] on button "Stop recording" at bounding box center [444, 579] width 164 height 39
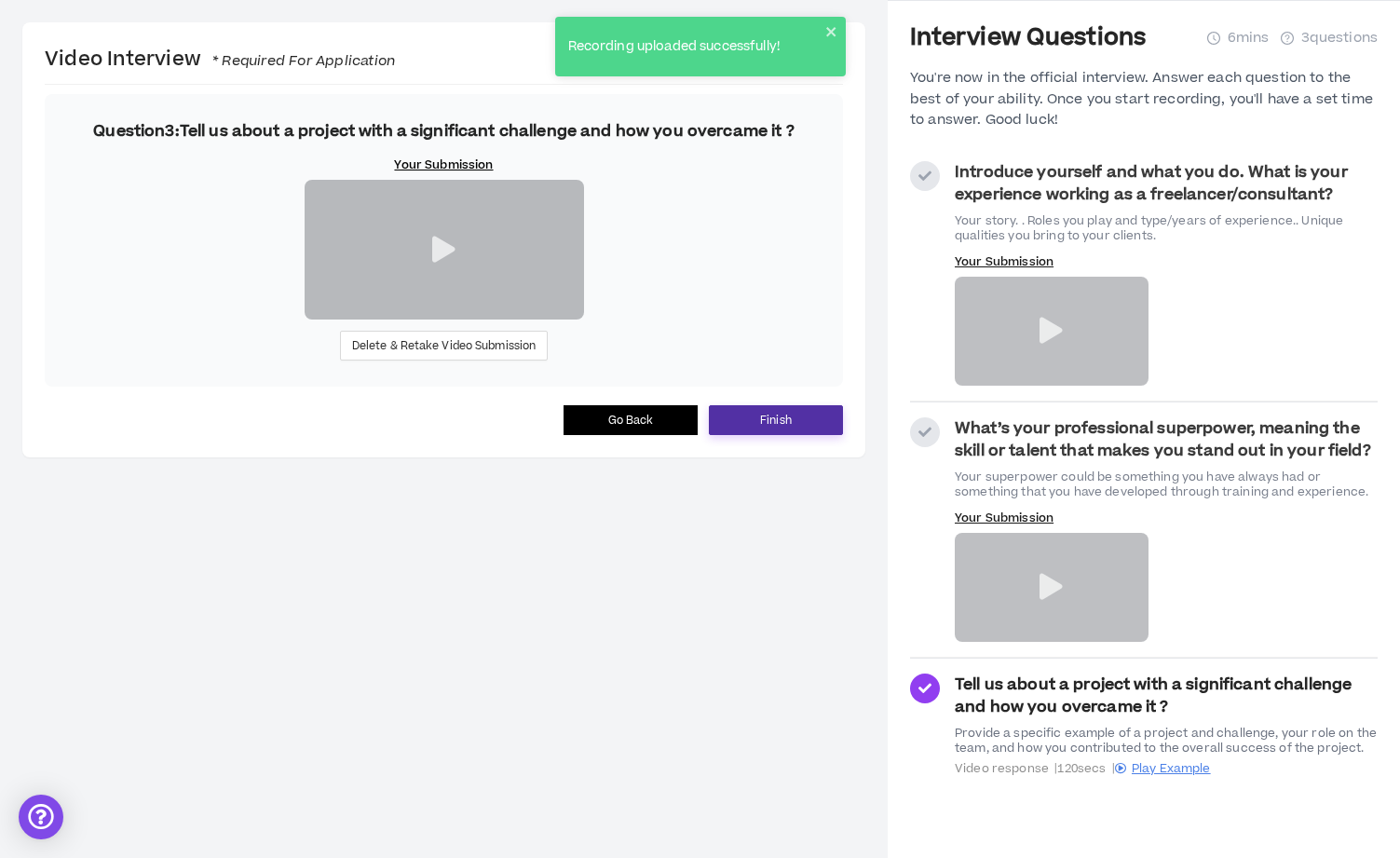
click at [793, 435] on button "Finish" at bounding box center [776, 420] width 134 height 30
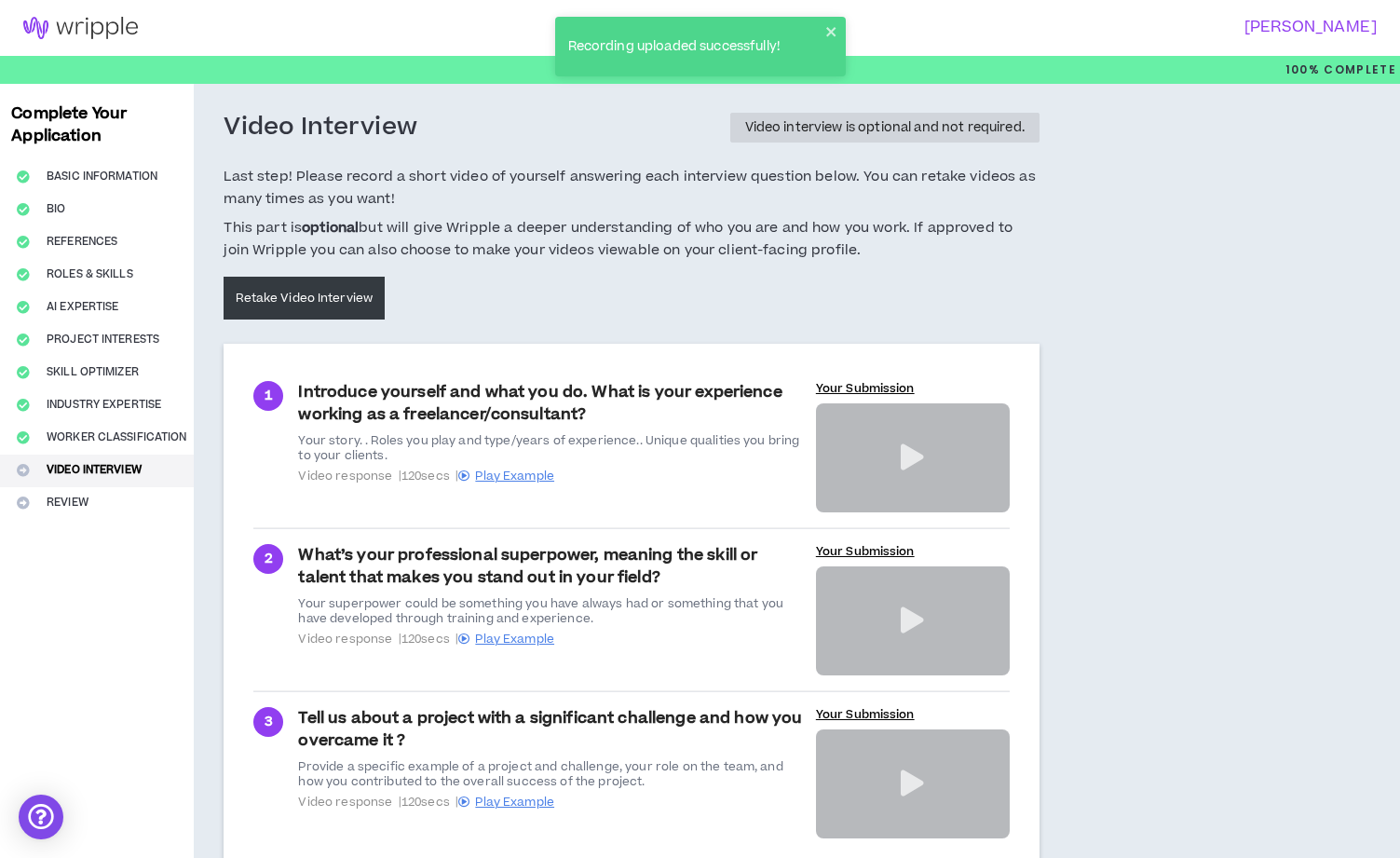
scroll to position [138, 0]
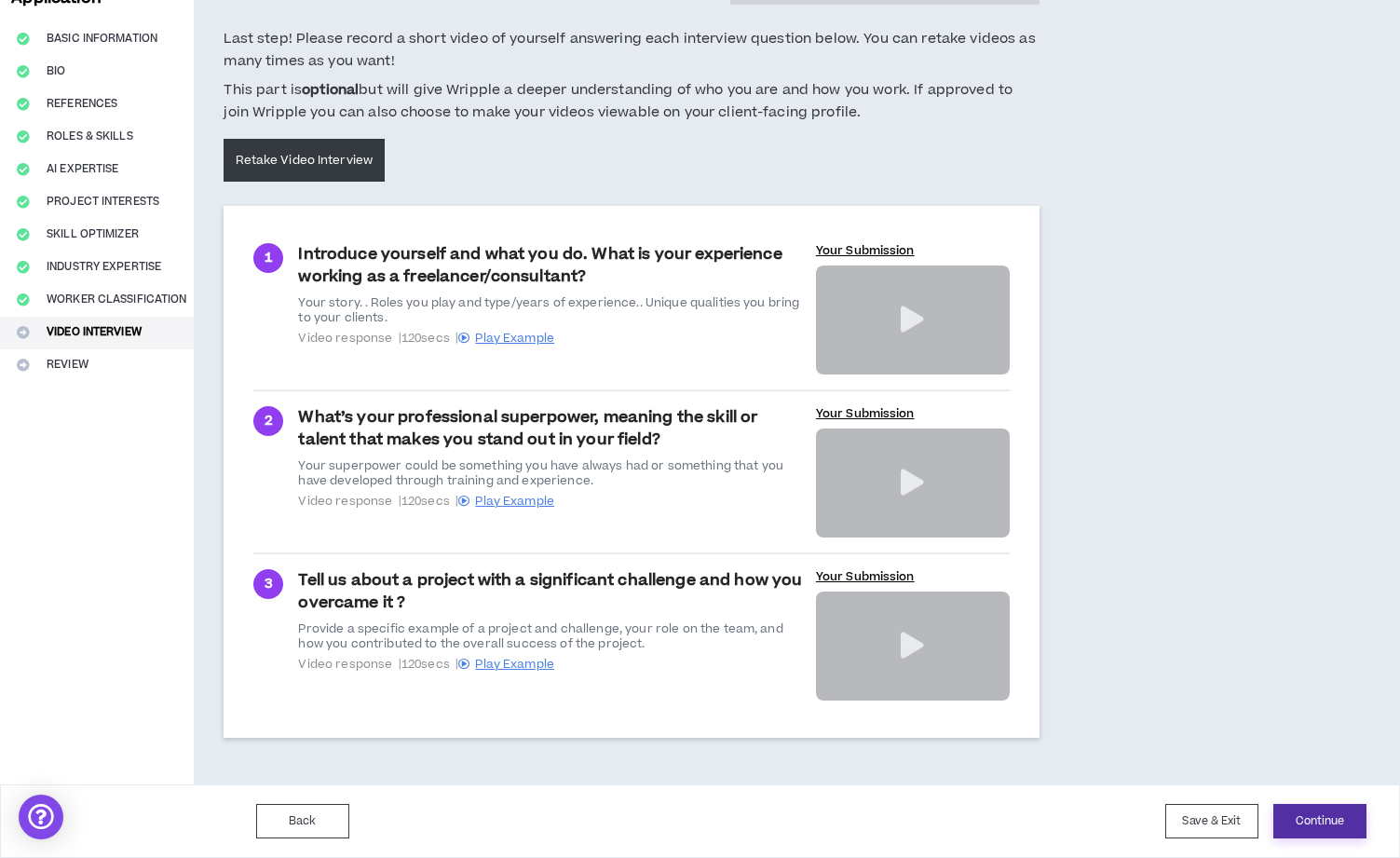
click at [1316, 831] on button "Continue" at bounding box center [1319, 821] width 93 height 35
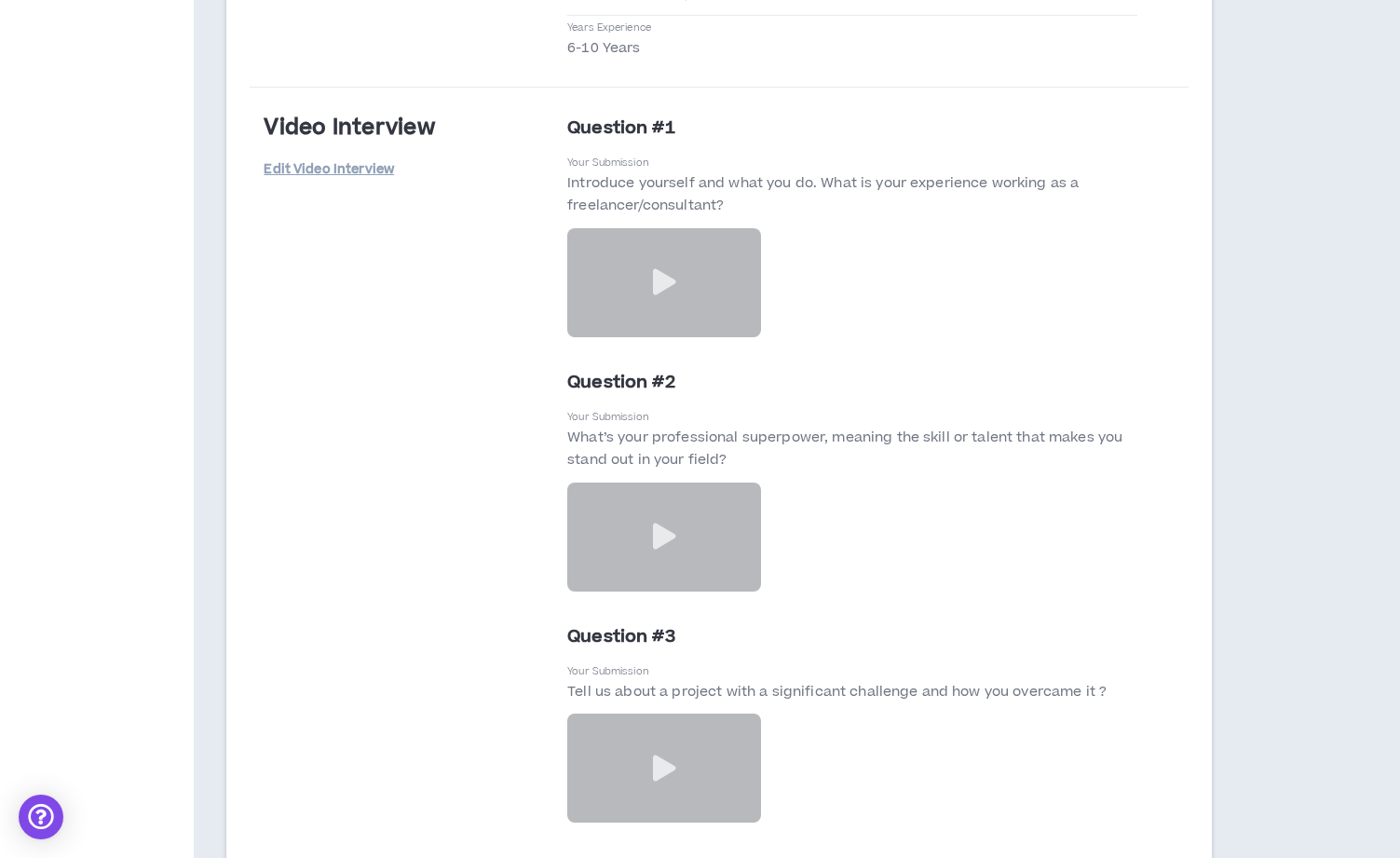
scroll to position [6158, 0]
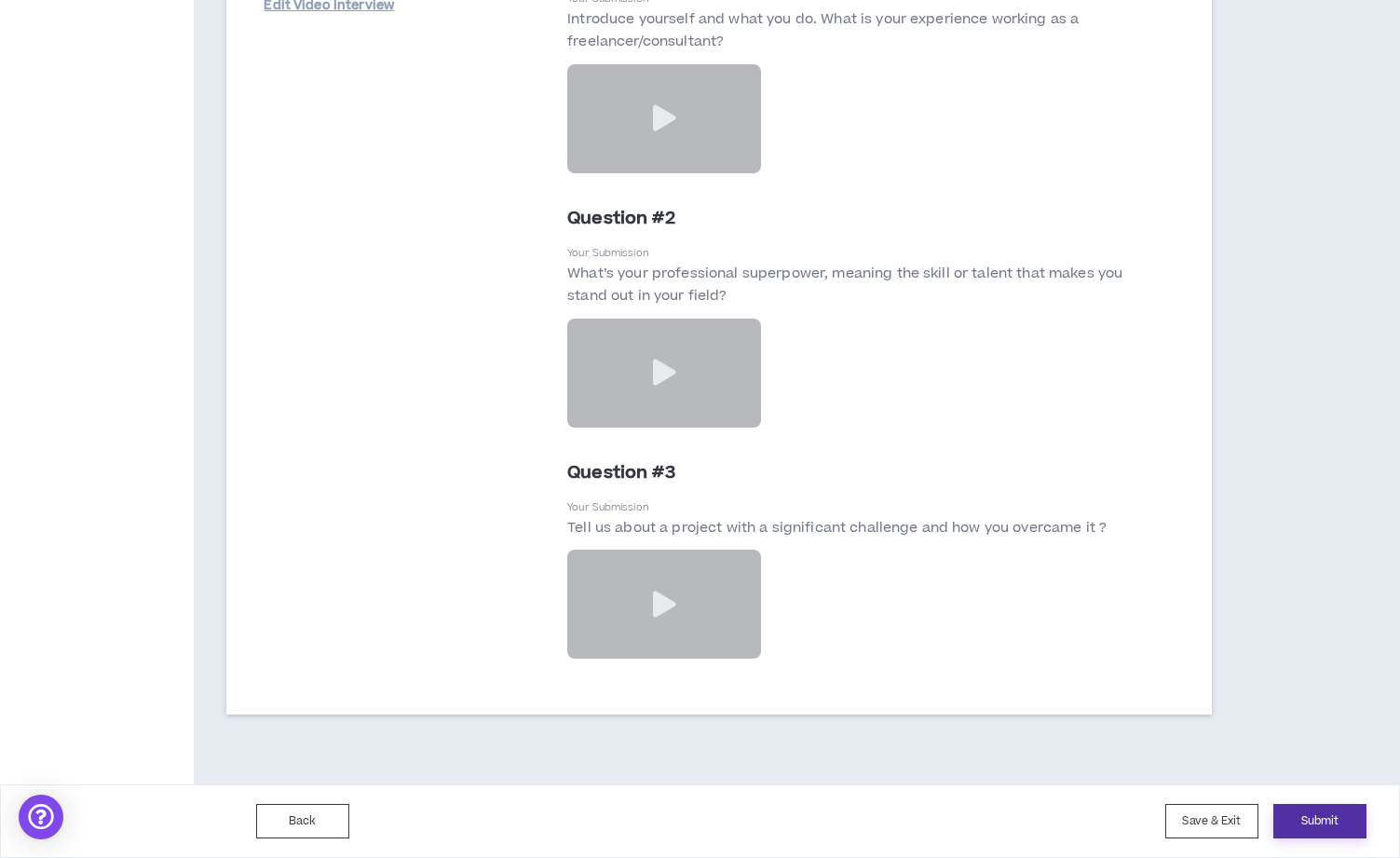
click at [1304, 815] on button "Submit" at bounding box center [1319, 821] width 93 height 35
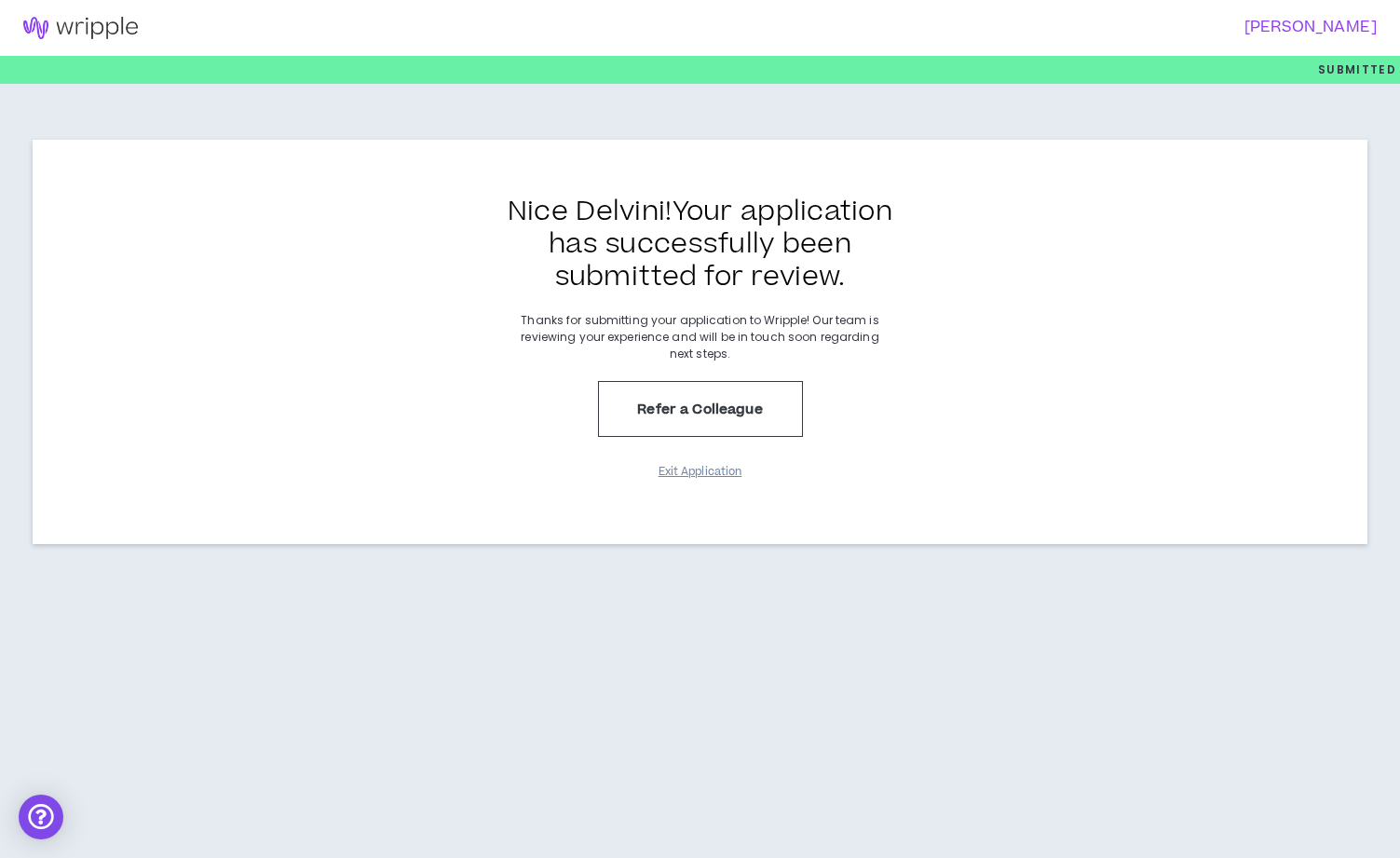
click at [719, 473] on button "Exit Application" at bounding box center [700, 472] width 93 height 33
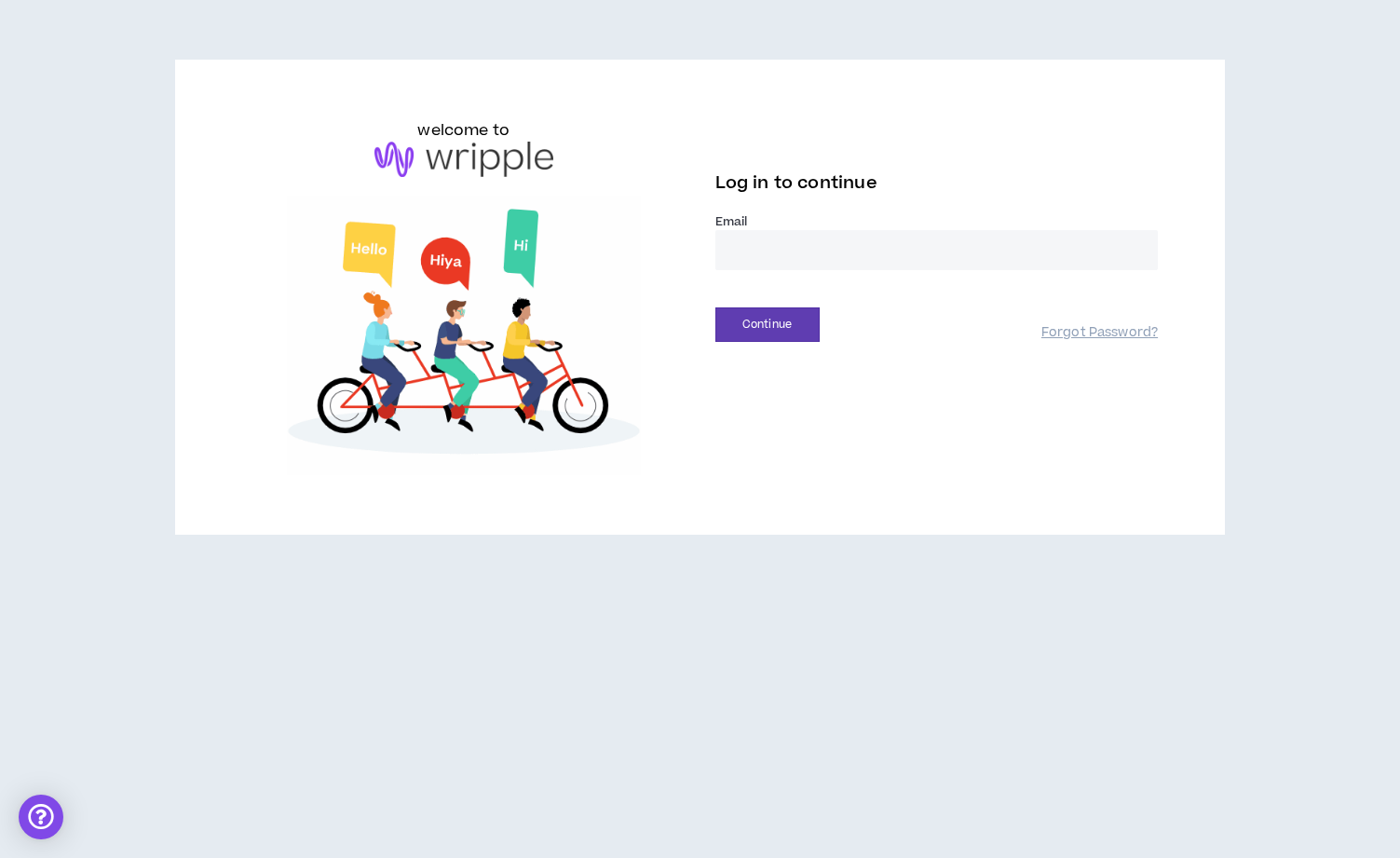
click at [829, 251] on input "email" at bounding box center [936, 250] width 444 height 40
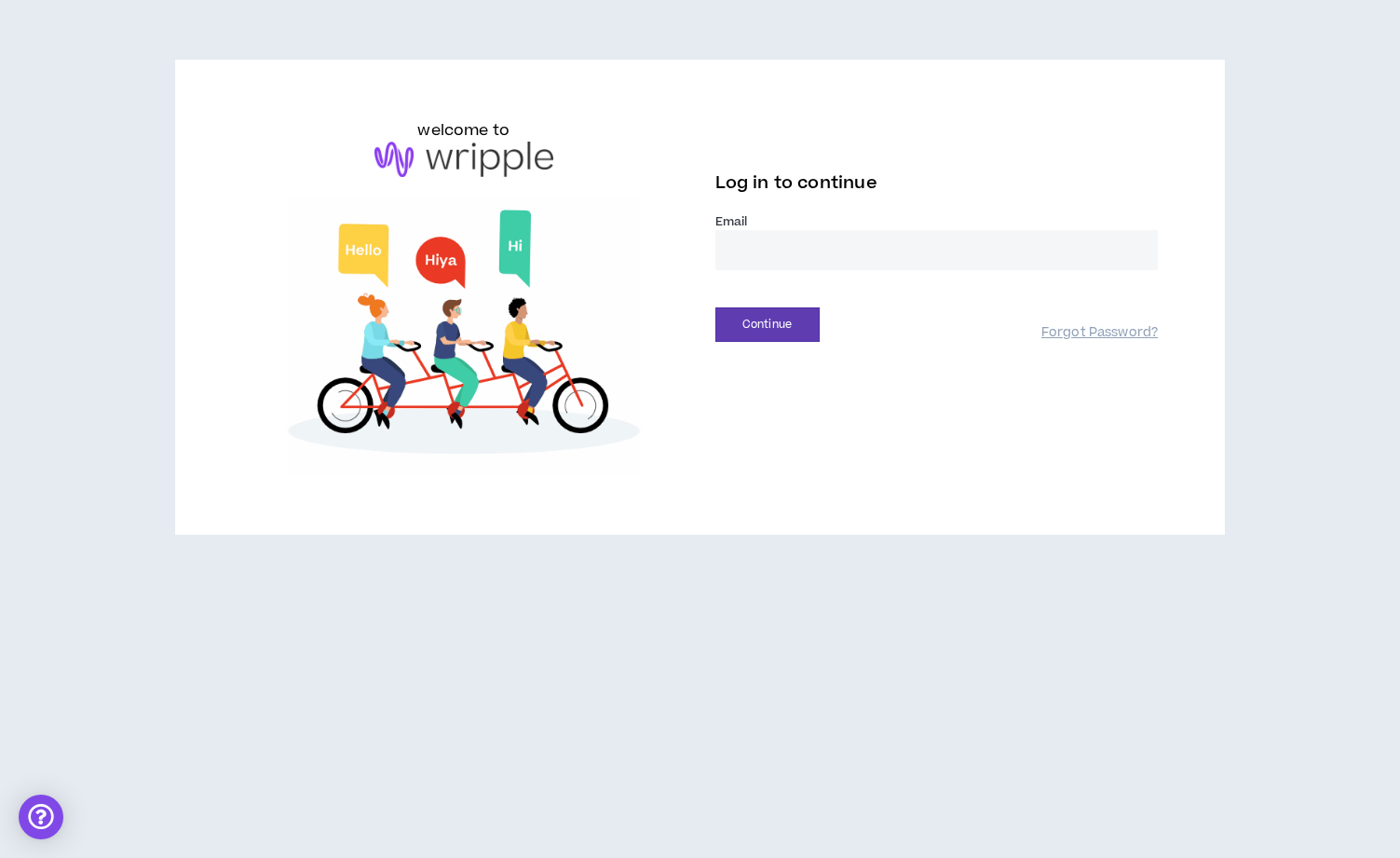
type input "**********"
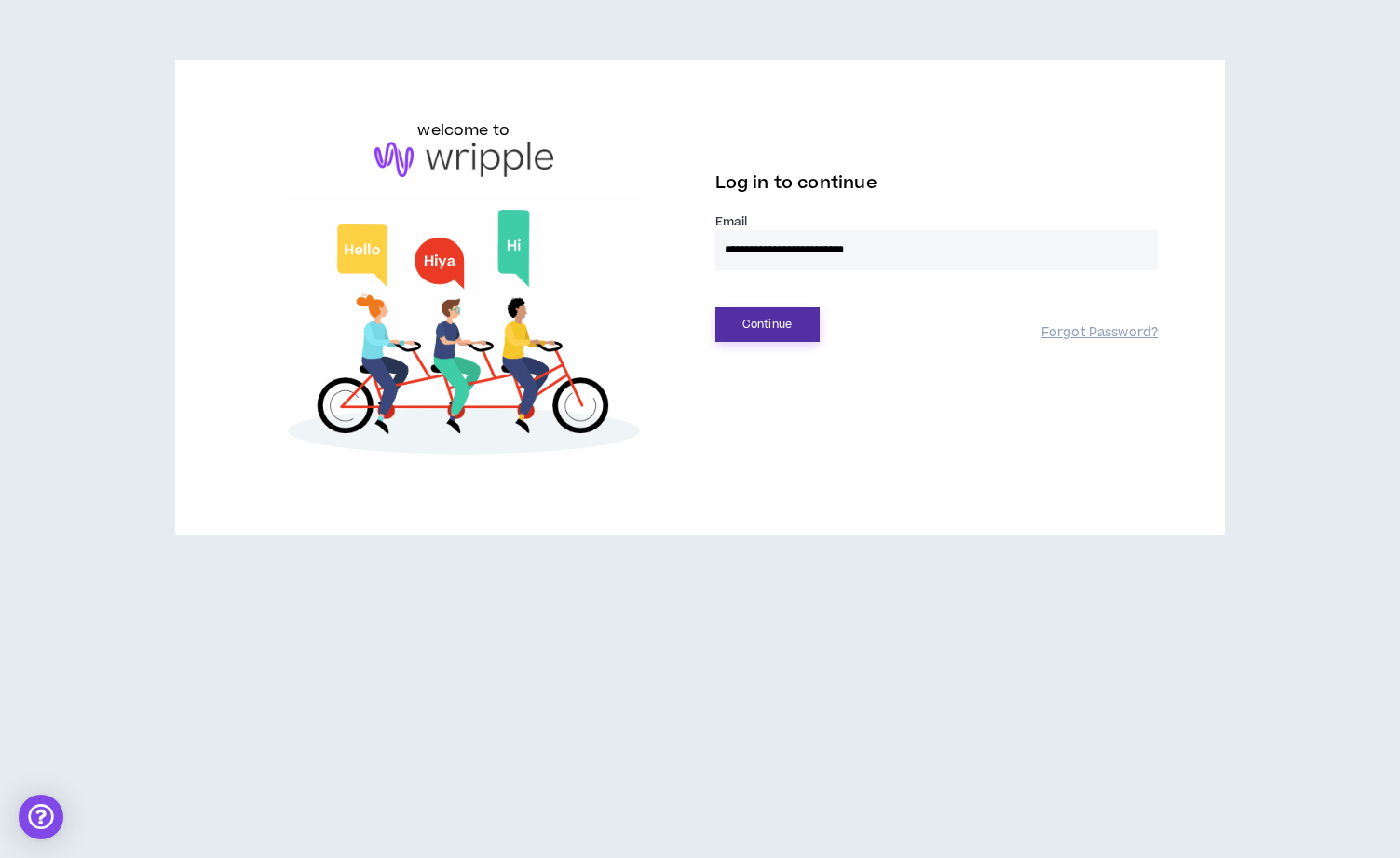
click at [775, 328] on button "Continue" at bounding box center [767, 324] width 105 height 35
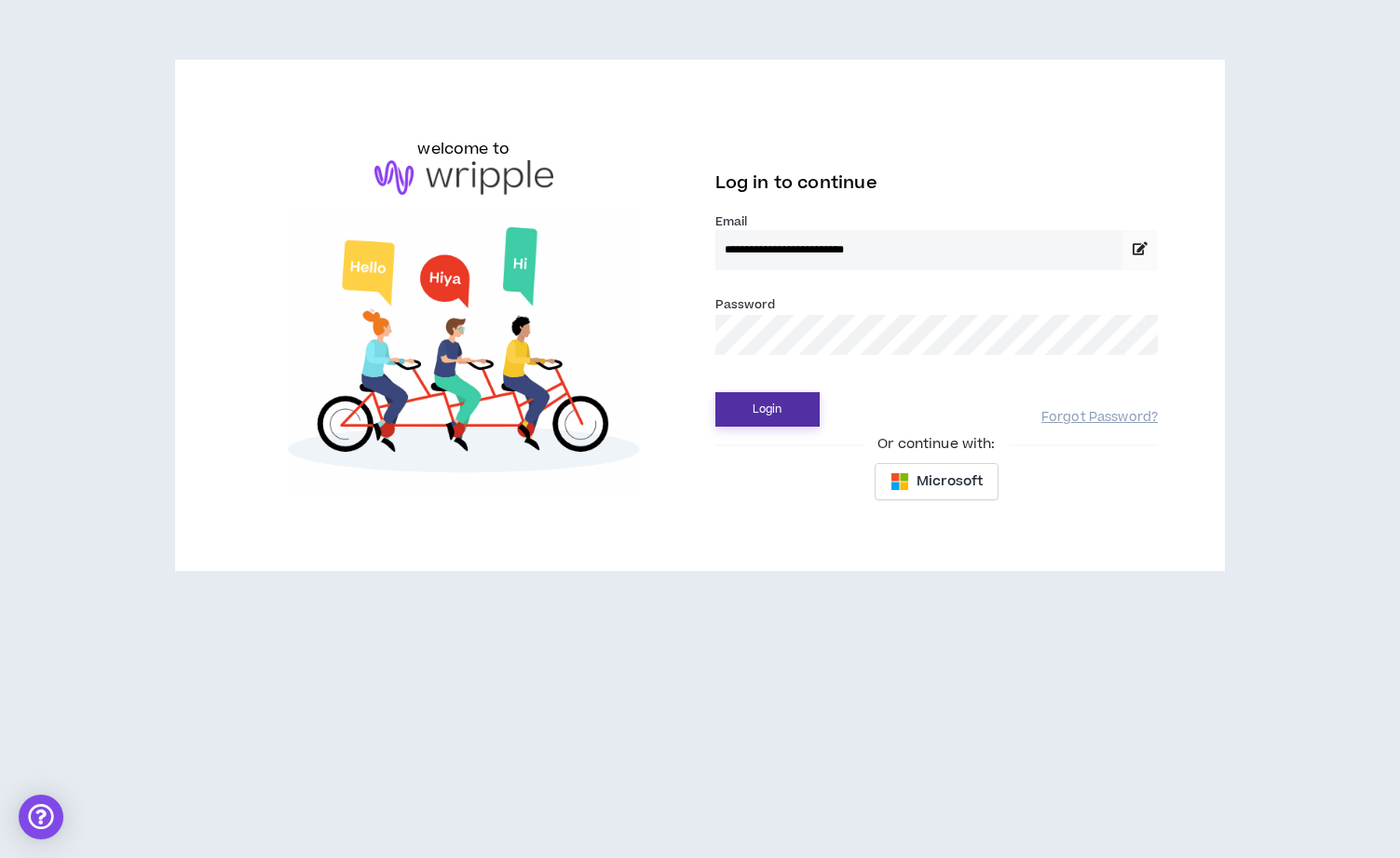
click at [781, 413] on button "Login" at bounding box center [767, 409] width 105 height 35
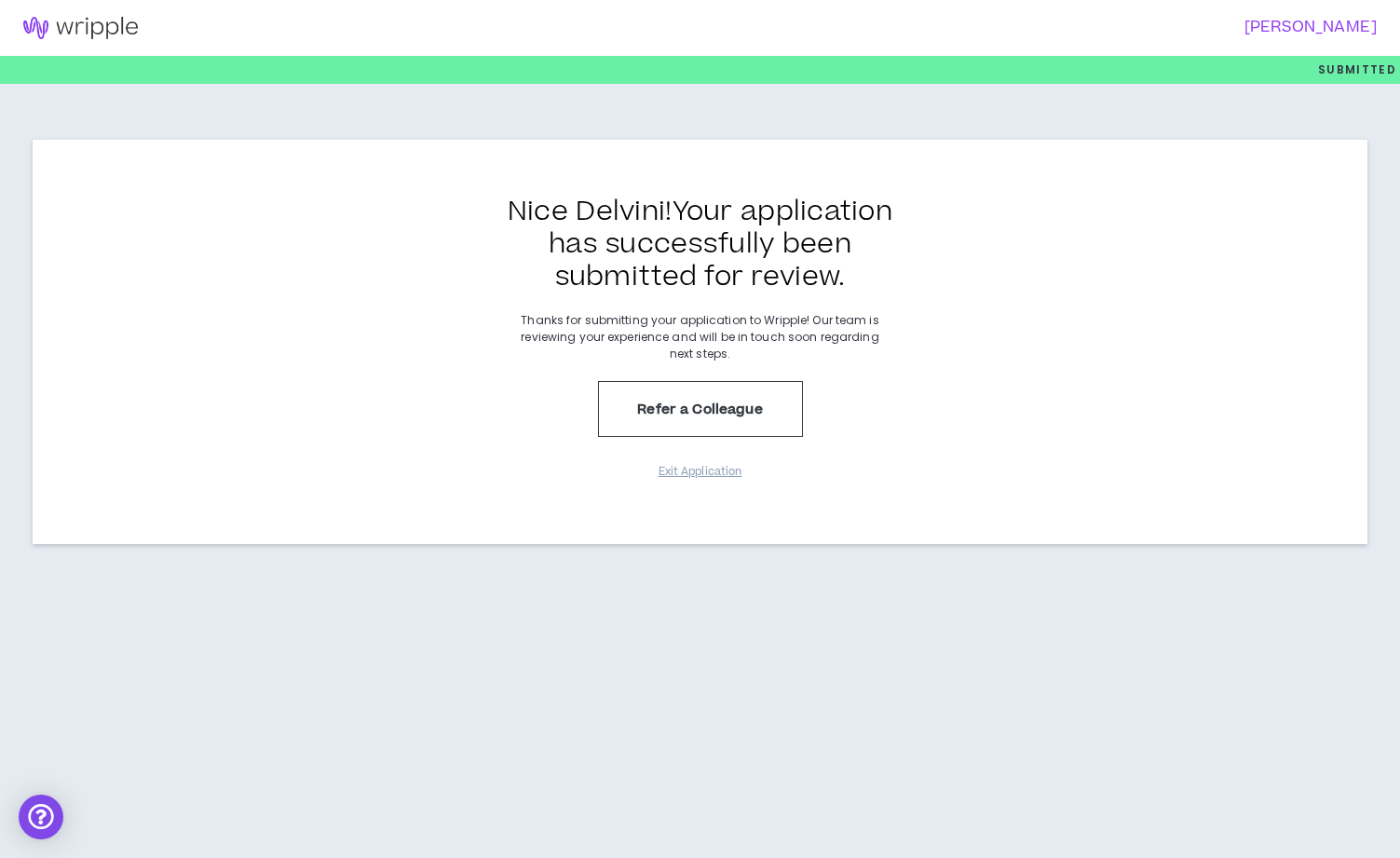
click at [81, 19] on img at bounding box center [81, 28] width 162 height 22
